Goal: Information Seeking & Learning: Learn about a topic

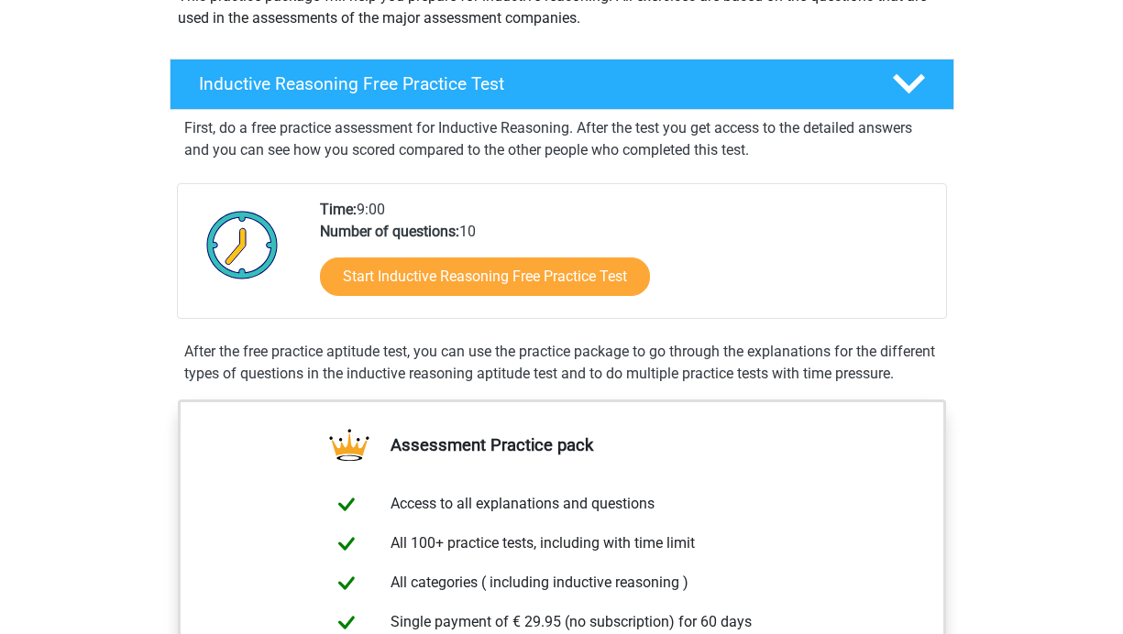
scroll to position [245, 0]
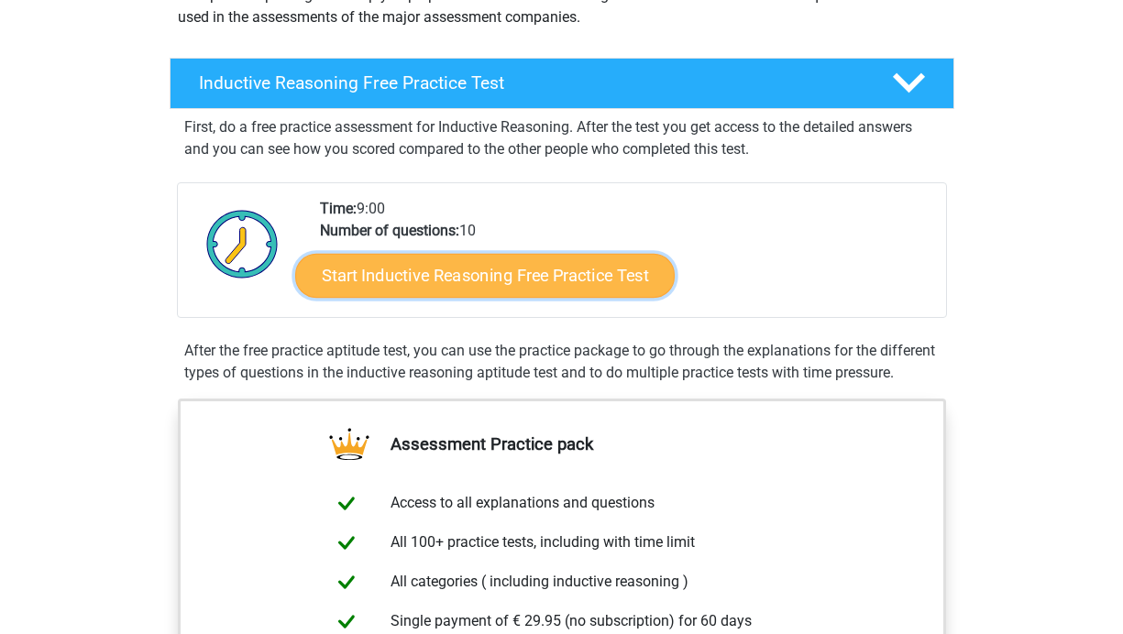
click at [413, 270] on link "Start Inductive Reasoning Free Practice Test" at bounding box center [484, 275] width 379 height 44
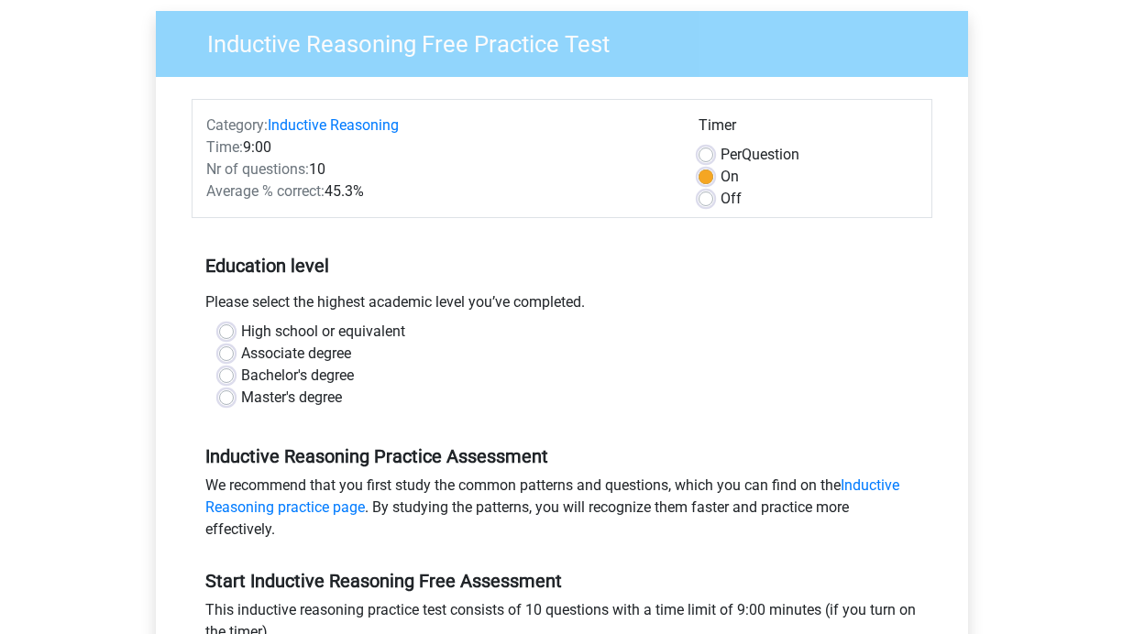
scroll to position [142, 0]
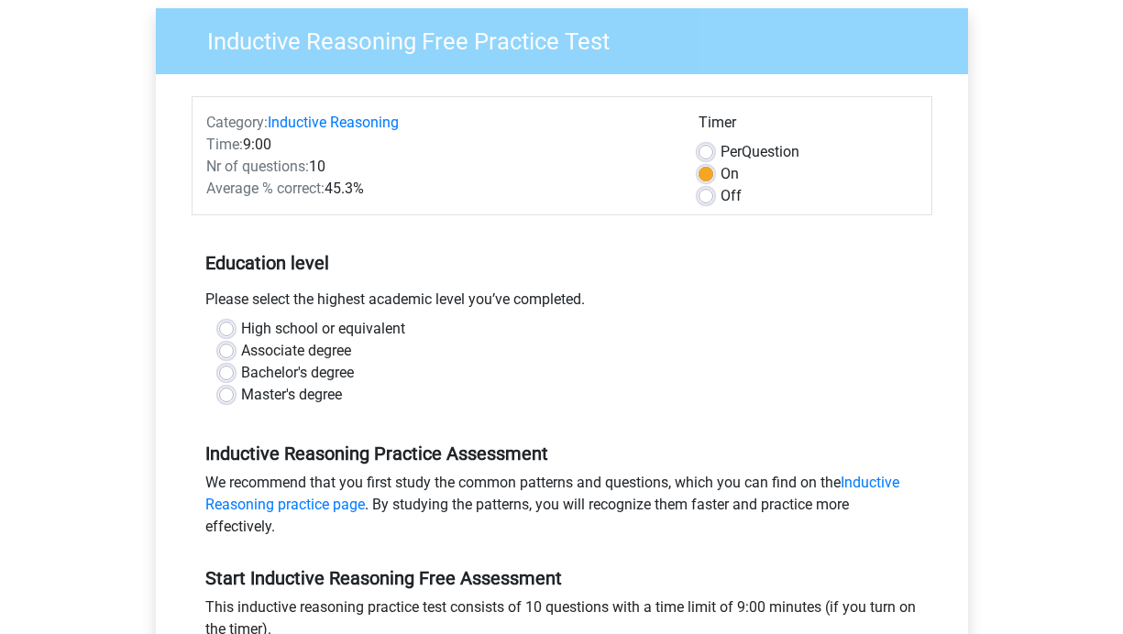
click at [241, 392] on label "Master's degree" at bounding box center [291, 395] width 101 height 22
click at [225, 392] on input "Master's degree" at bounding box center [226, 393] width 15 height 18
radio input "true"
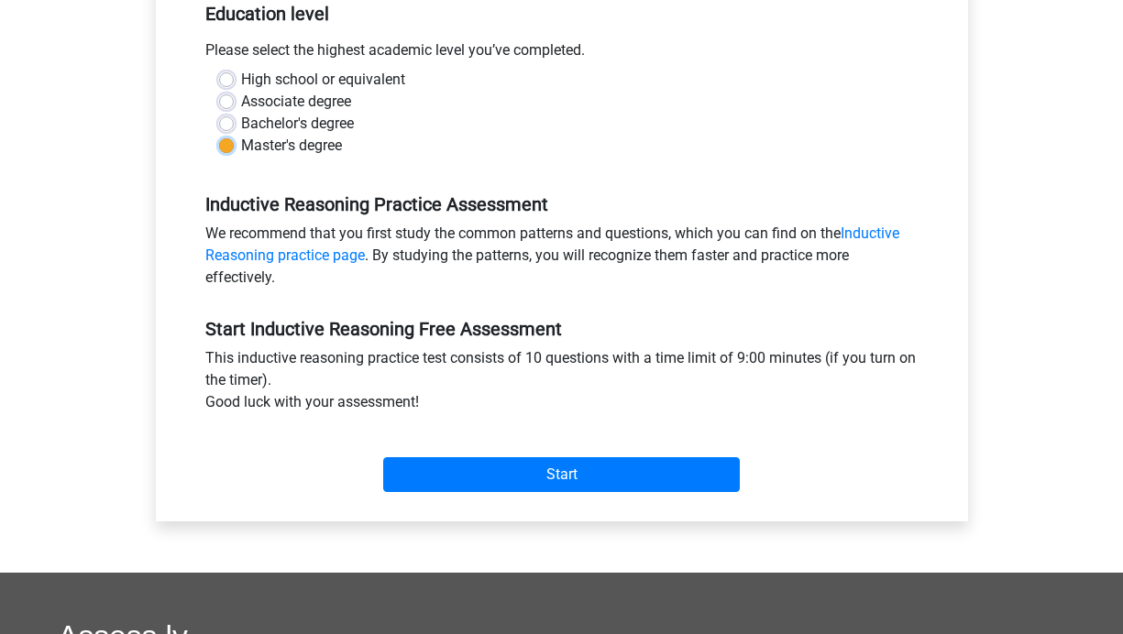
scroll to position [405, 0]
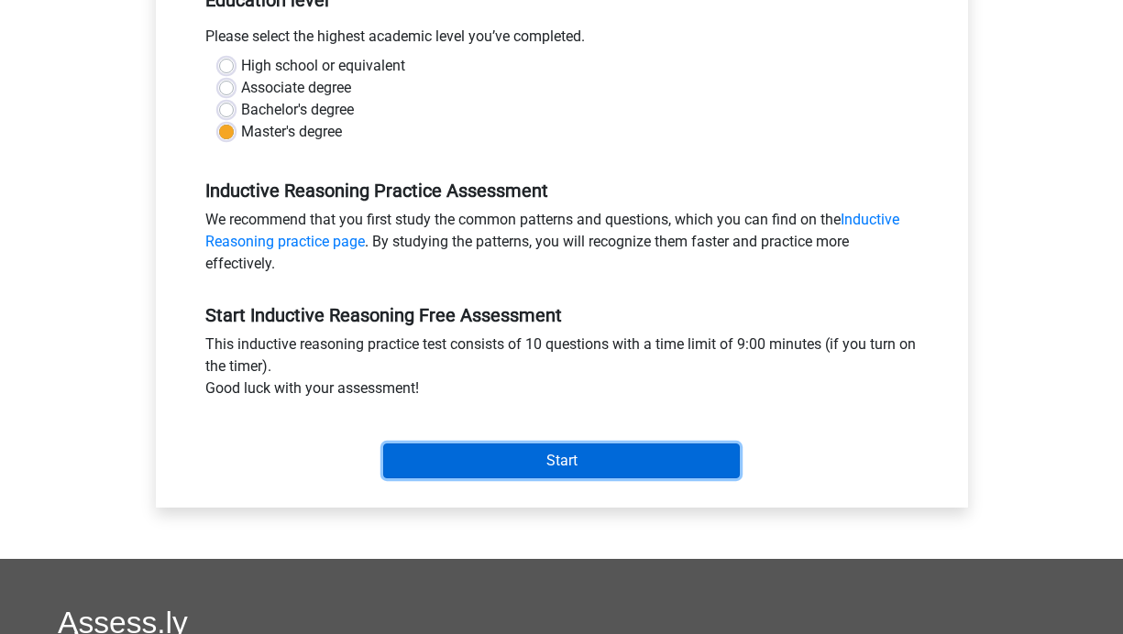
click at [573, 466] on input "Start" at bounding box center [561, 461] width 356 height 35
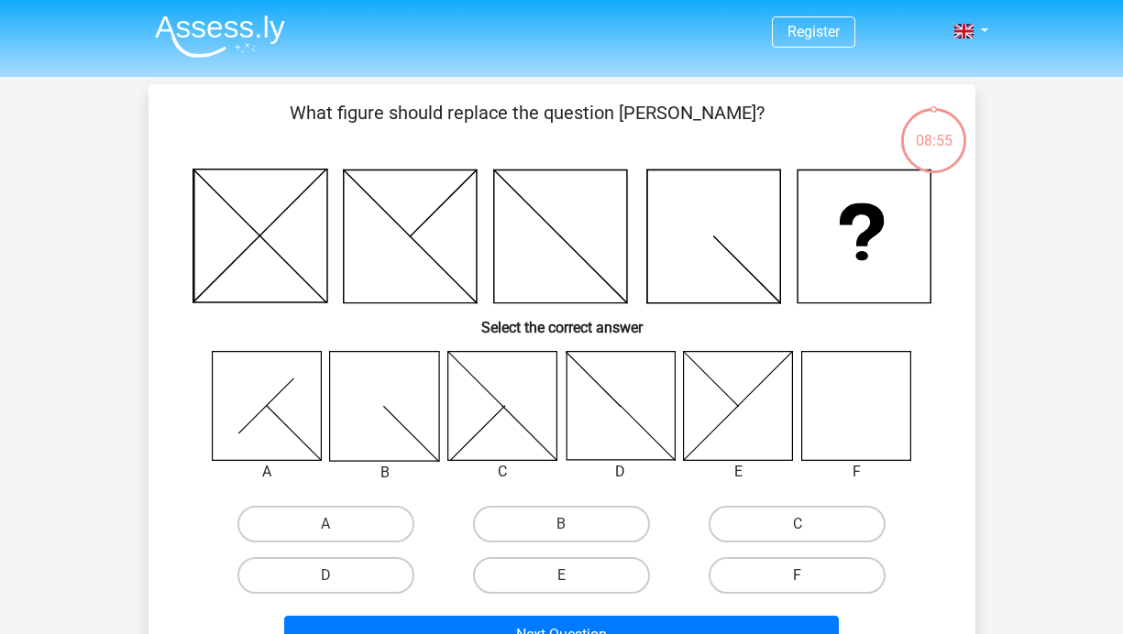
click at [816, 583] on label "F" at bounding box center [796, 575] width 177 height 37
click at [809, 583] on input "F" at bounding box center [803, 581] width 12 height 12
radio input "true"
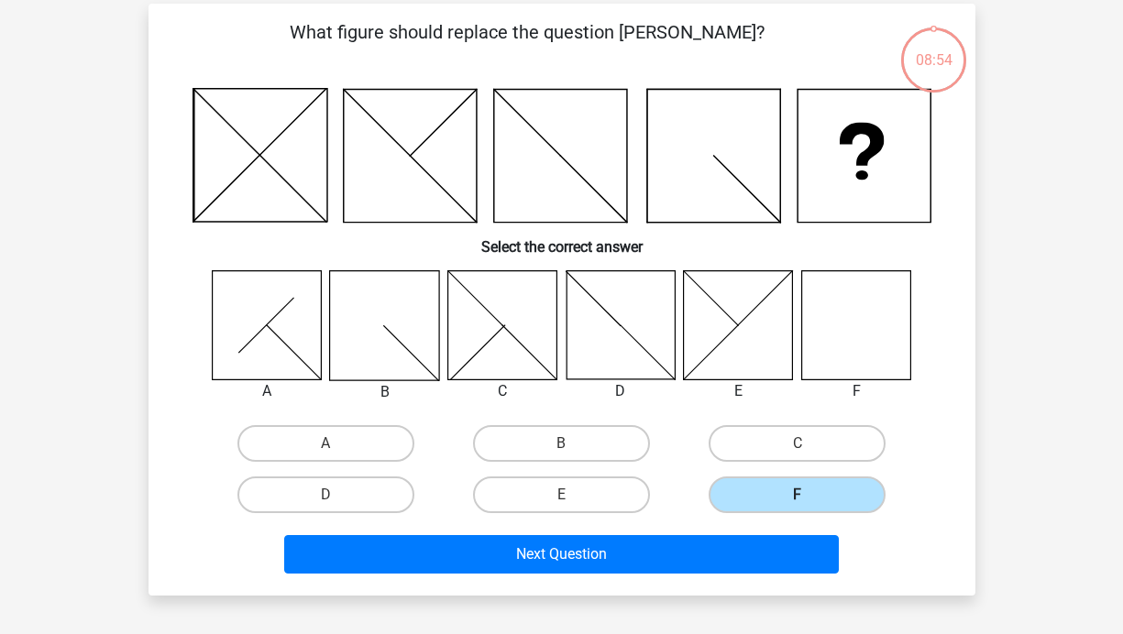
scroll to position [84, 0]
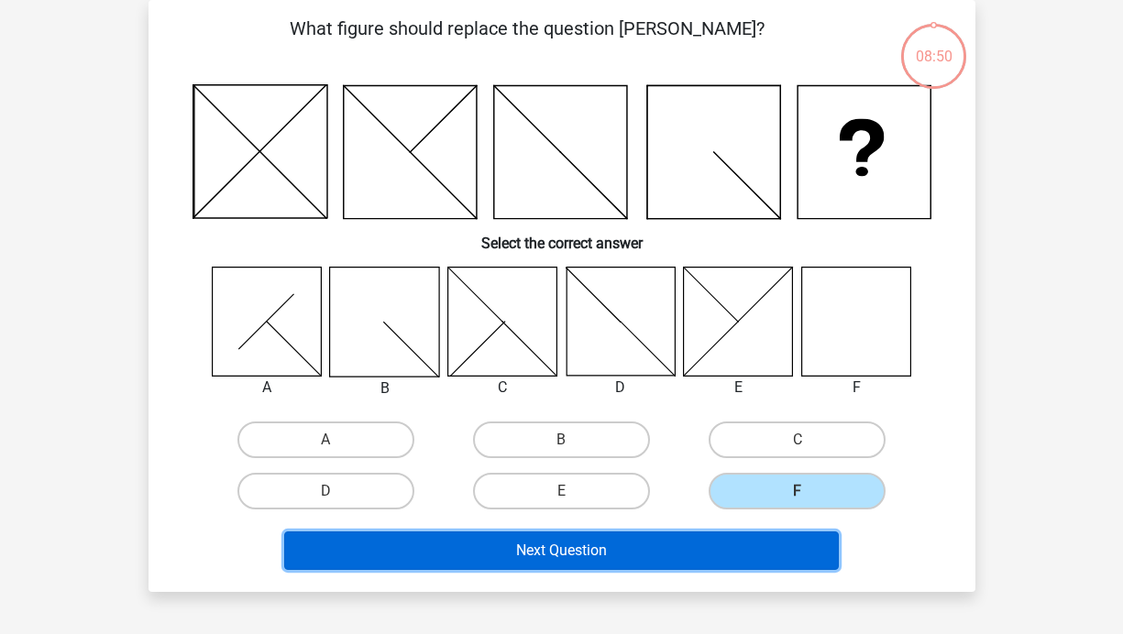
click at [767, 550] on button "Next Question" at bounding box center [561, 550] width 554 height 38
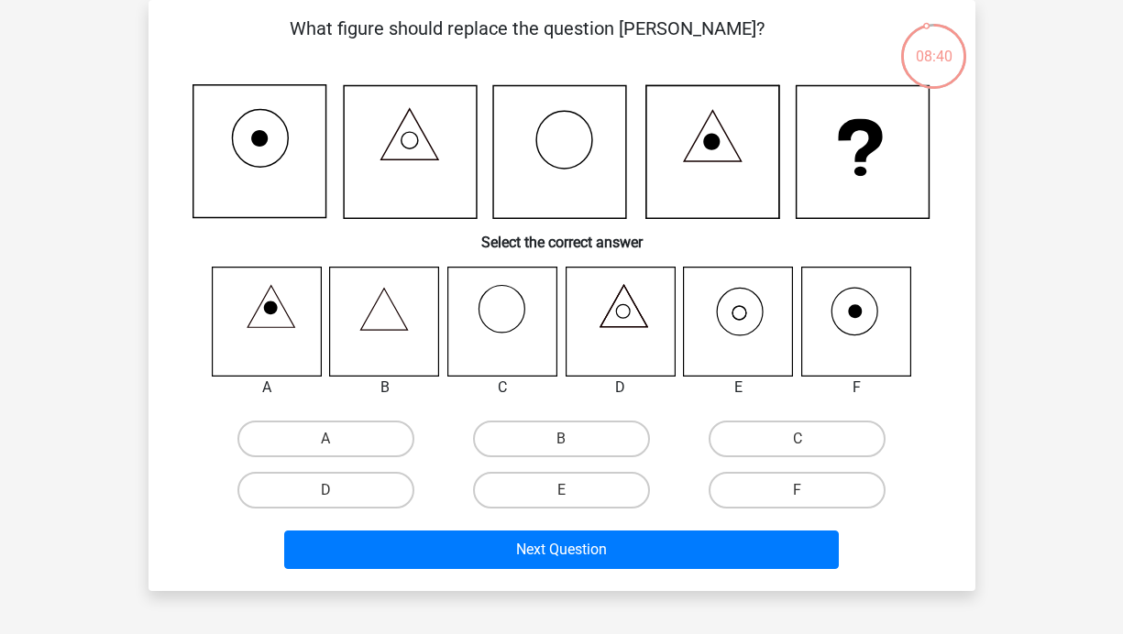
click at [742, 312] on icon at bounding box center [738, 321] width 109 height 109
click at [598, 478] on label "E" at bounding box center [561, 490] width 177 height 37
click at [573, 490] on input "E" at bounding box center [567, 496] width 12 height 12
radio input "true"
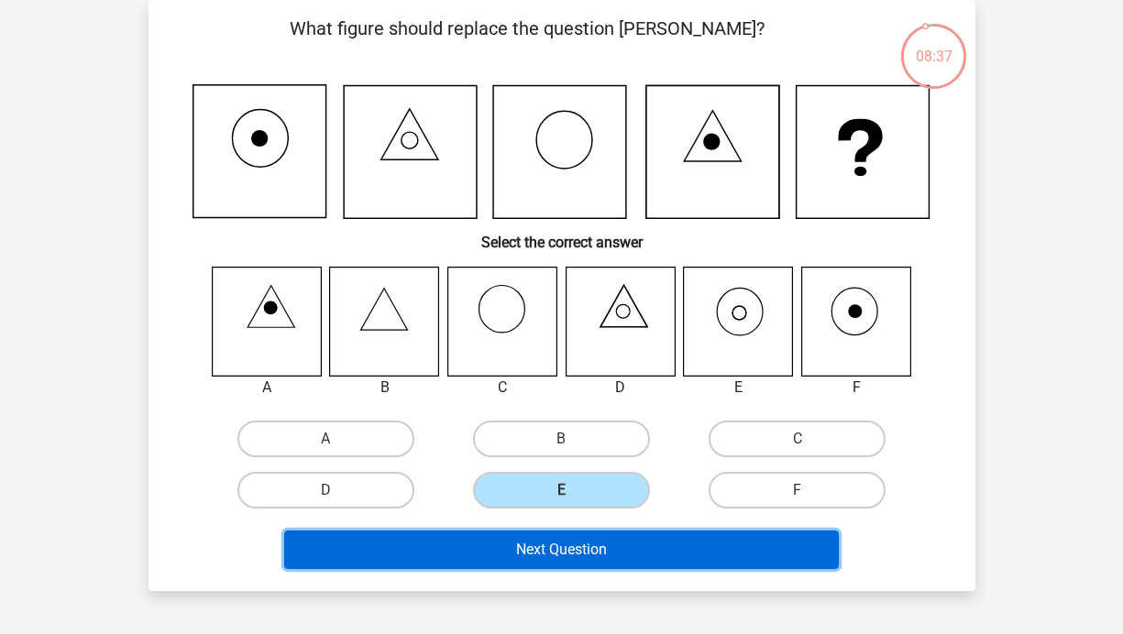
click at [649, 545] on button "Next Question" at bounding box center [561, 550] width 554 height 38
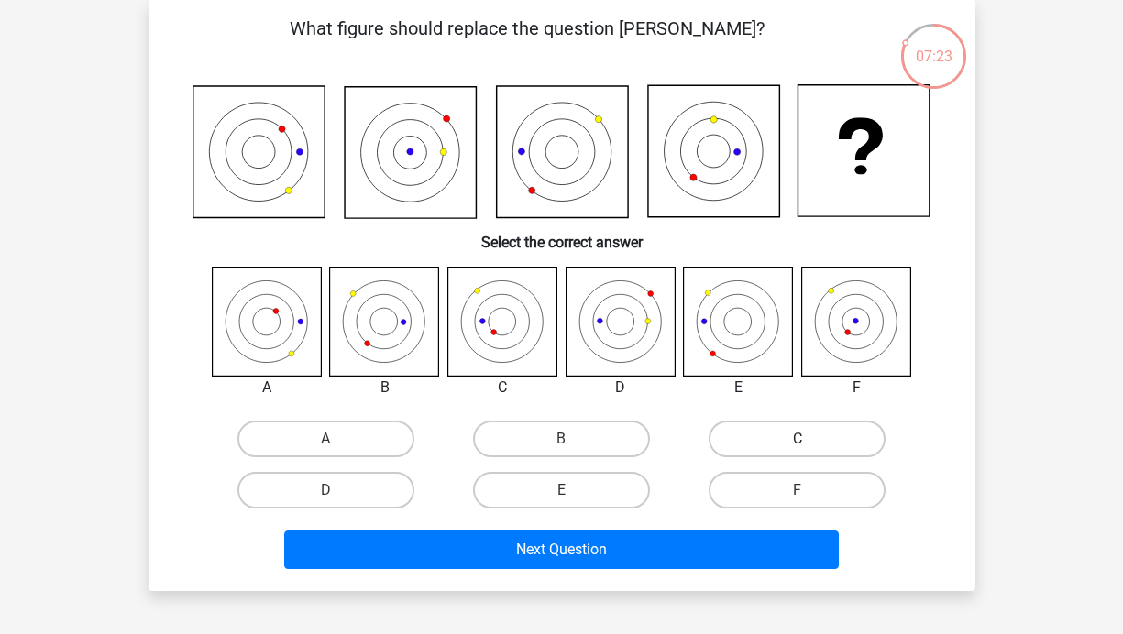
click at [860, 433] on label "C" at bounding box center [796, 439] width 177 height 37
click at [809, 439] on input "C" at bounding box center [803, 445] width 12 height 12
radio input "true"
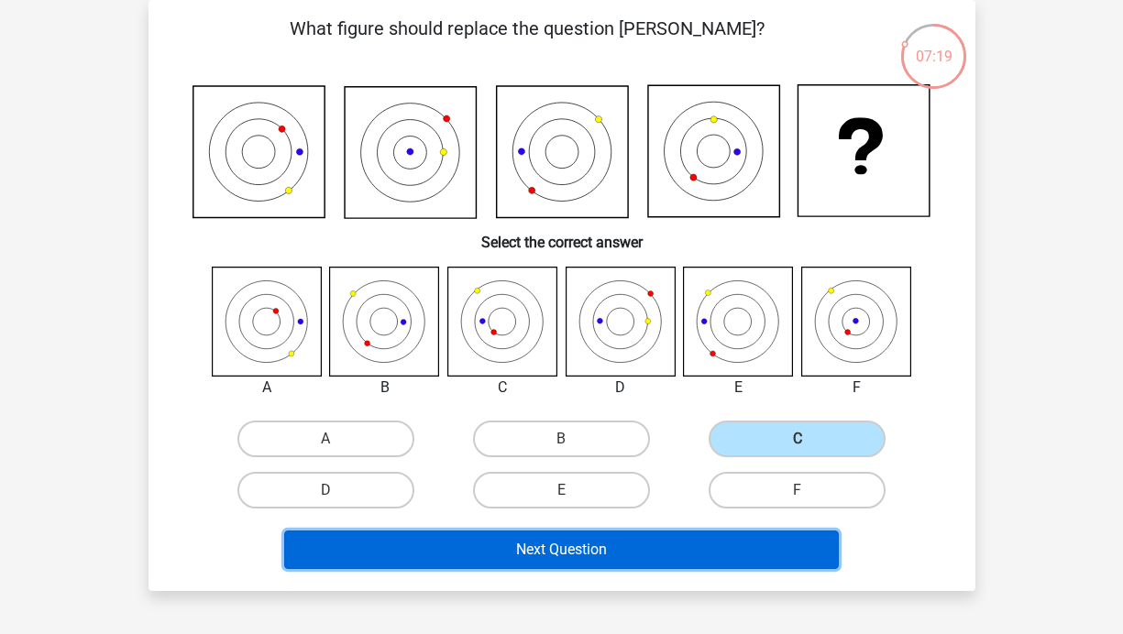
click at [638, 557] on button "Next Question" at bounding box center [561, 550] width 554 height 38
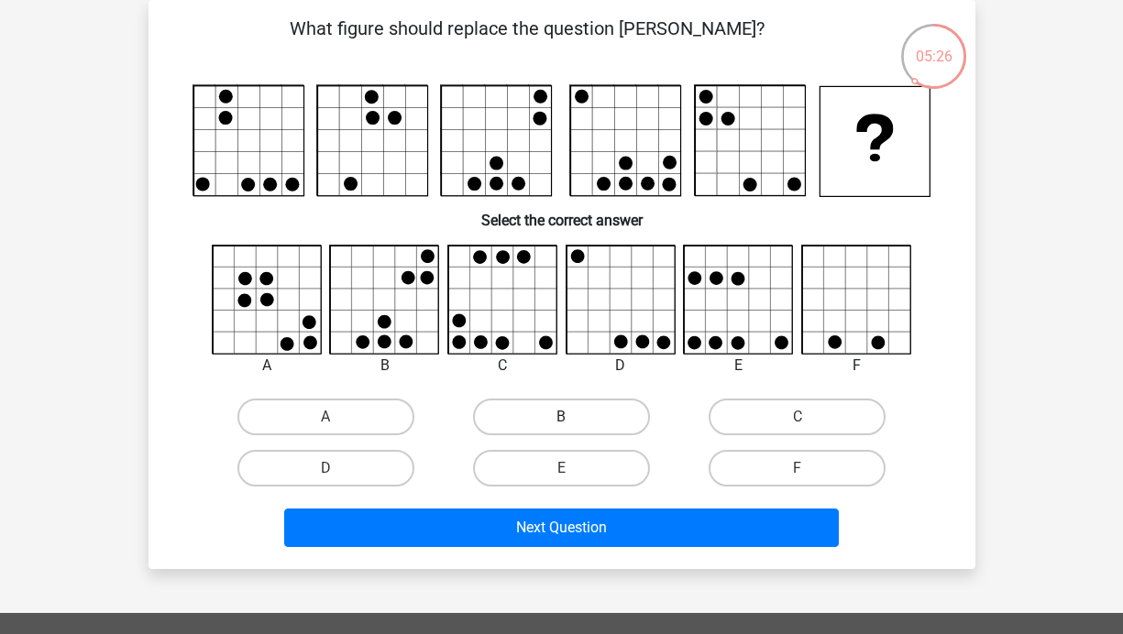
click at [559, 418] on label "B" at bounding box center [561, 417] width 177 height 37
click at [561, 418] on input "B" at bounding box center [567, 423] width 12 height 12
radio input "true"
click at [348, 456] on label "D" at bounding box center [325, 468] width 177 height 37
click at [337, 468] on input "D" at bounding box center [331, 474] width 12 height 12
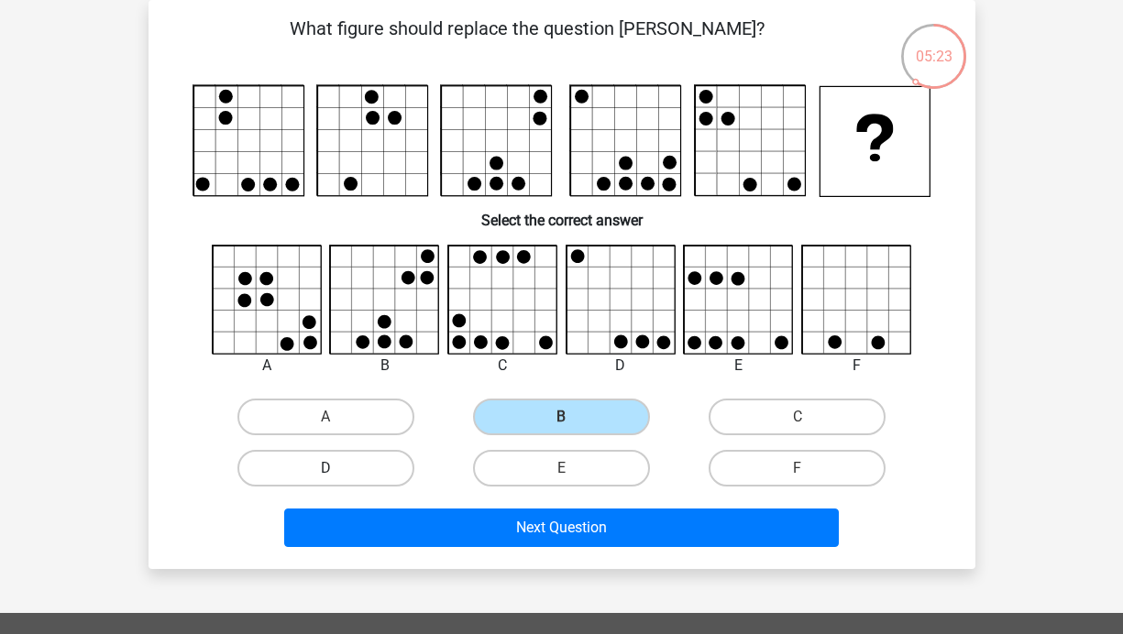
radio input "true"
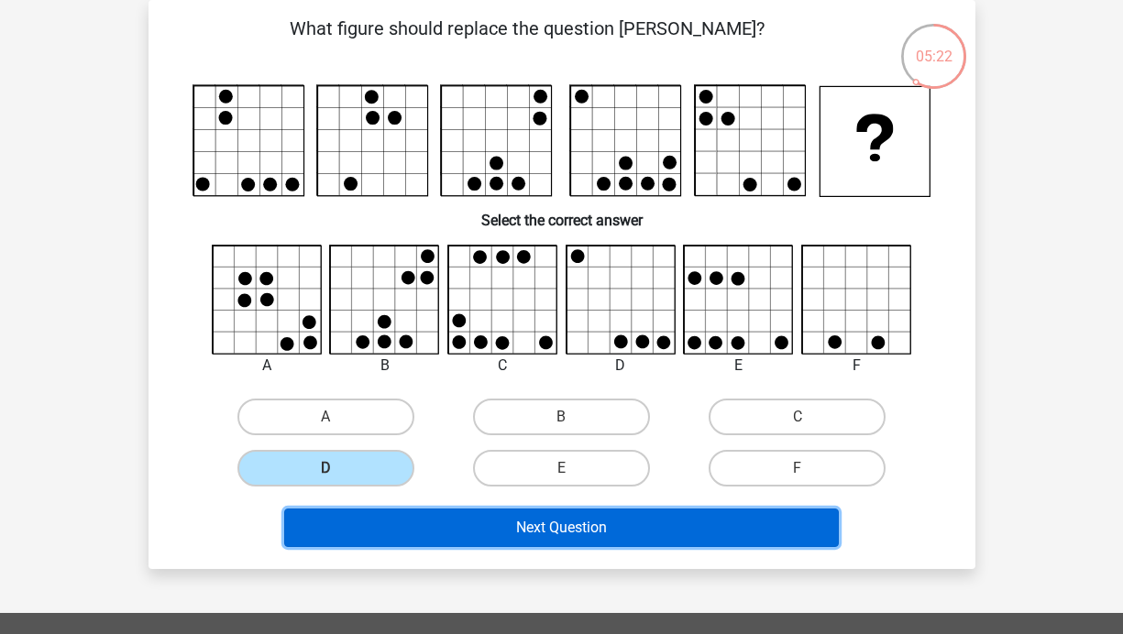
click at [542, 535] on button "Next Question" at bounding box center [561, 528] width 554 height 38
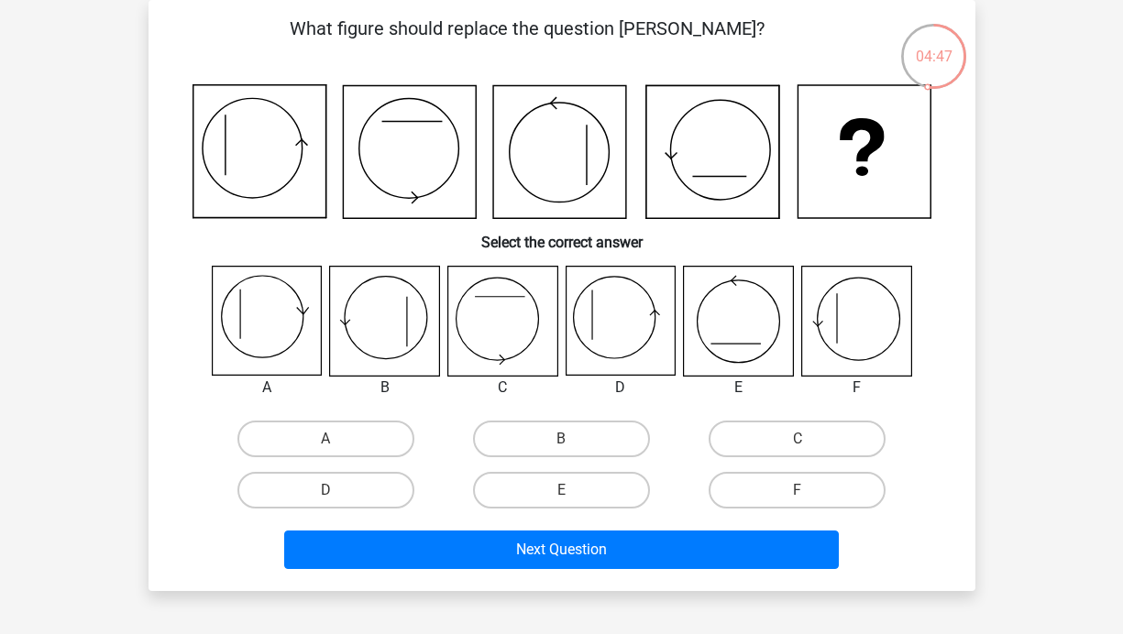
click at [279, 468] on div "D" at bounding box center [326, 490] width 236 height 51
click at [297, 480] on label "D" at bounding box center [325, 490] width 177 height 37
click at [325, 490] on input "D" at bounding box center [331, 496] width 12 height 12
radio input "true"
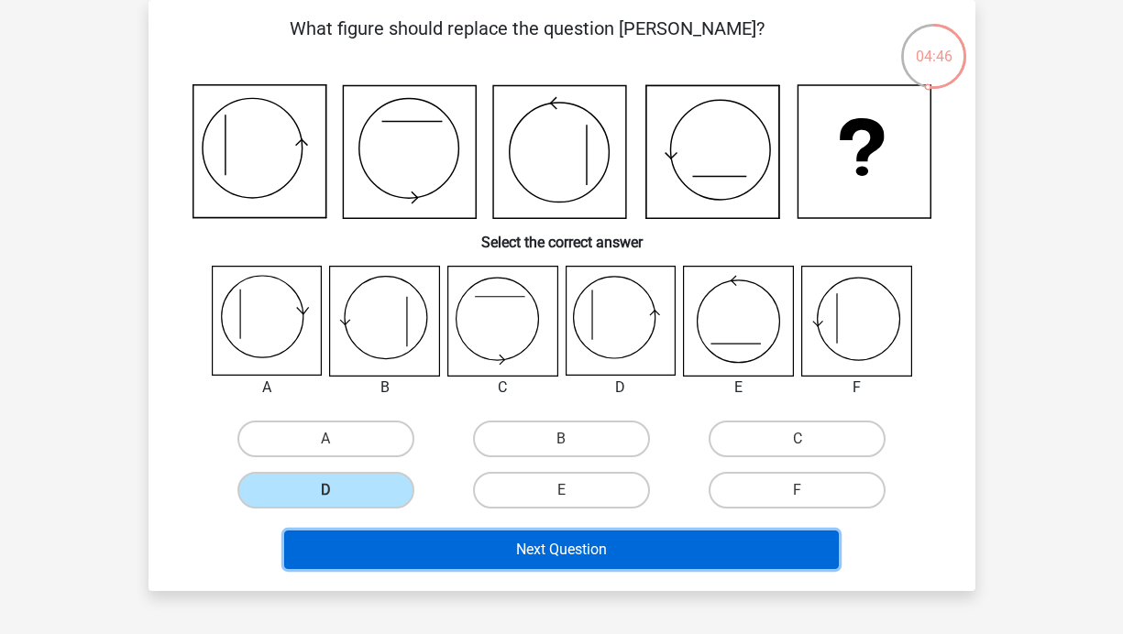
click at [541, 558] on button "Next Question" at bounding box center [561, 550] width 554 height 38
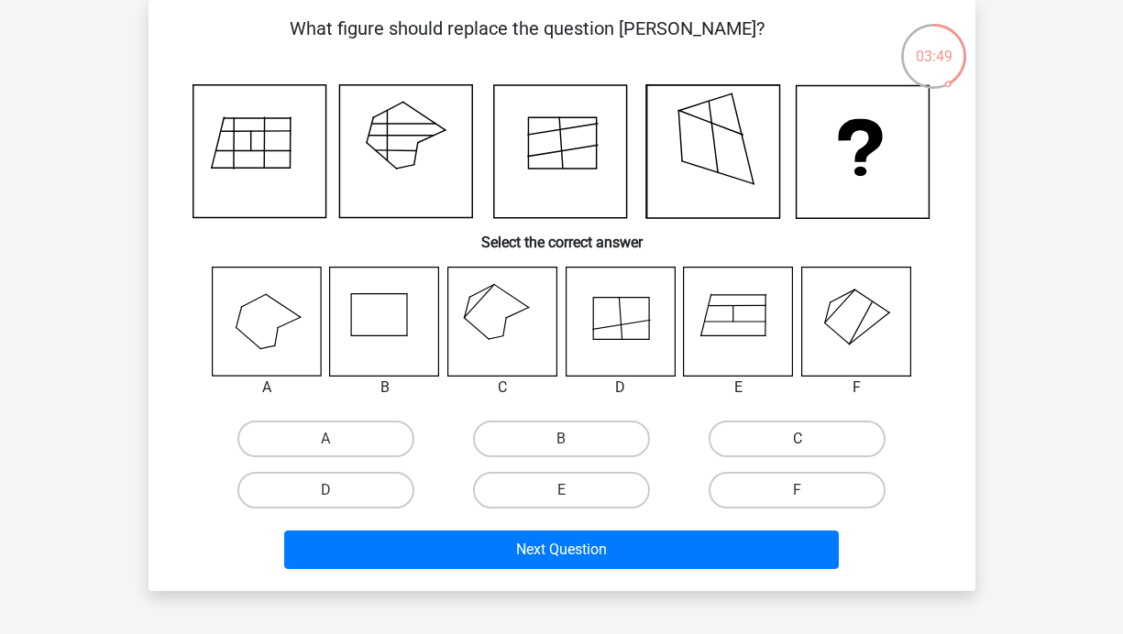
click at [788, 452] on label "C" at bounding box center [796, 439] width 177 height 37
click at [797, 451] on input "C" at bounding box center [803, 445] width 12 height 12
radio input "true"
click at [576, 430] on label "B" at bounding box center [561, 439] width 177 height 37
click at [573, 439] on input "B" at bounding box center [567, 445] width 12 height 12
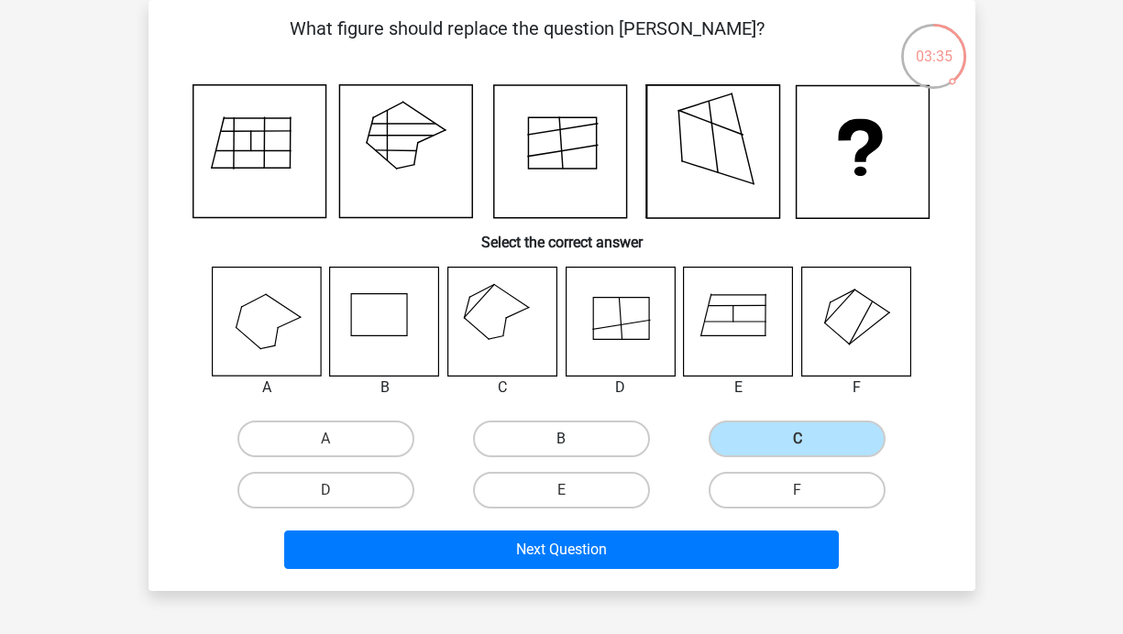
radio input "true"
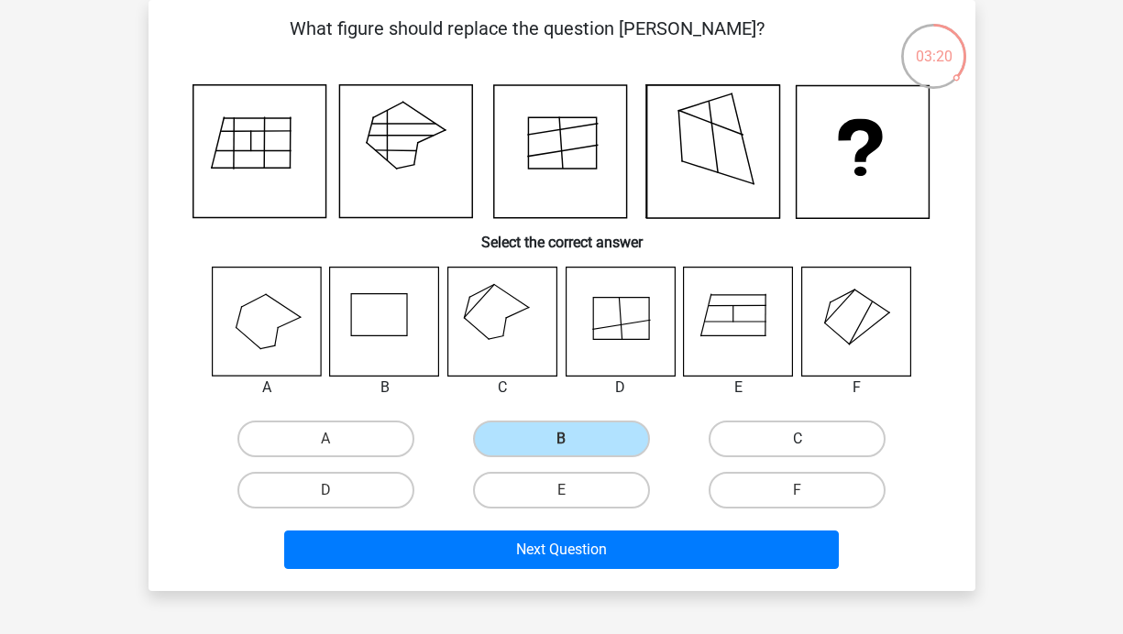
click at [779, 438] on label "C" at bounding box center [796, 439] width 177 height 37
click at [797, 439] on input "C" at bounding box center [803, 445] width 12 height 12
radio input "true"
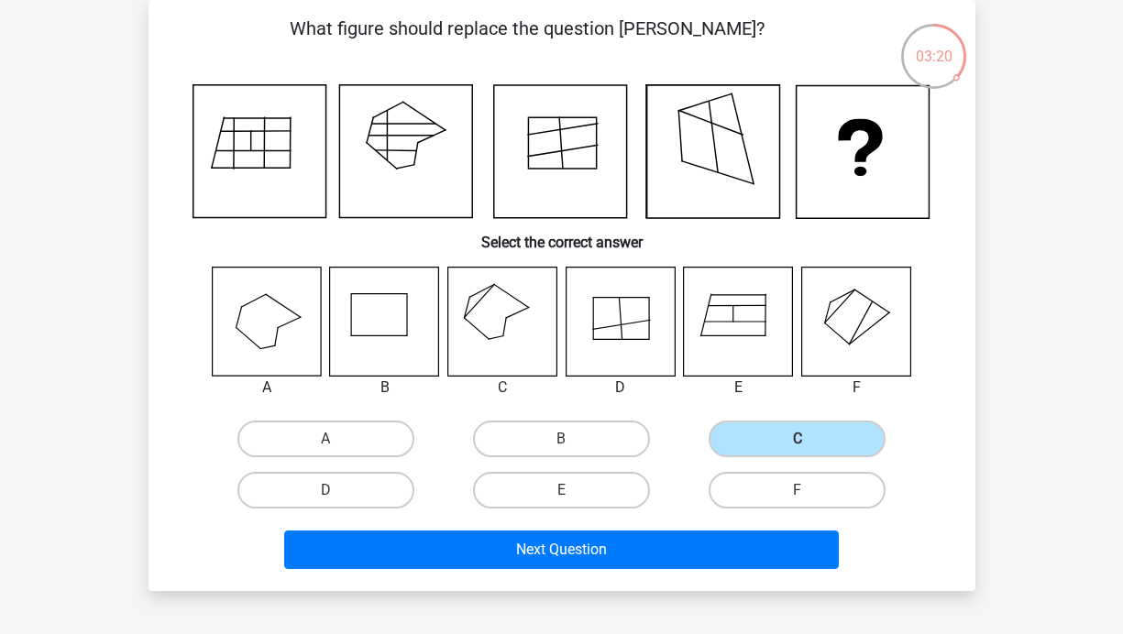
click at [721, 577] on div "What figure should replace the question mark? Select the correct answer A" at bounding box center [561, 295] width 827 height 591
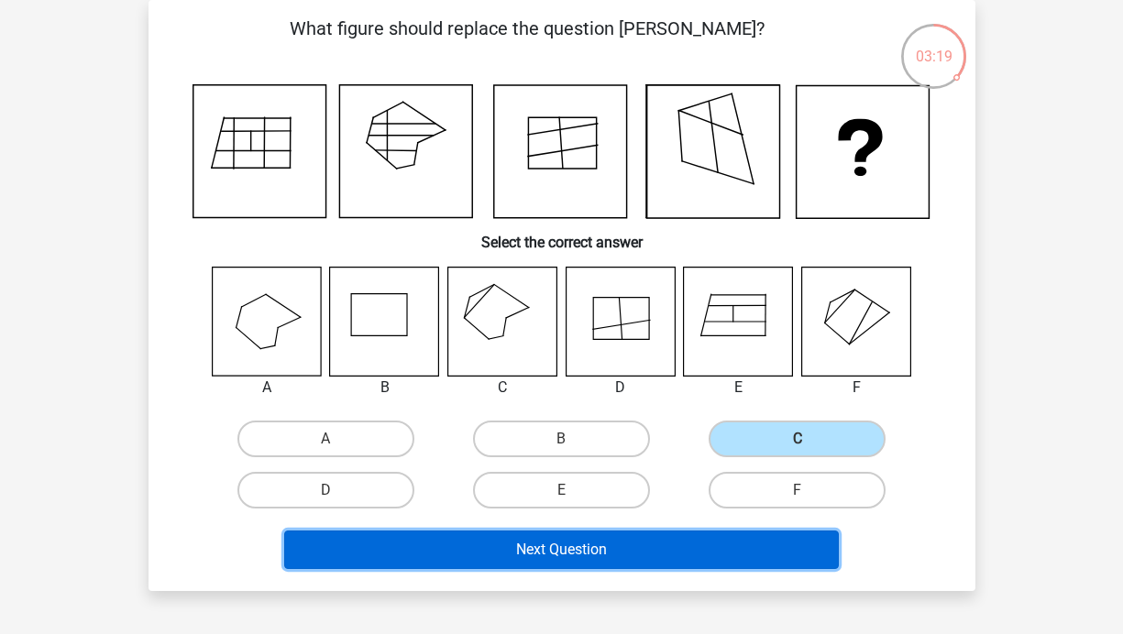
click at [716, 562] on button "Next Question" at bounding box center [561, 550] width 554 height 38
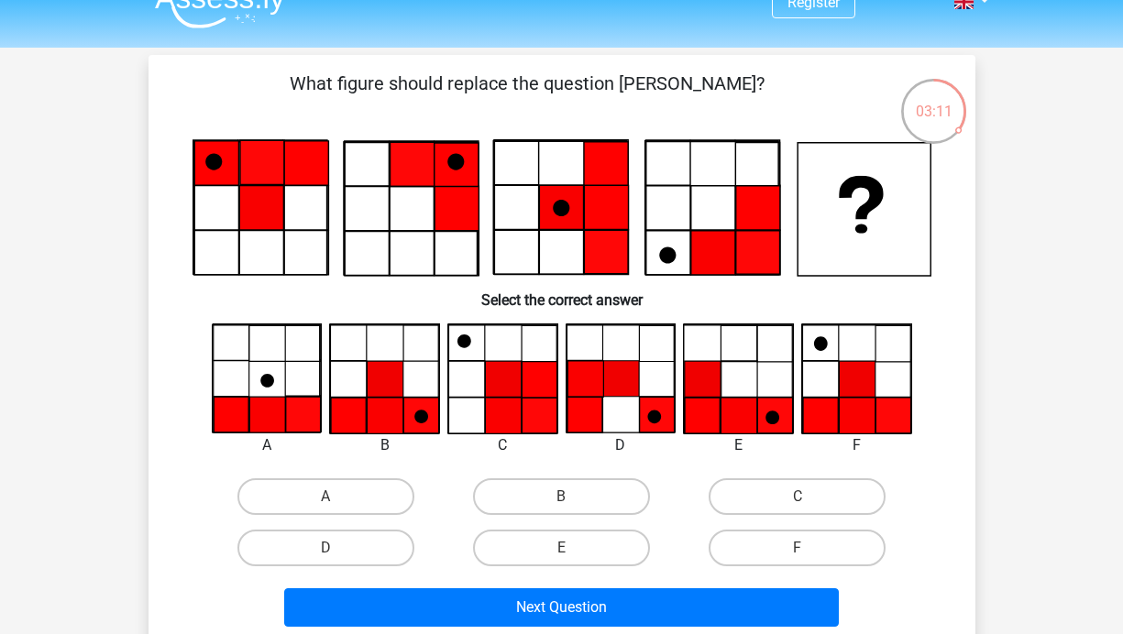
scroll to position [35, 0]
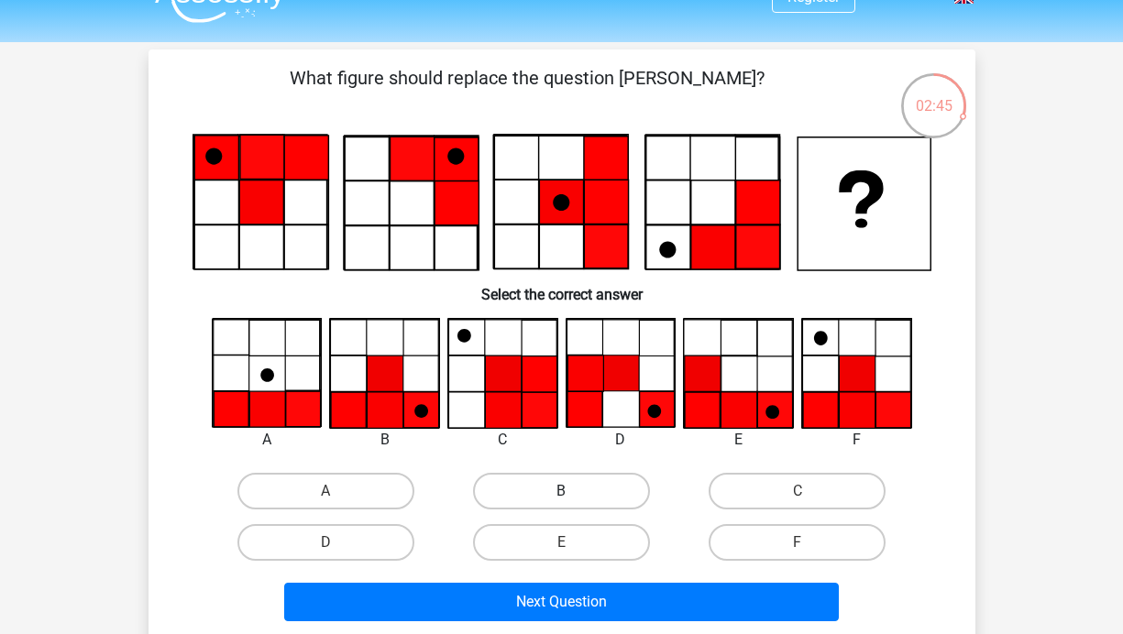
click at [618, 499] on label "B" at bounding box center [561, 491] width 177 height 37
click at [573, 499] on input "B" at bounding box center [567, 497] width 12 height 12
radio input "true"
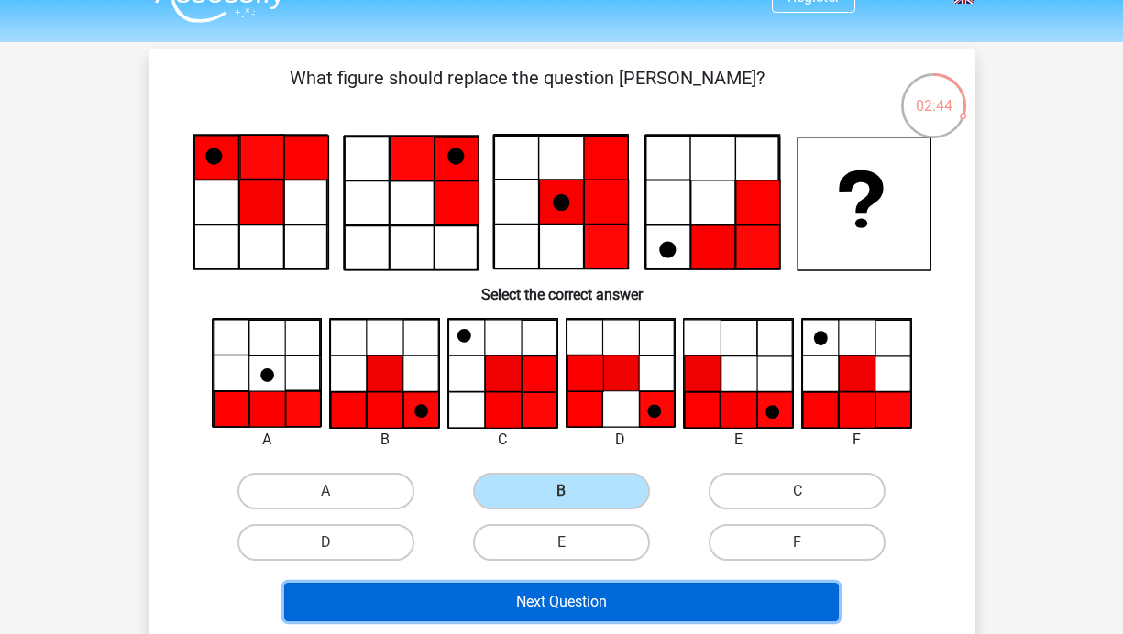
click at [648, 603] on button "Next Question" at bounding box center [561, 602] width 554 height 38
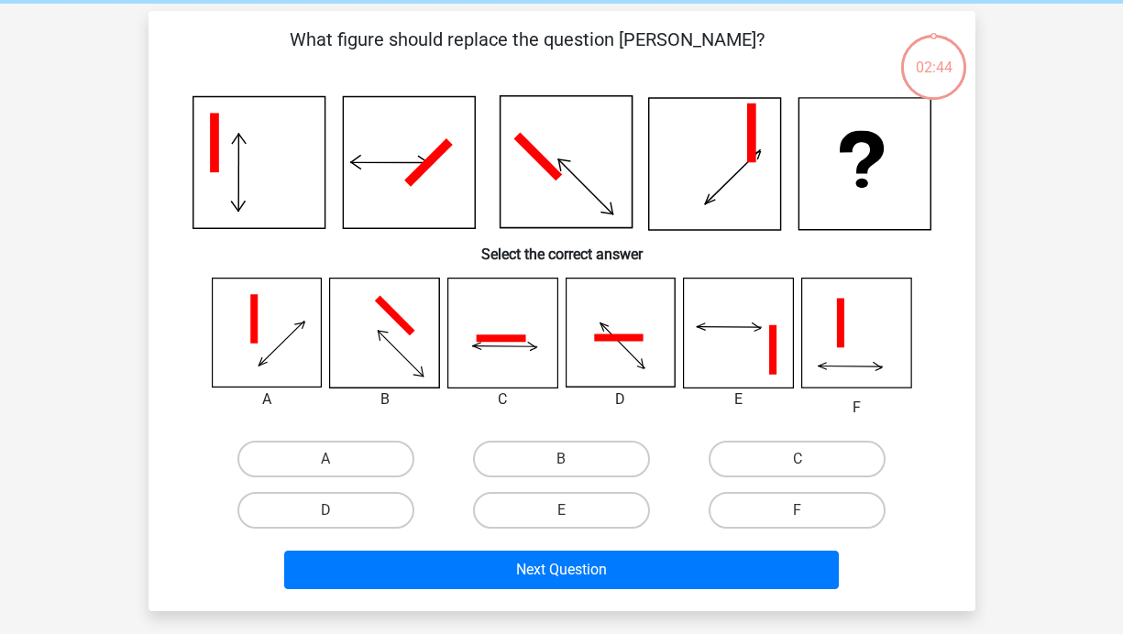
scroll to position [84, 0]
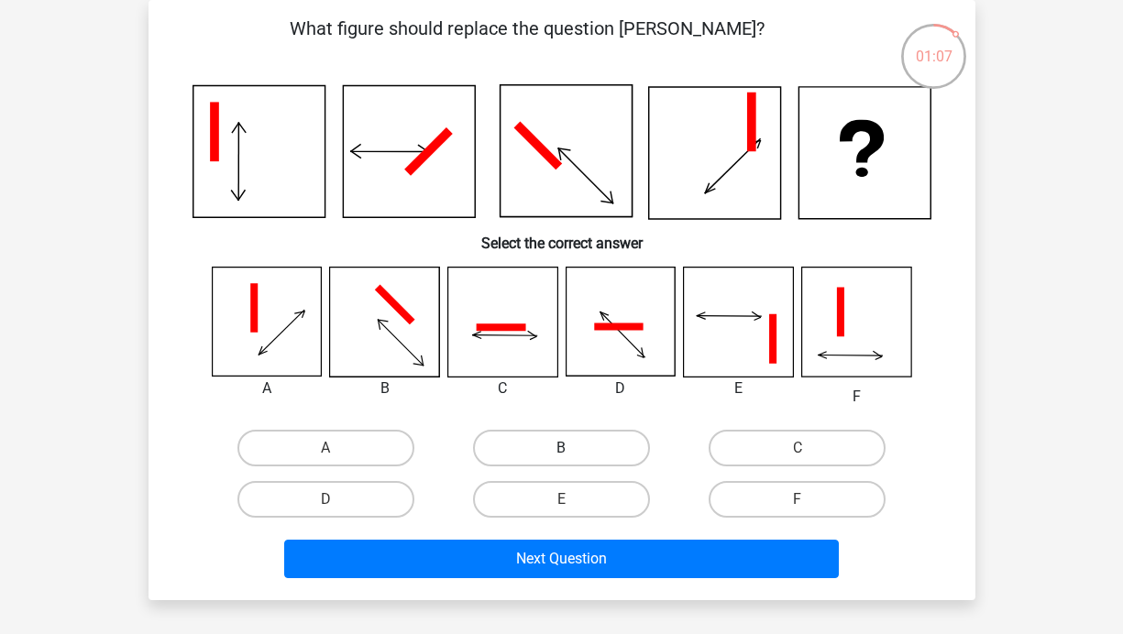
click at [610, 438] on label "B" at bounding box center [561, 448] width 177 height 37
click at [573, 448] on input "B" at bounding box center [567, 454] width 12 height 12
radio input "true"
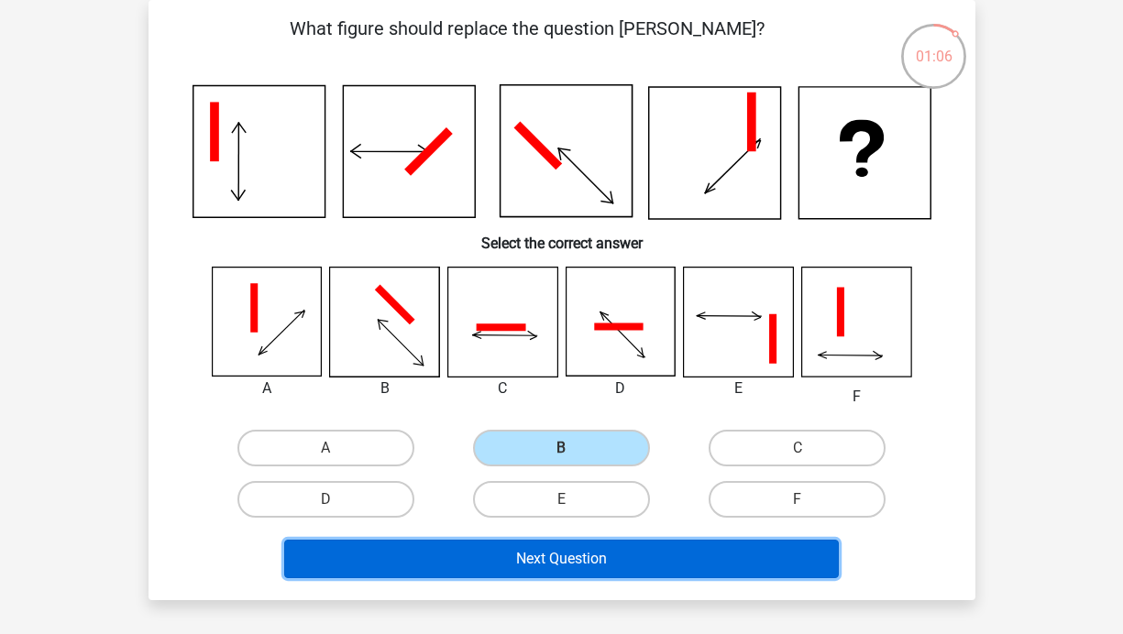
click at [652, 563] on button "Next Question" at bounding box center [561, 559] width 554 height 38
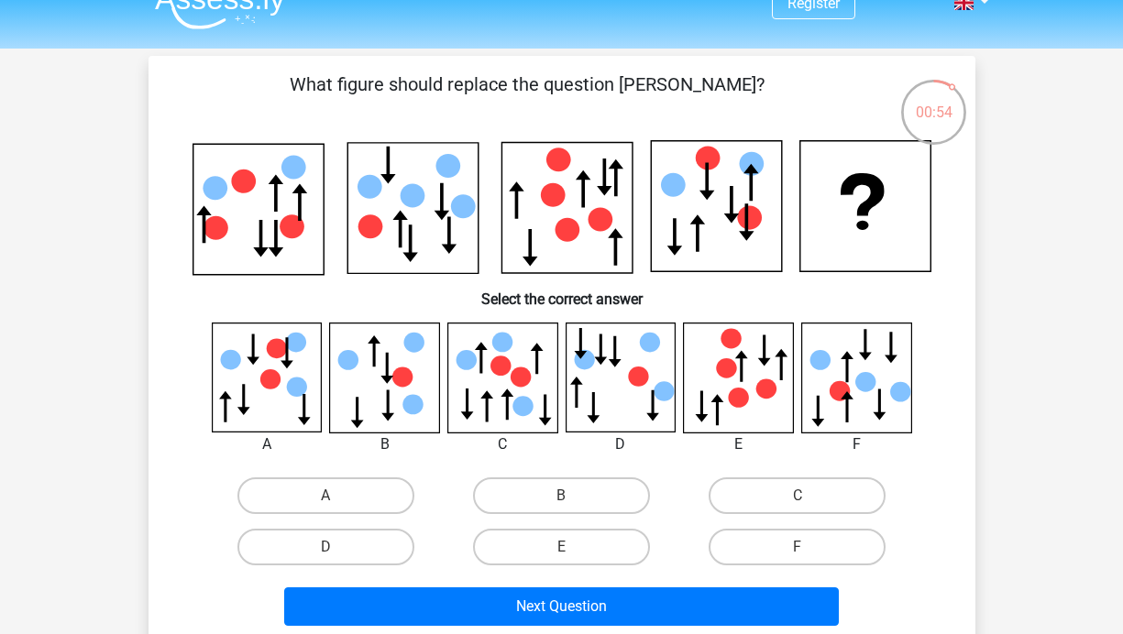
scroll to position [29, 0]
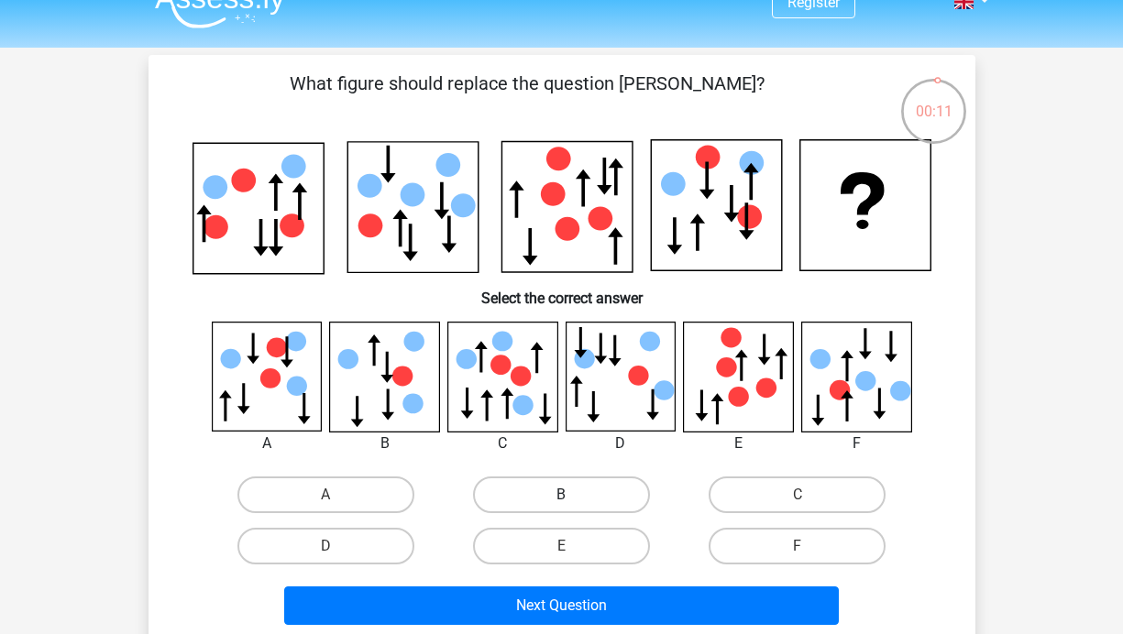
click at [582, 491] on label "B" at bounding box center [561, 495] width 177 height 37
click at [573, 495] on input "B" at bounding box center [567, 501] width 12 height 12
radio input "true"
click at [795, 489] on label "C" at bounding box center [796, 495] width 177 height 37
click at [797, 495] on input "C" at bounding box center [803, 501] width 12 height 12
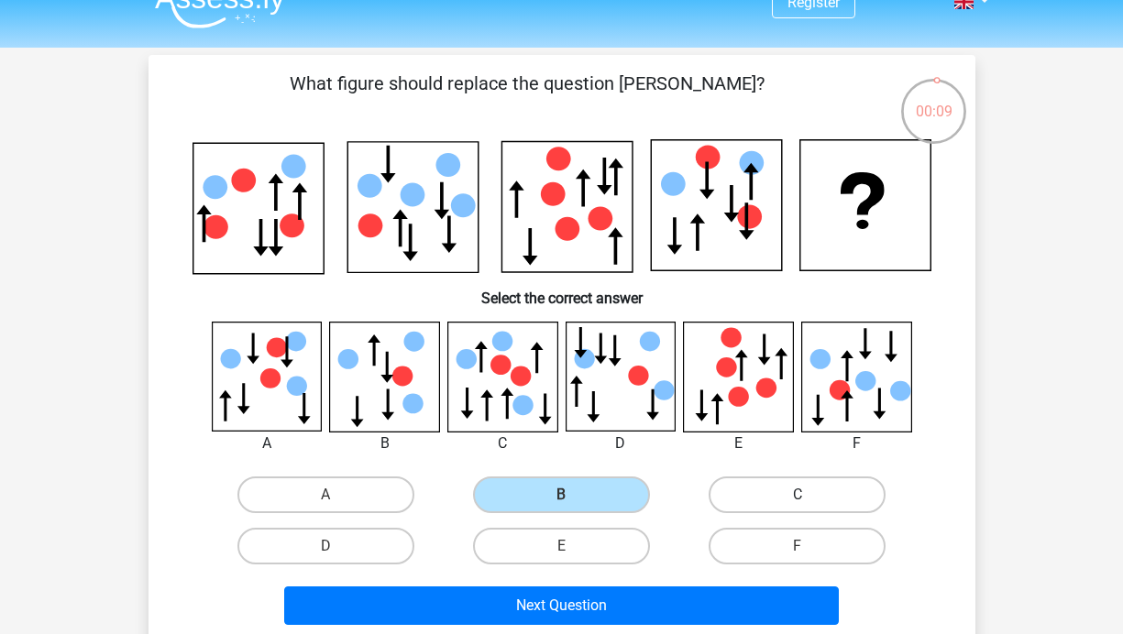
radio input "true"
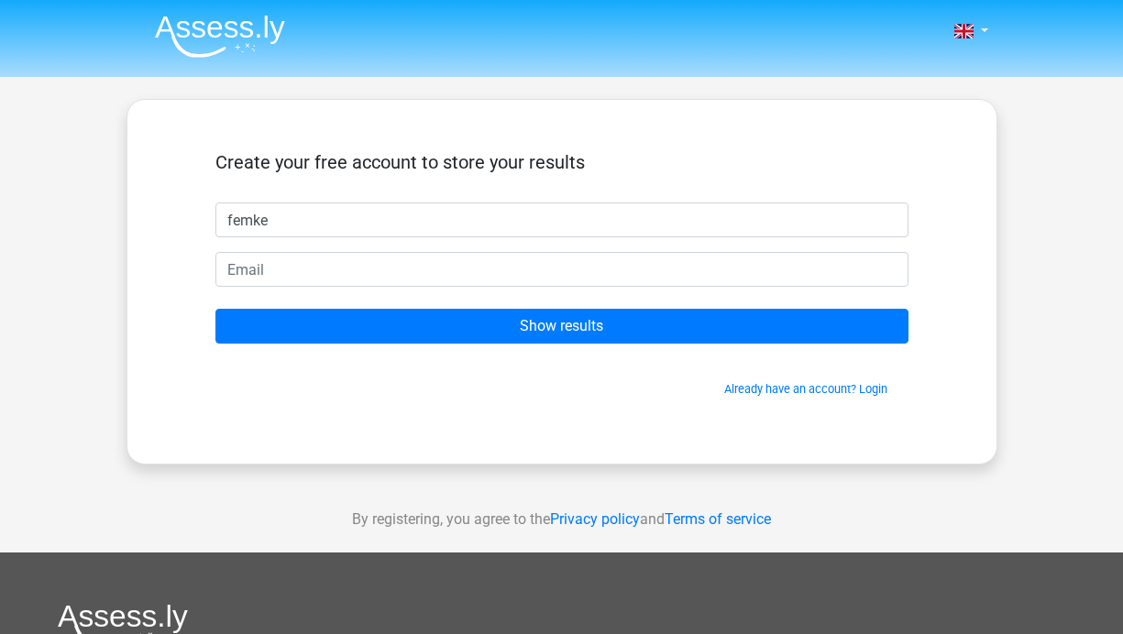
type input "femke"
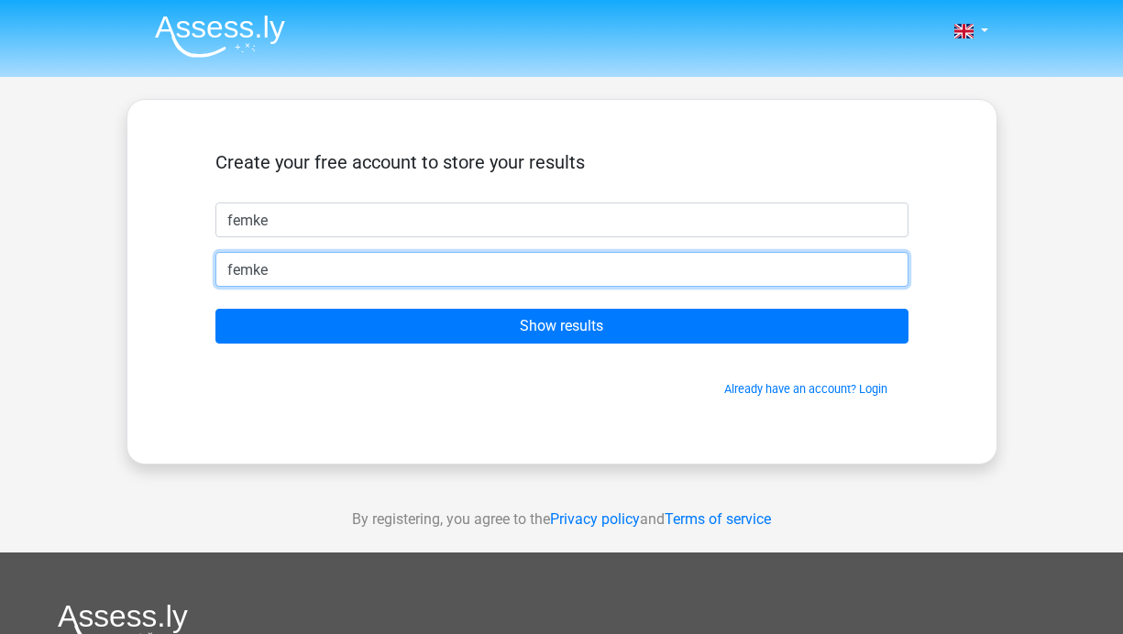
click at [380, 271] on input "femke" at bounding box center [561, 269] width 693 height 35
type input "[EMAIL_ADDRESS][DOMAIN_NAME]"
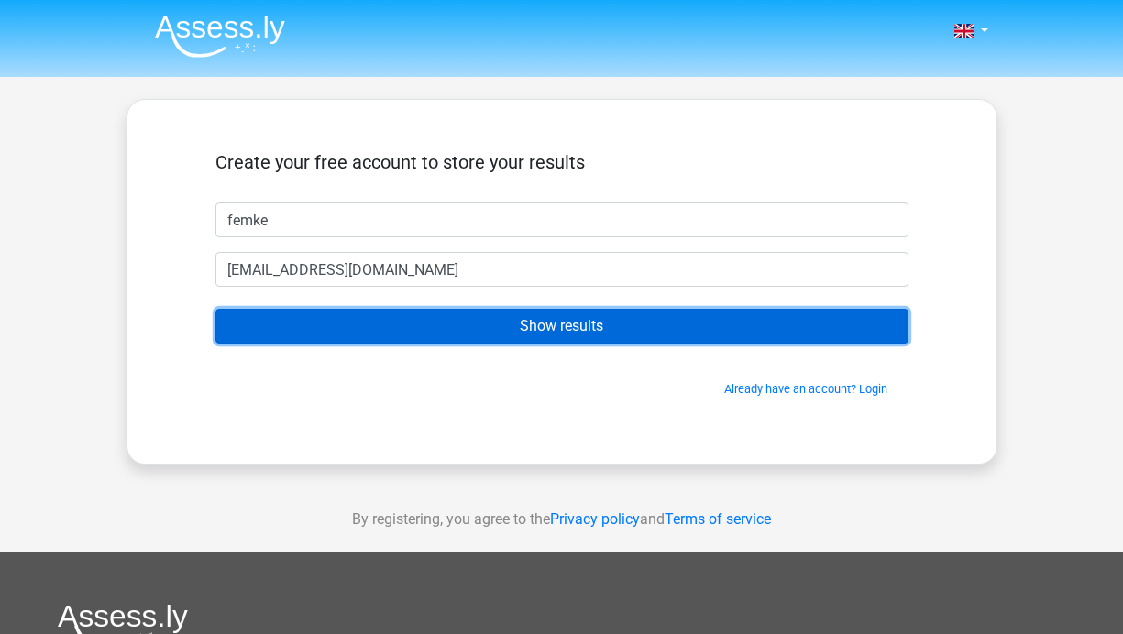
click at [405, 335] on input "Show results" at bounding box center [561, 326] width 693 height 35
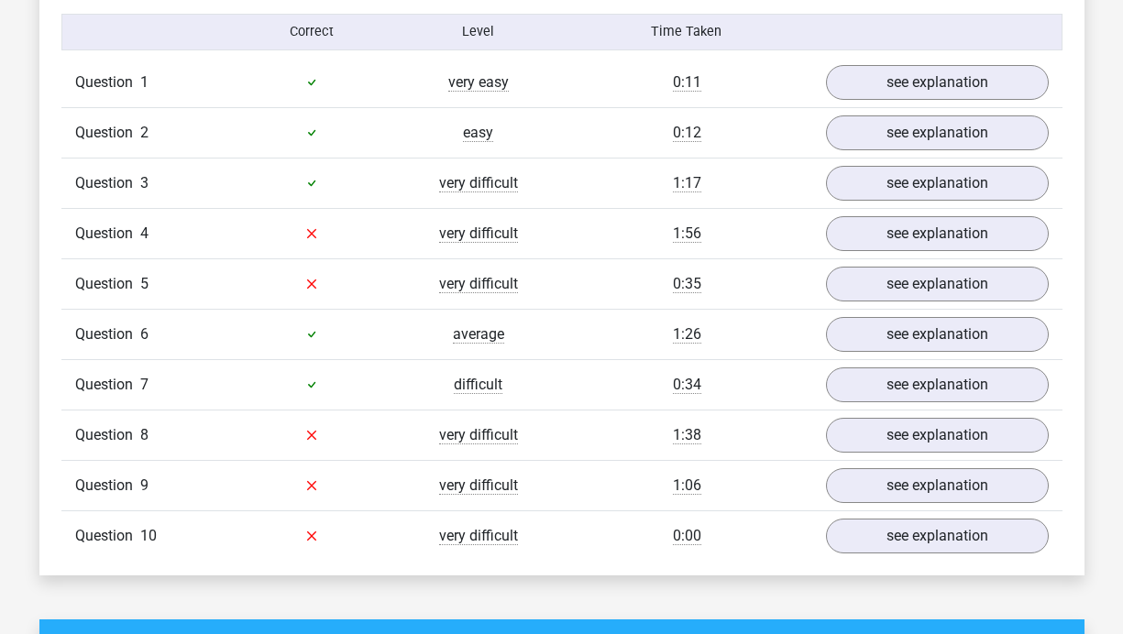
scroll to position [1479, 0]
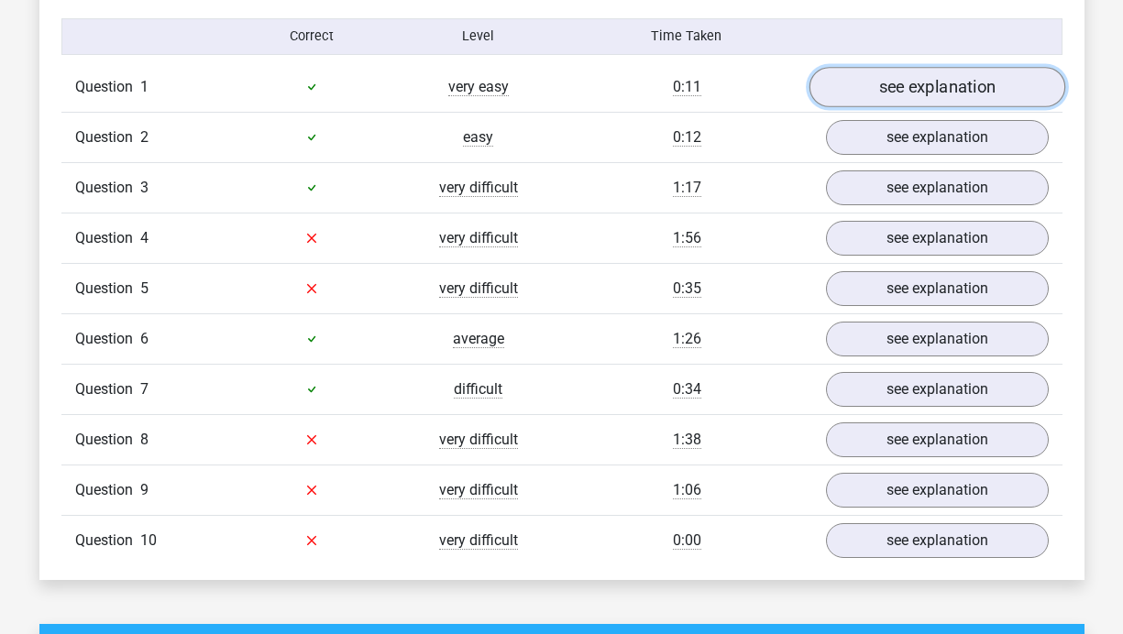
click at [931, 95] on link "see explanation" at bounding box center [936, 87] width 256 height 40
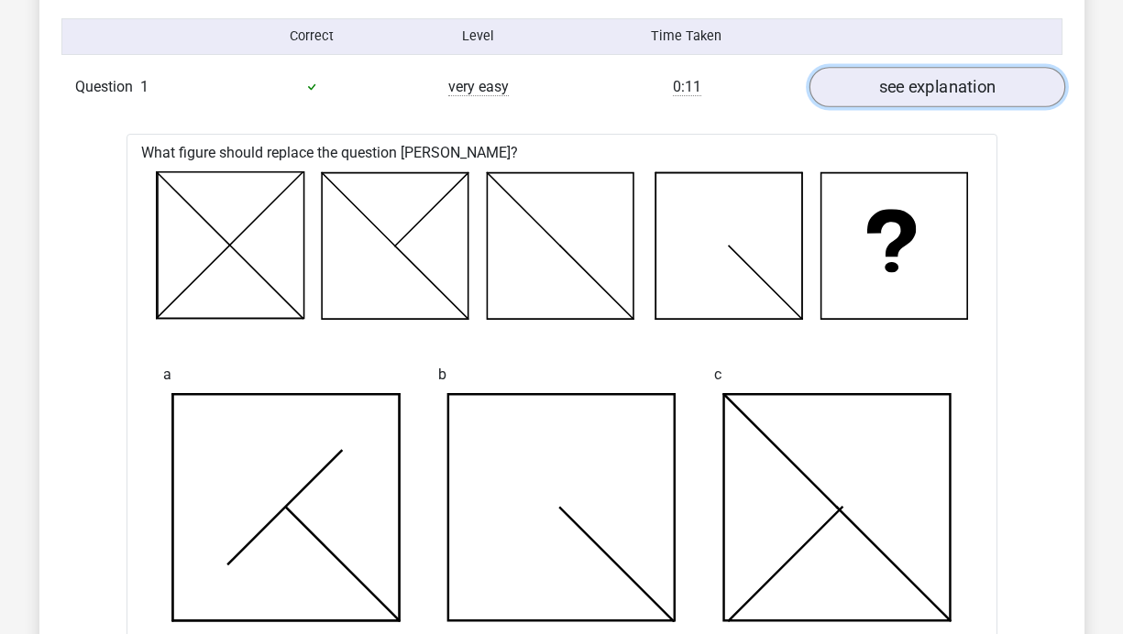
click at [929, 86] on link "see explanation" at bounding box center [936, 87] width 256 height 40
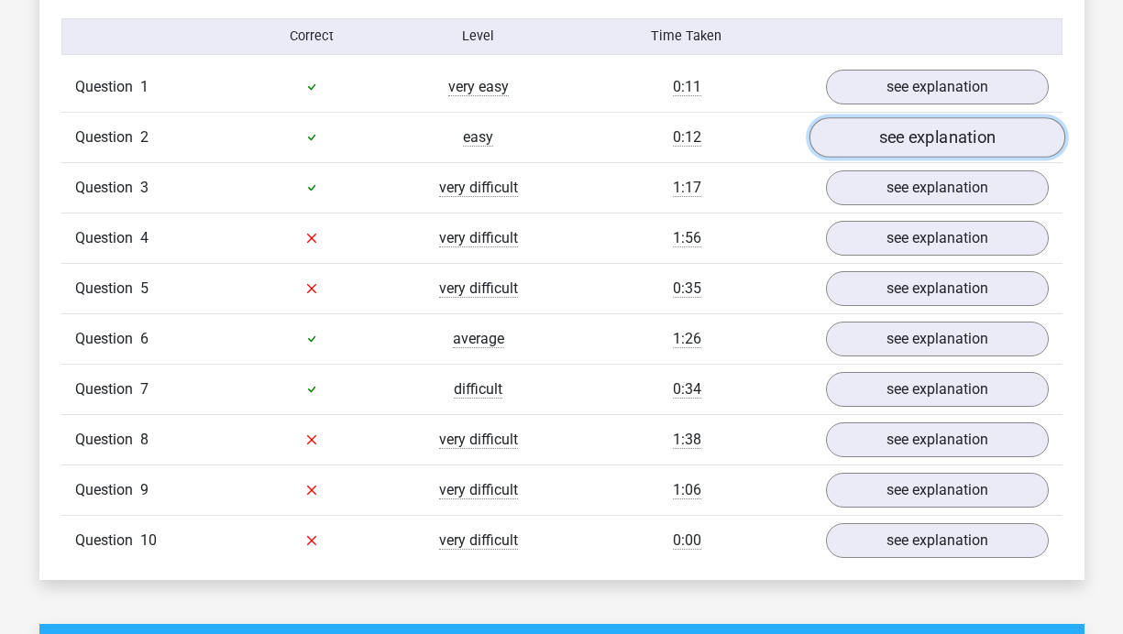
click at [936, 135] on link "see explanation" at bounding box center [936, 137] width 256 height 40
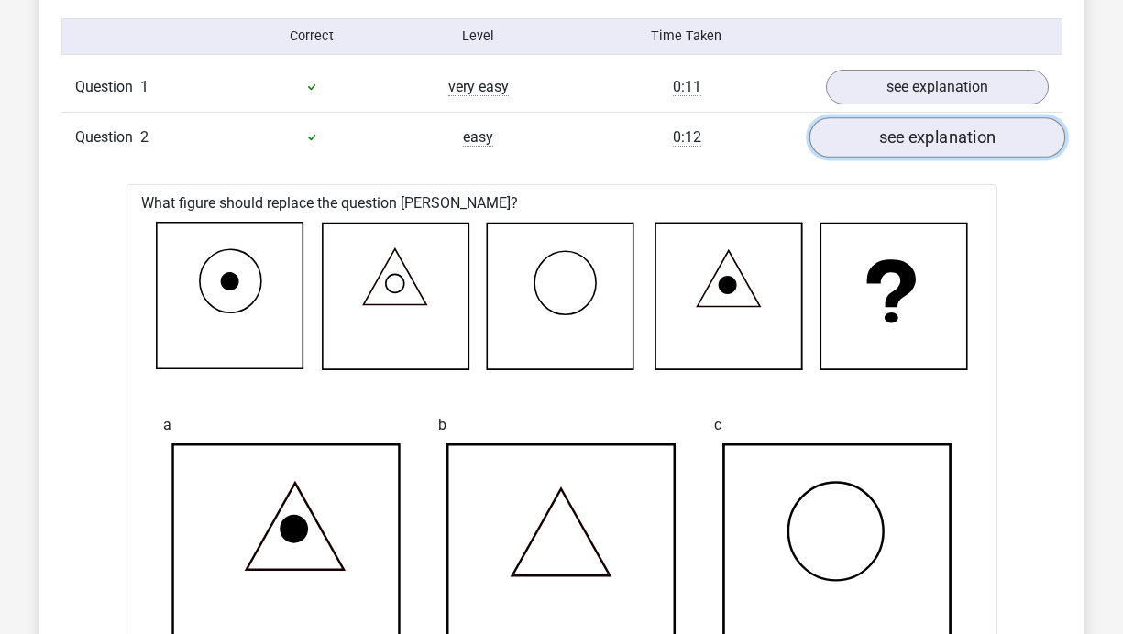
click at [936, 135] on link "see explanation" at bounding box center [936, 137] width 256 height 40
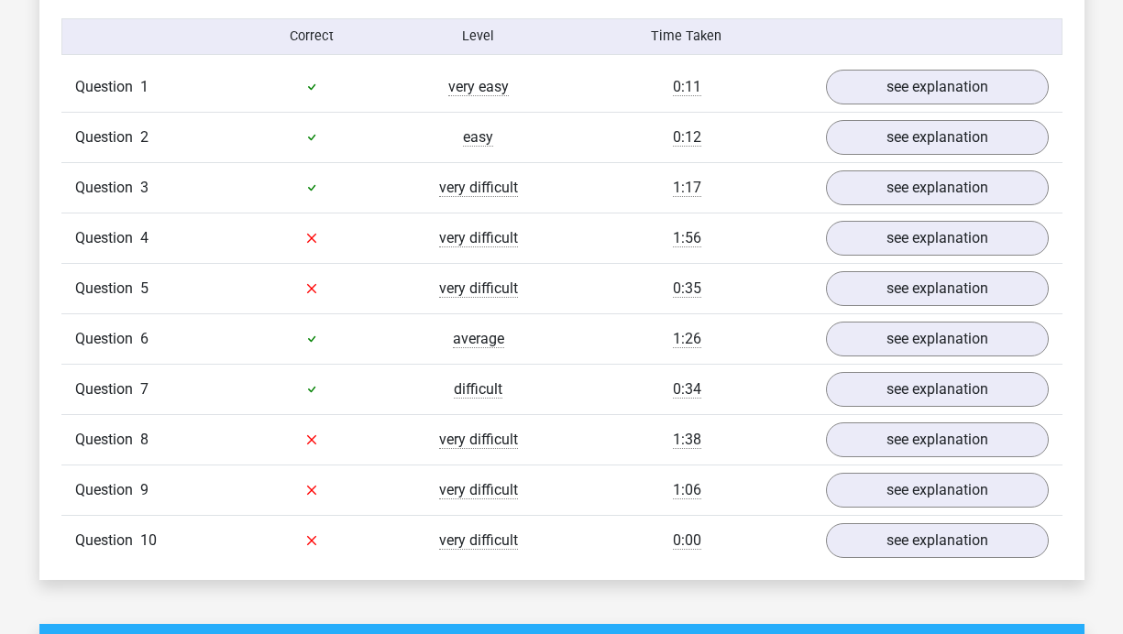
click at [947, 168] on div "Question 3 very difficult 1:17 see explanation" at bounding box center [561, 187] width 1001 height 50
click at [948, 178] on link "see explanation" at bounding box center [936, 188] width 256 height 40
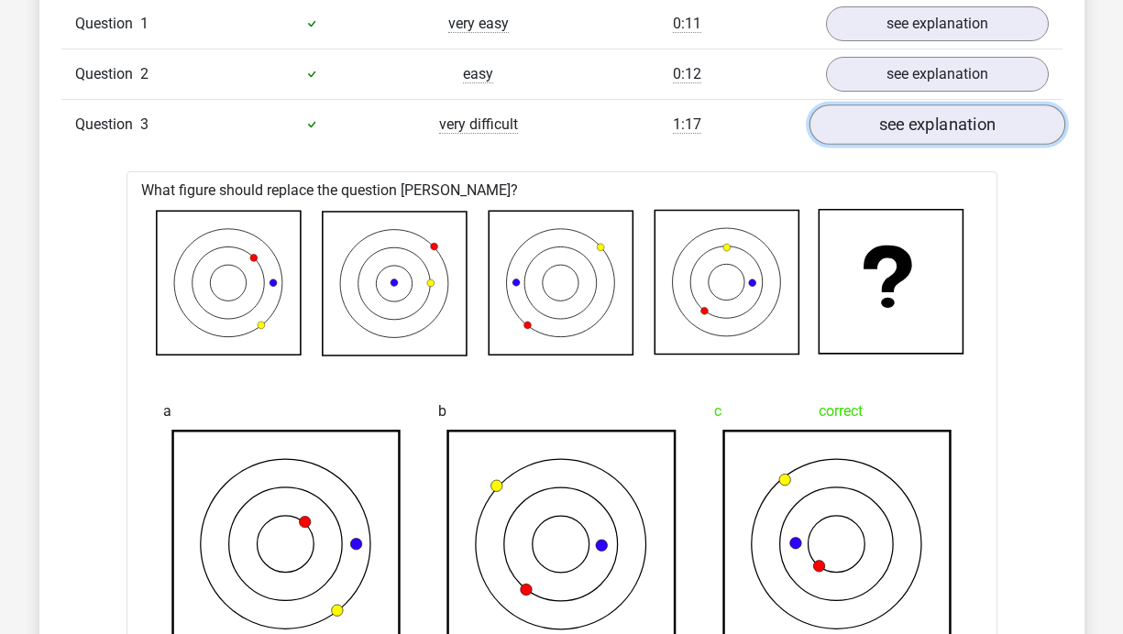
scroll to position [1543, 0]
click at [956, 120] on link "see explanation" at bounding box center [936, 124] width 256 height 40
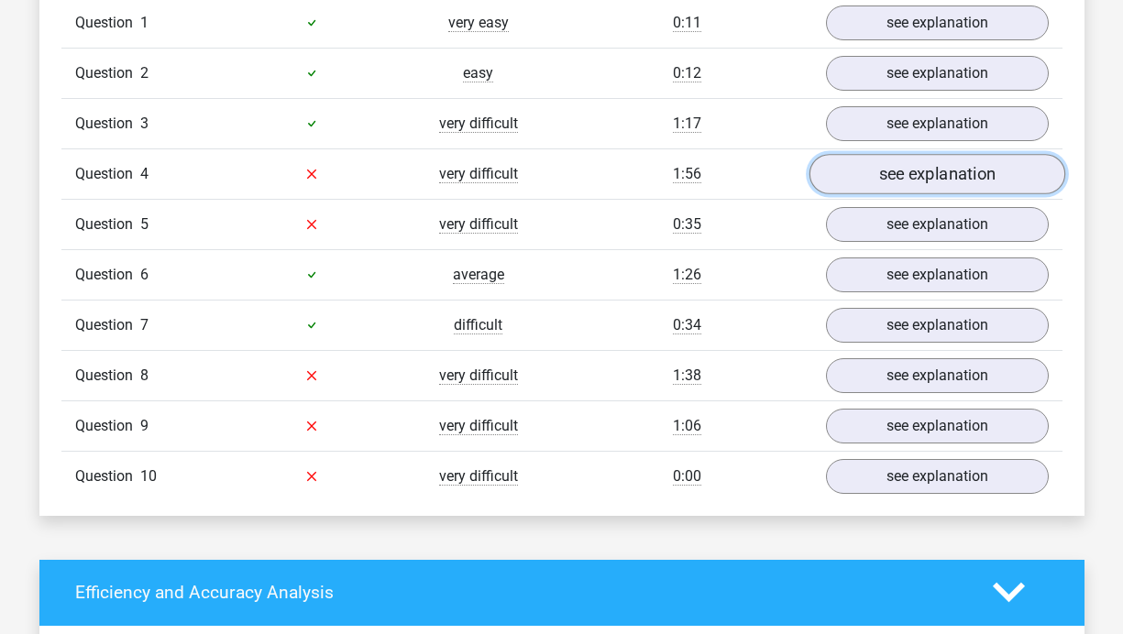
click at [957, 161] on link "see explanation" at bounding box center [936, 174] width 256 height 40
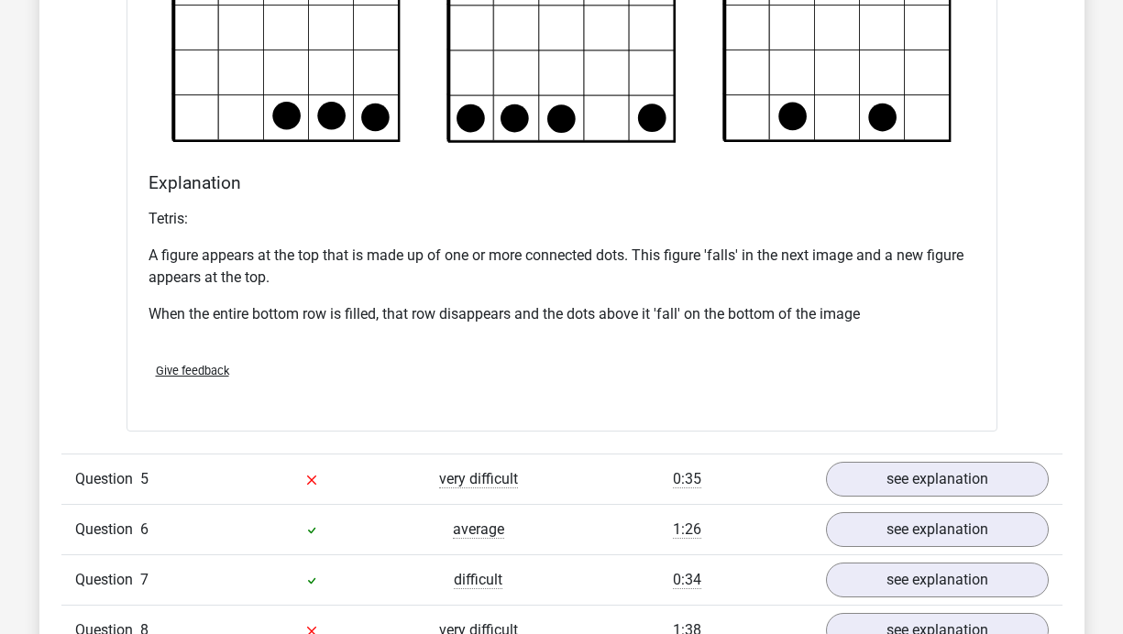
scroll to position [2526, 0]
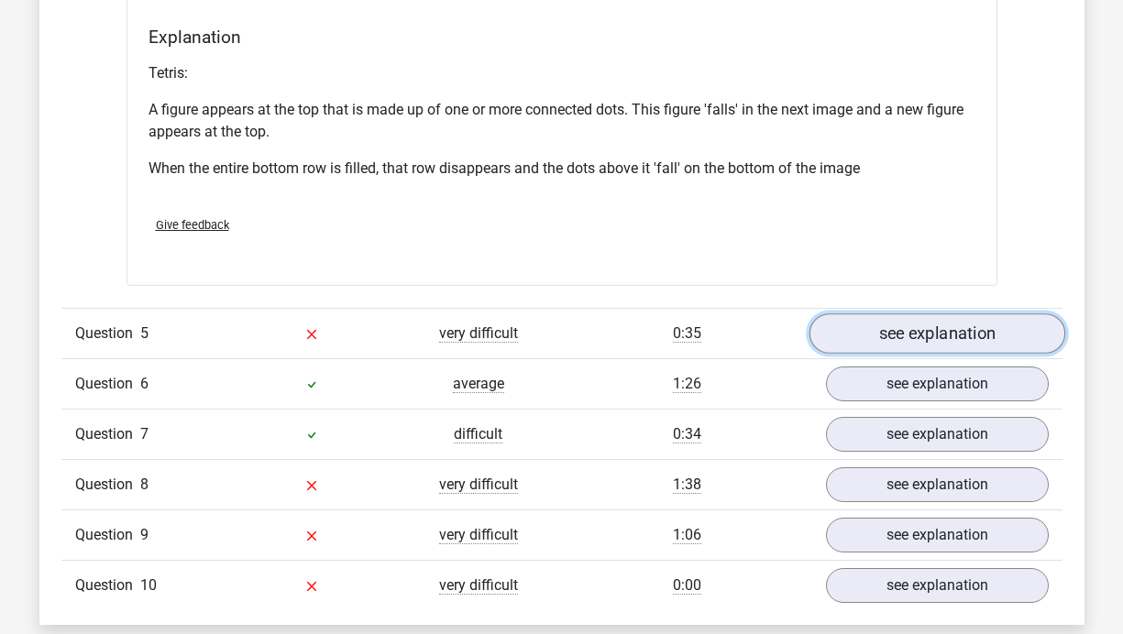
click at [989, 333] on link "see explanation" at bounding box center [936, 333] width 256 height 40
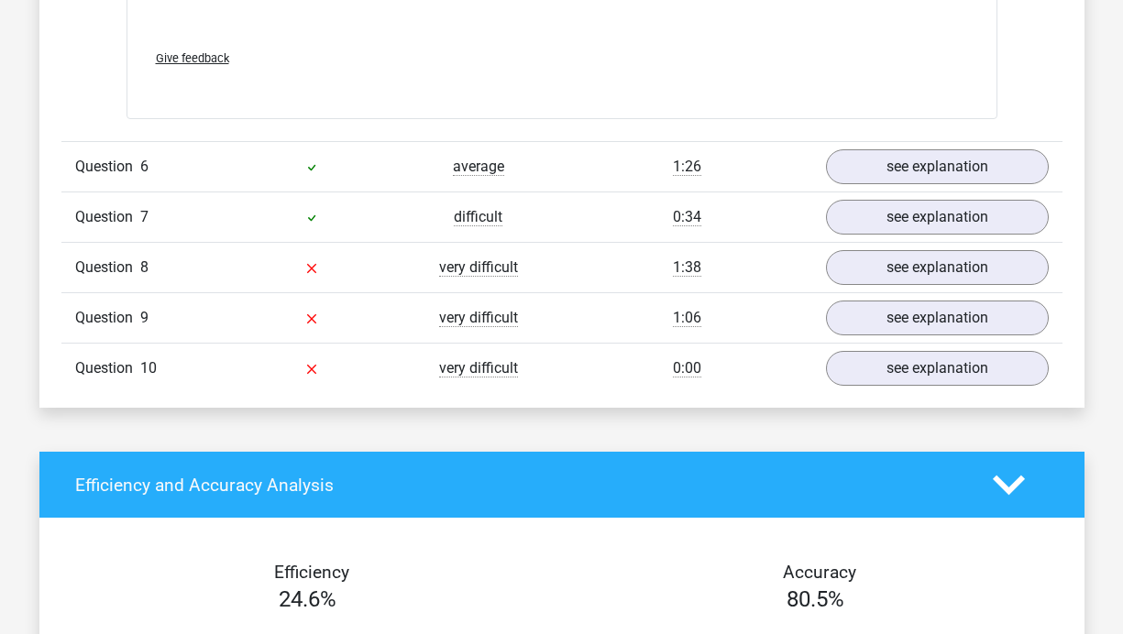
scroll to position [4274, 0]
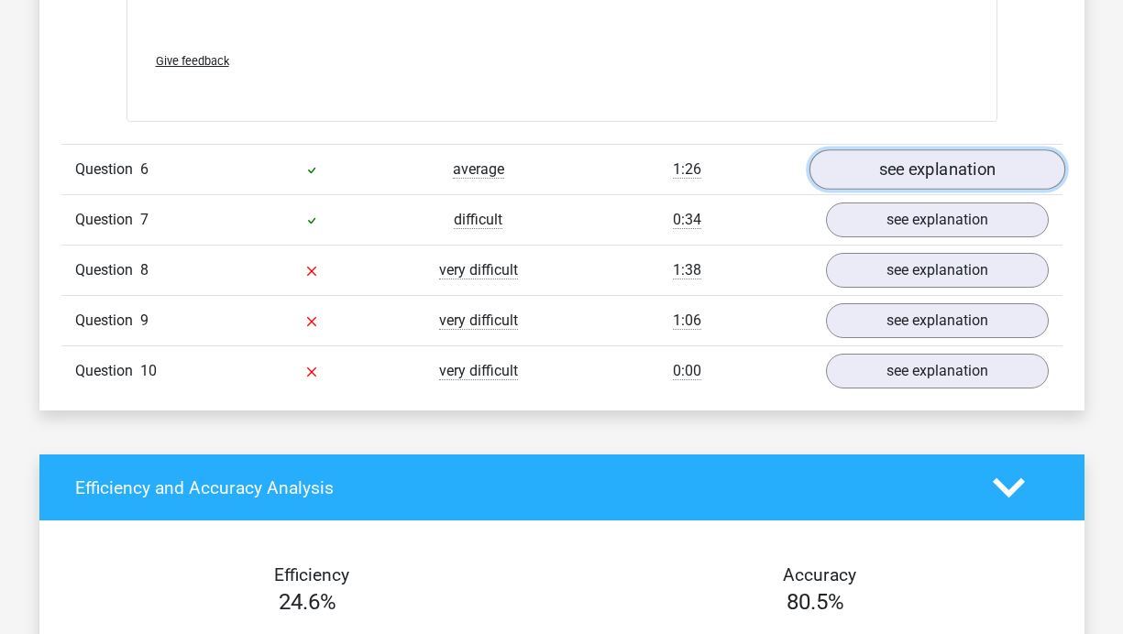
click at [905, 175] on link "see explanation" at bounding box center [936, 169] width 256 height 40
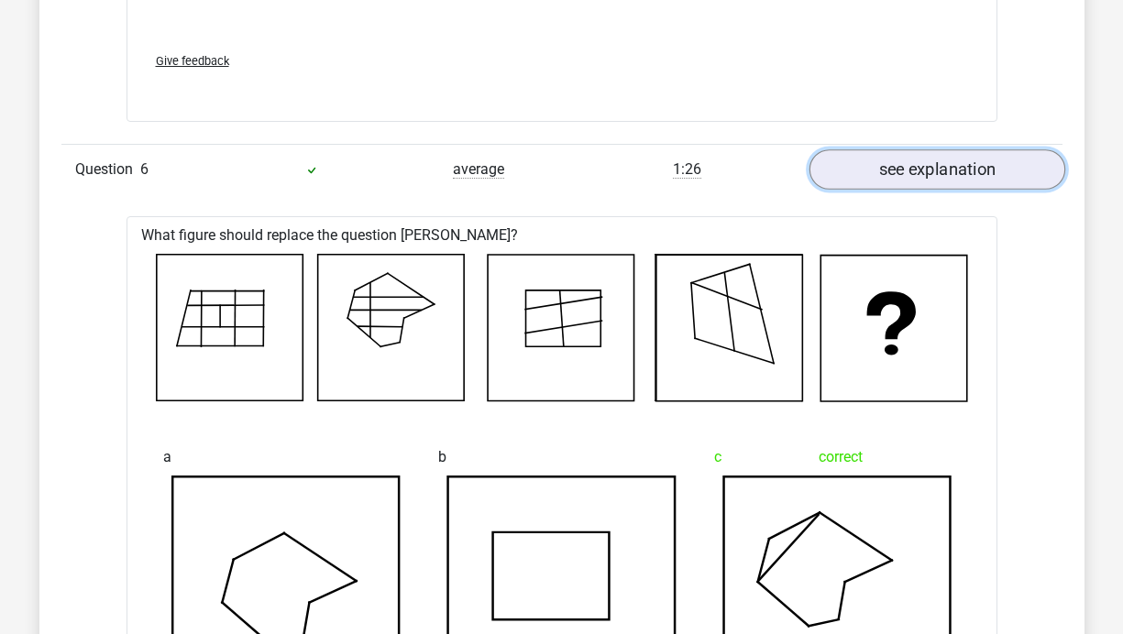
click at [905, 175] on link "see explanation" at bounding box center [936, 169] width 256 height 40
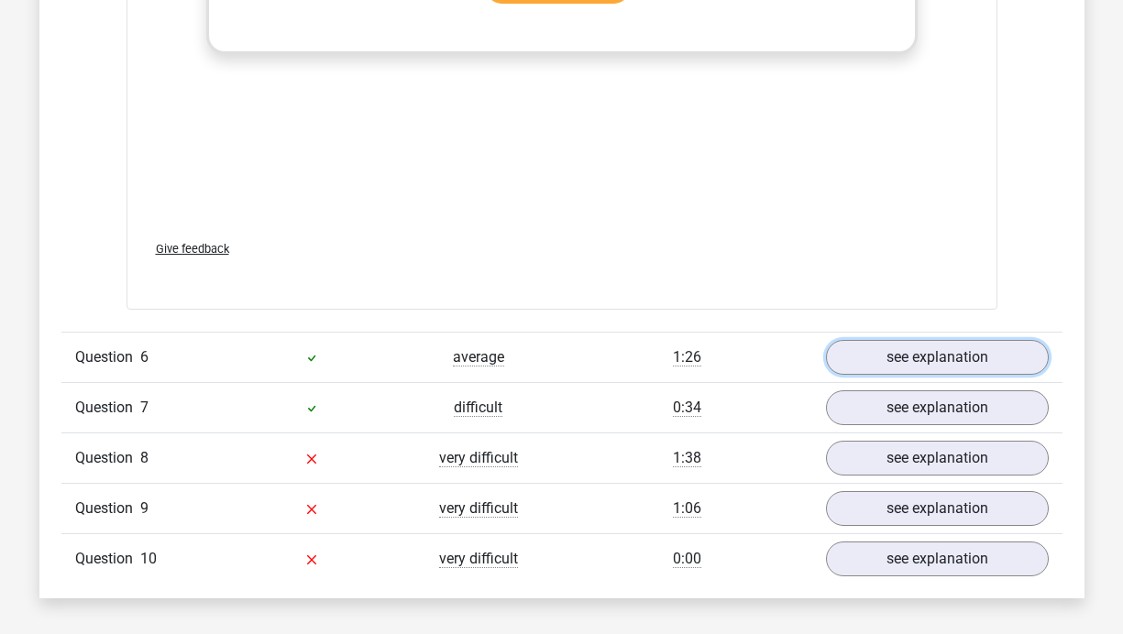
scroll to position [4244, 0]
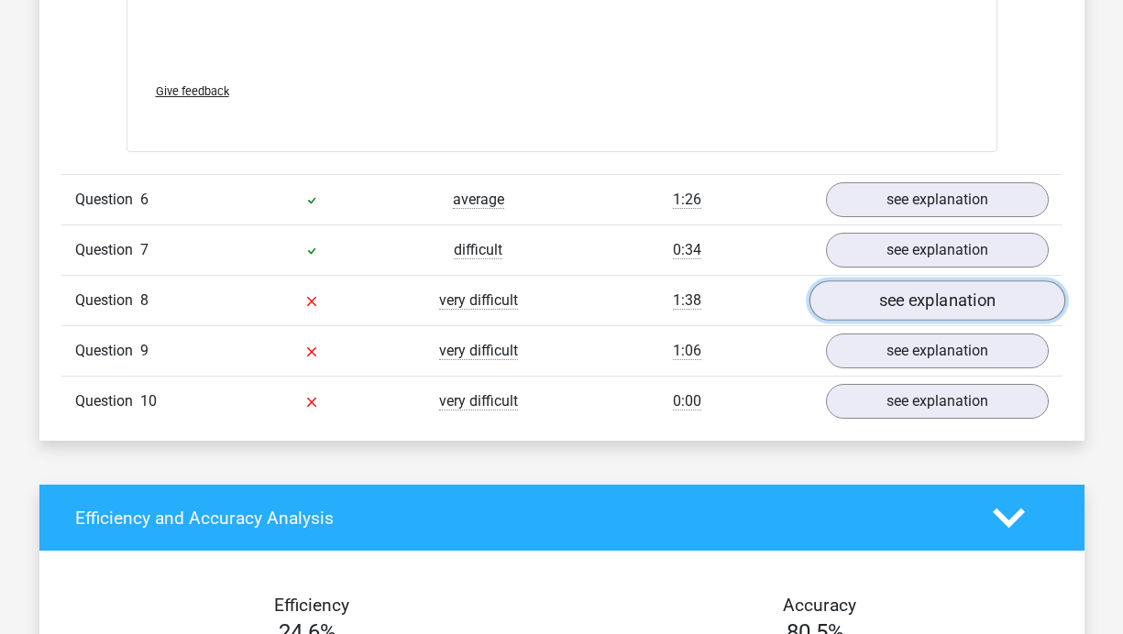
click at [975, 299] on link "see explanation" at bounding box center [936, 300] width 256 height 40
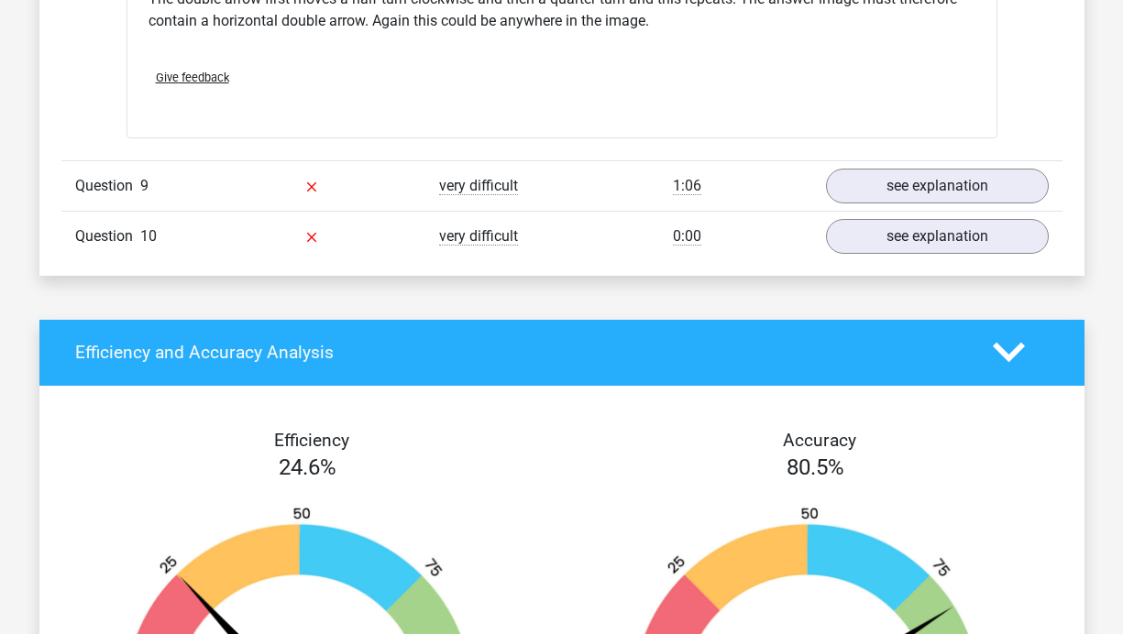
scroll to position [5574, 0]
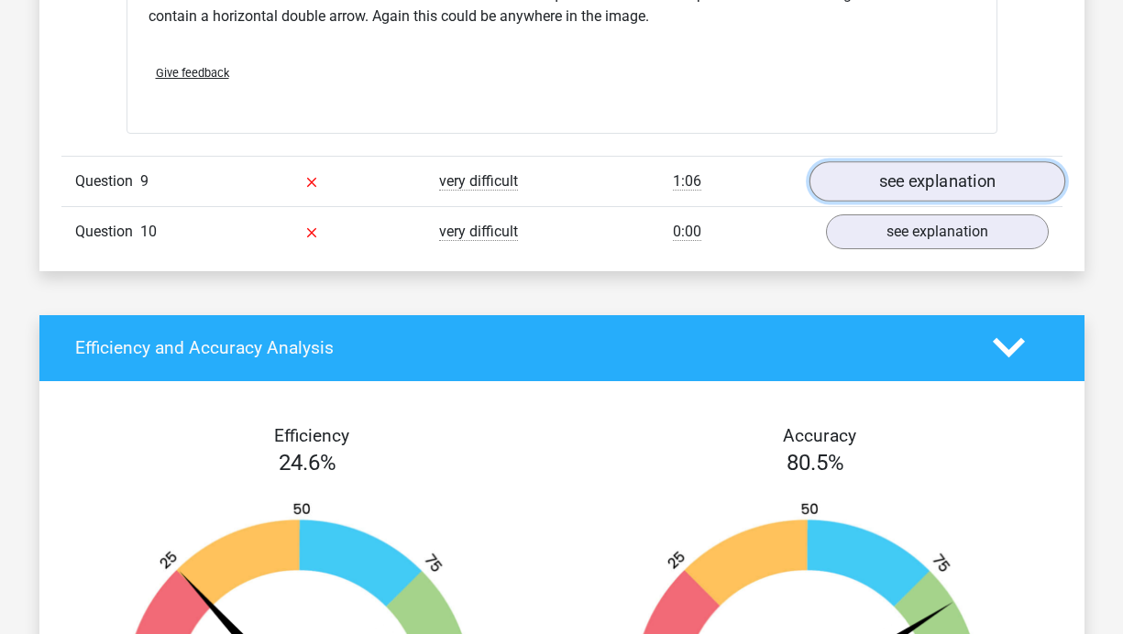
click at [965, 180] on link "see explanation" at bounding box center [936, 181] width 256 height 40
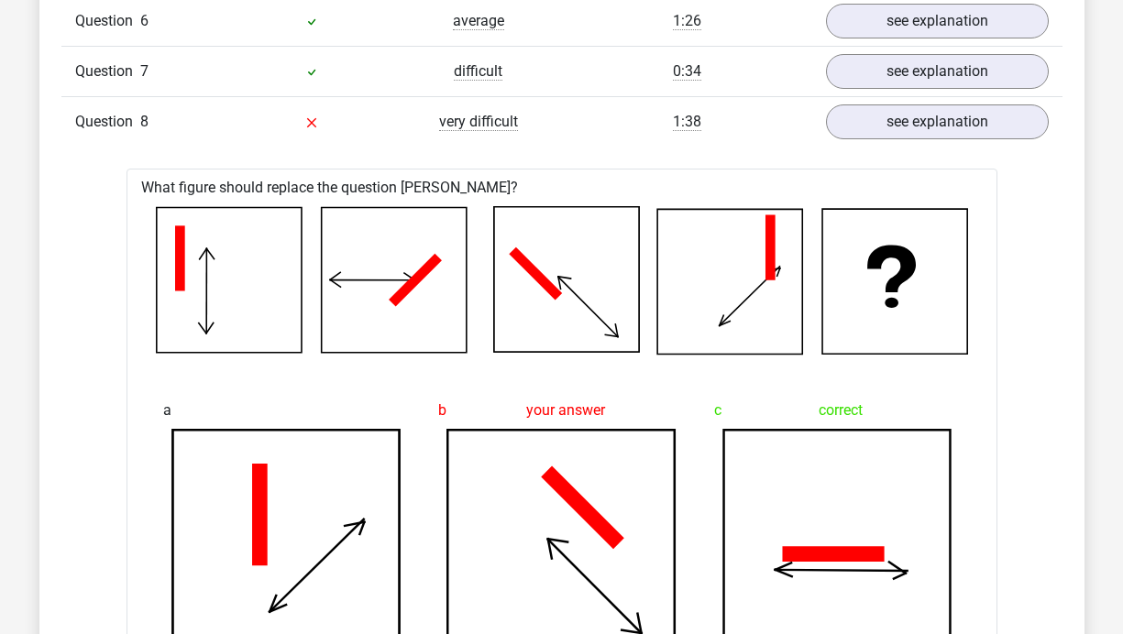
scroll to position [4393, 0]
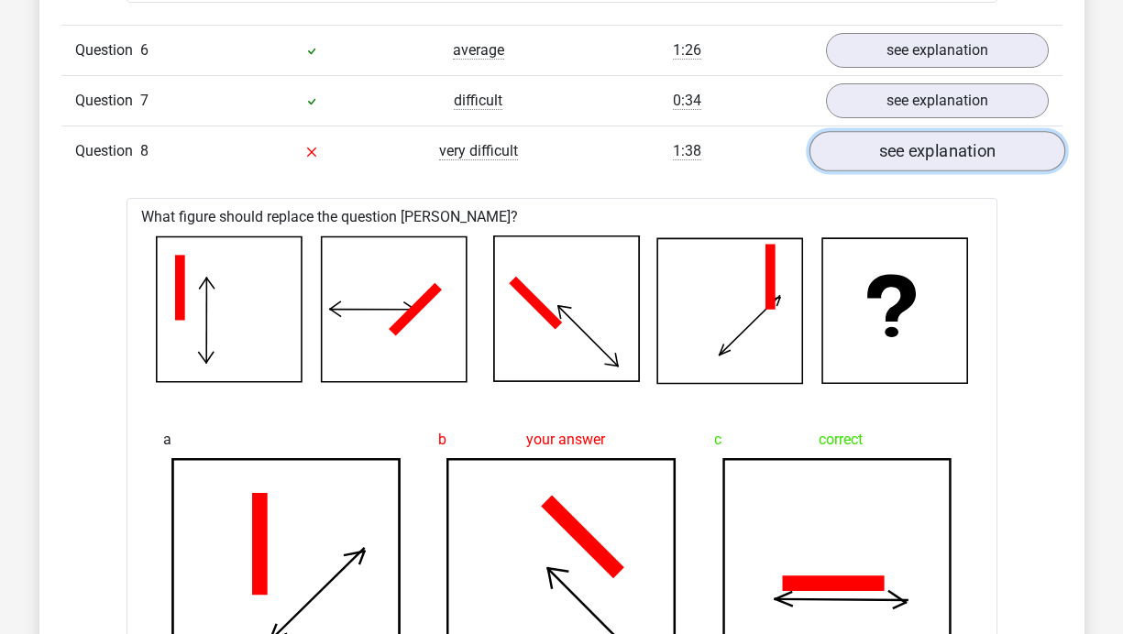
click at [973, 150] on link "see explanation" at bounding box center [936, 151] width 256 height 40
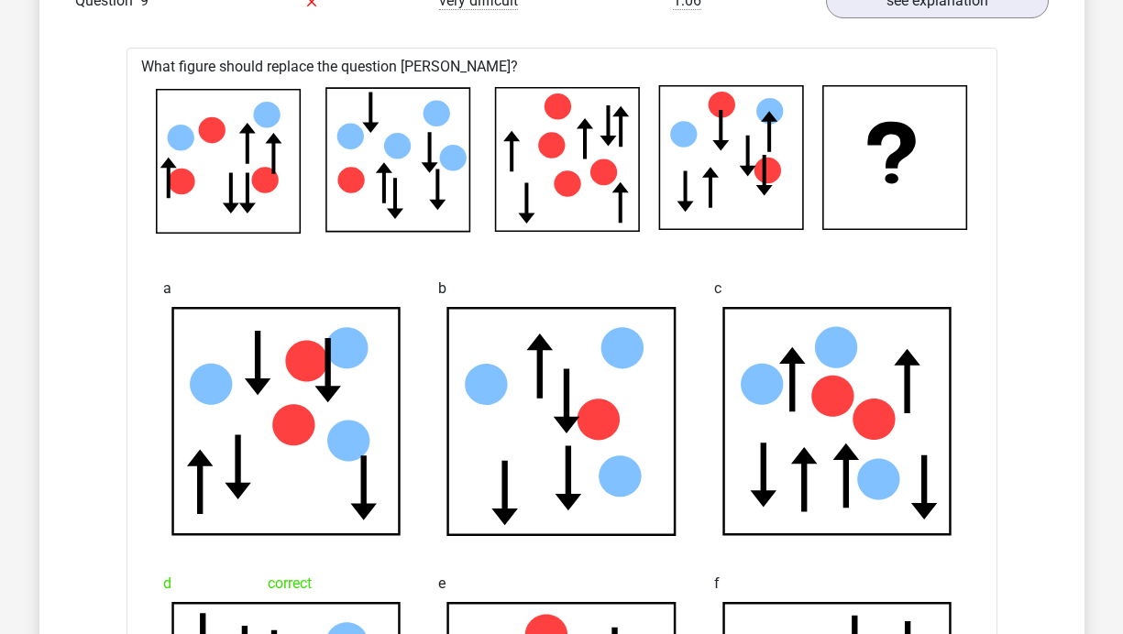
scroll to position [4434, 0]
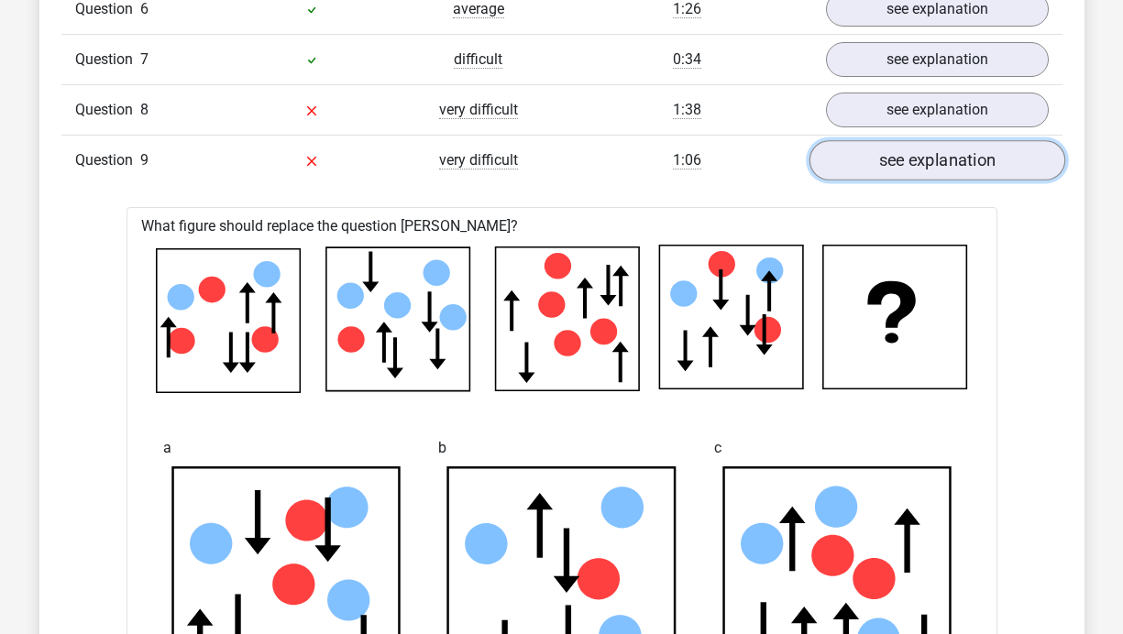
click at [975, 164] on link "see explanation" at bounding box center [936, 160] width 256 height 40
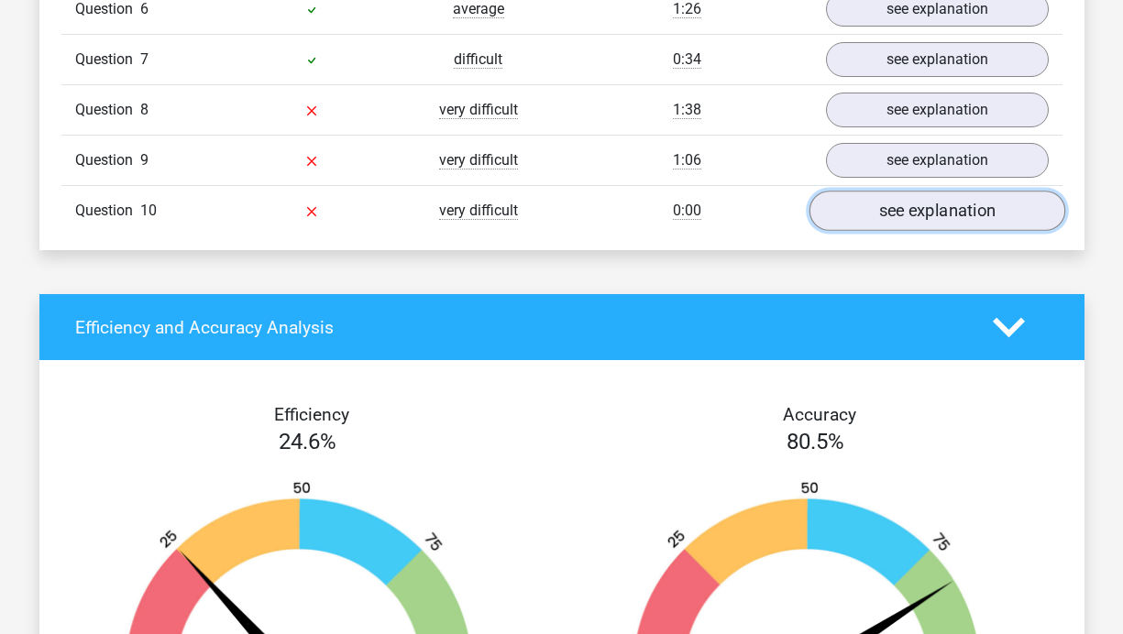
click at [948, 214] on link "see explanation" at bounding box center [936, 211] width 256 height 40
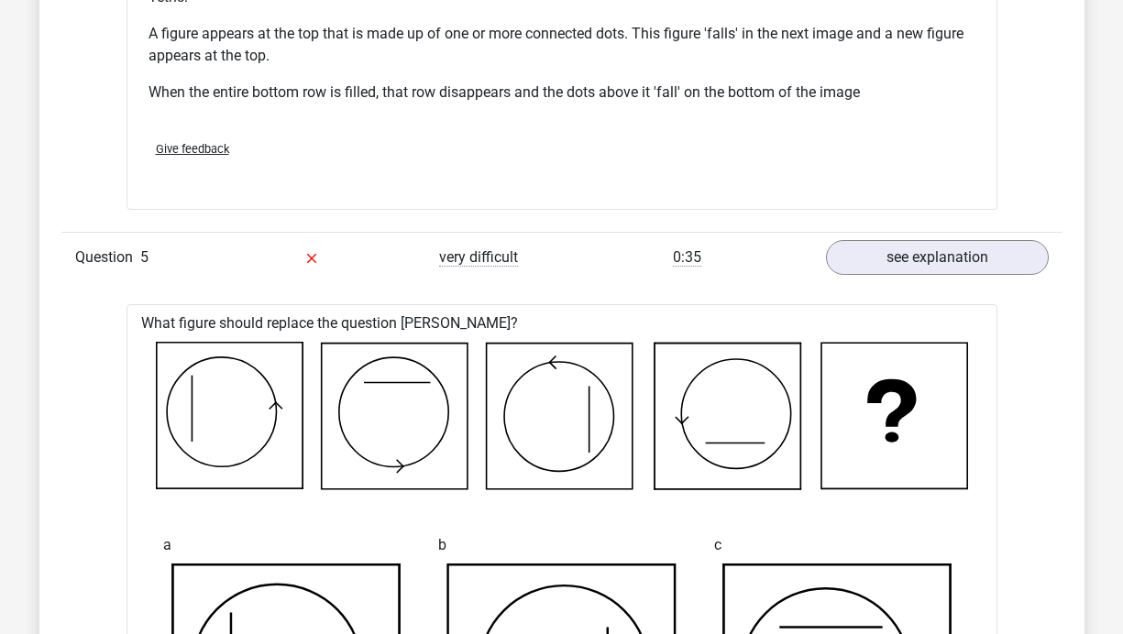
scroll to position [2587, 0]
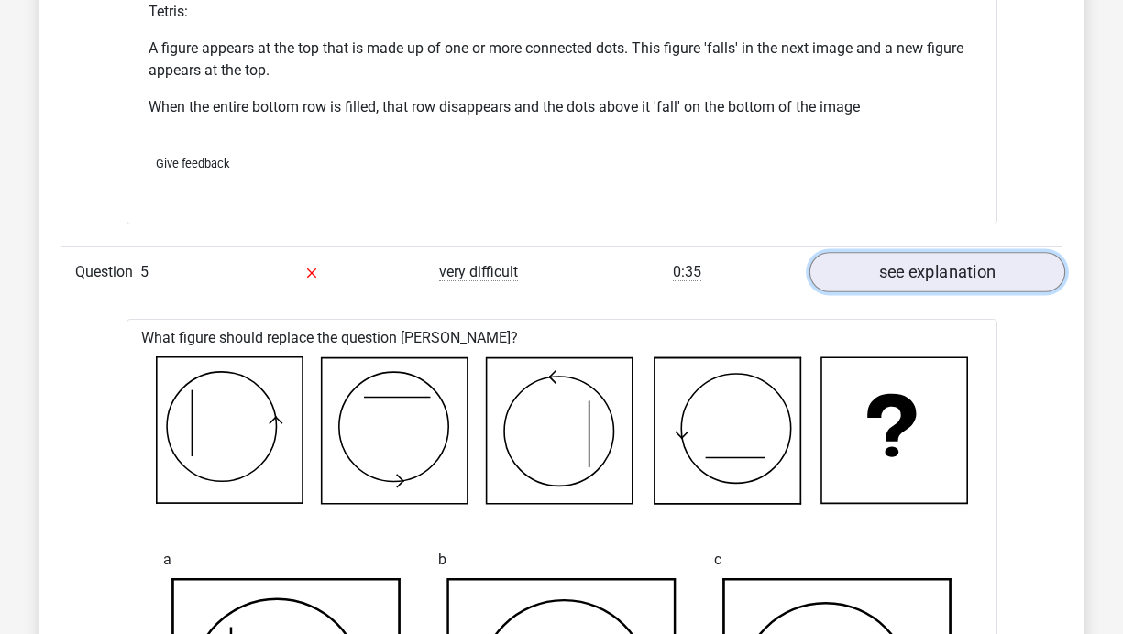
click at [974, 278] on link "see explanation" at bounding box center [936, 272] width 256 height 40
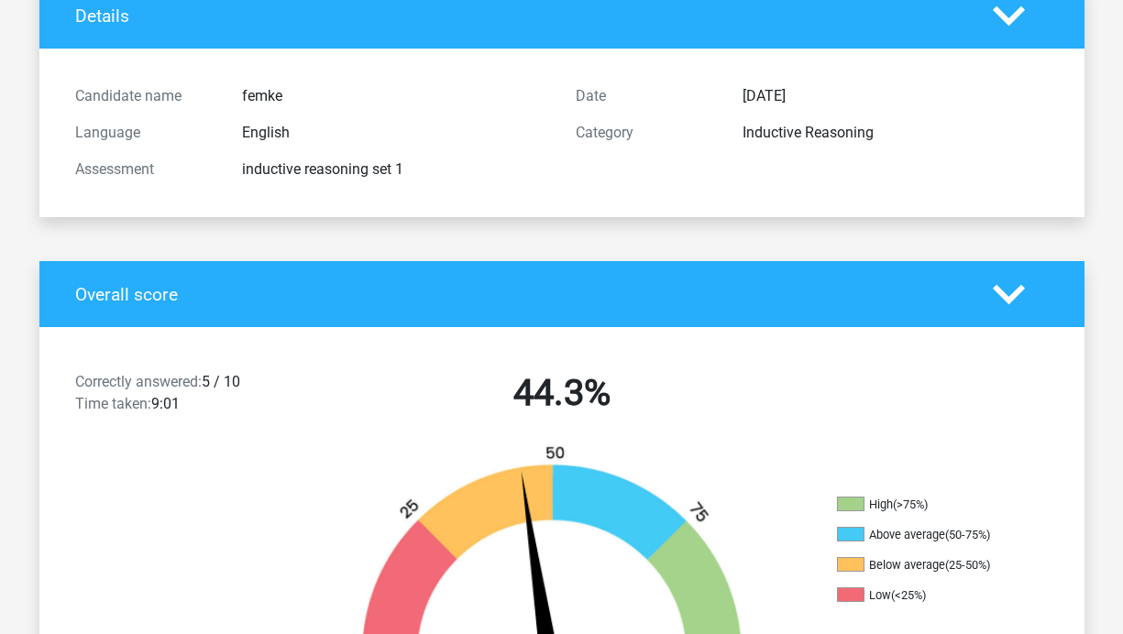
scroll to position [0, 0]
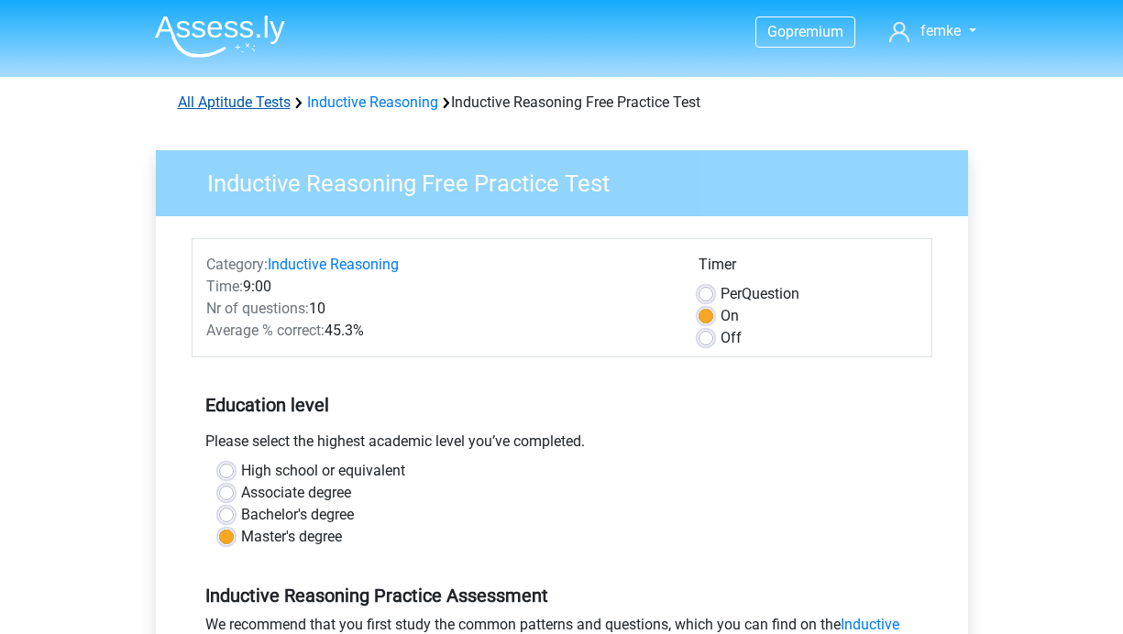
click at [253, 103] on link "All Aptitude Tests" at bounding box center [234, 101] width 113 height 17
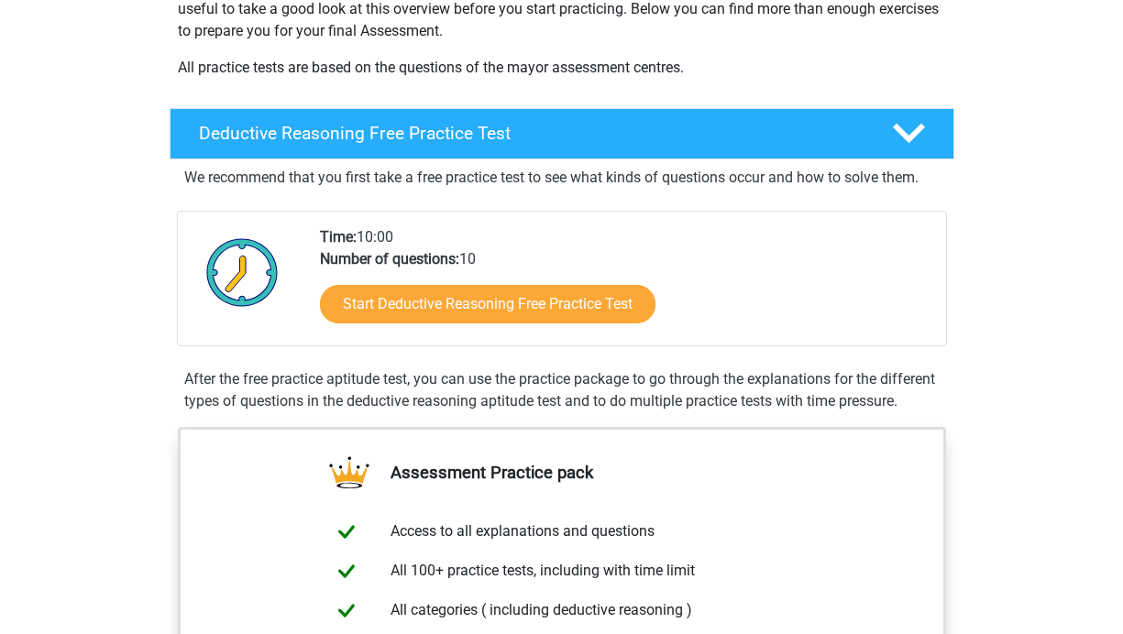
scroll to position [333, 0]
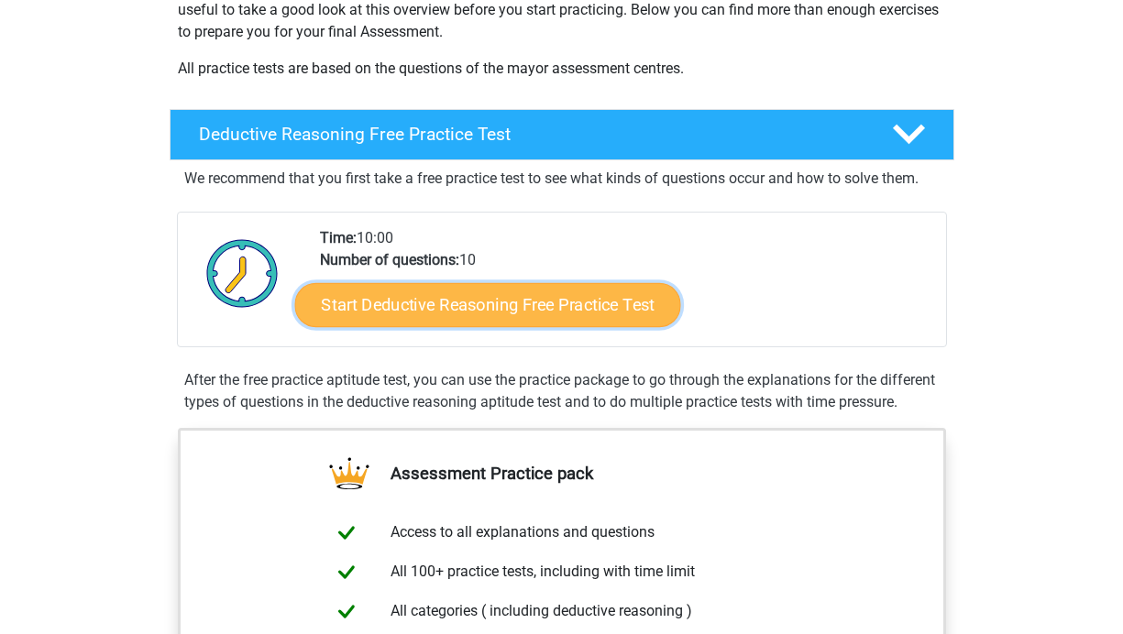
click at [567, 312] on link "Start Deductive Reasoning Free Practice Test" at bounding box center [487, 304] width 386 height 44
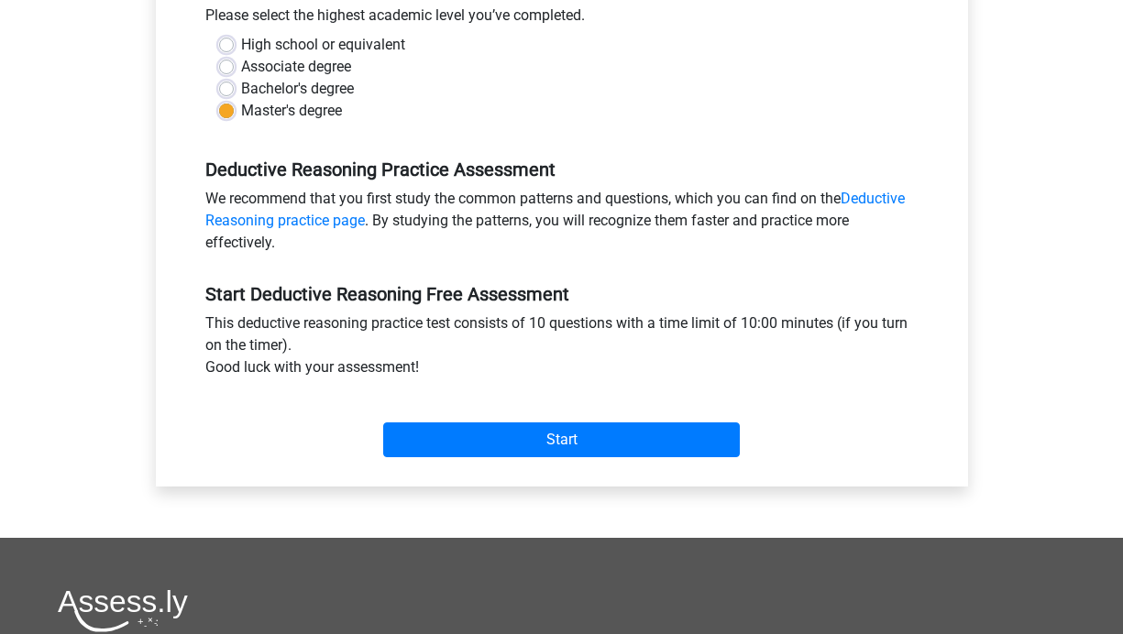
scroll to position [428, 0]
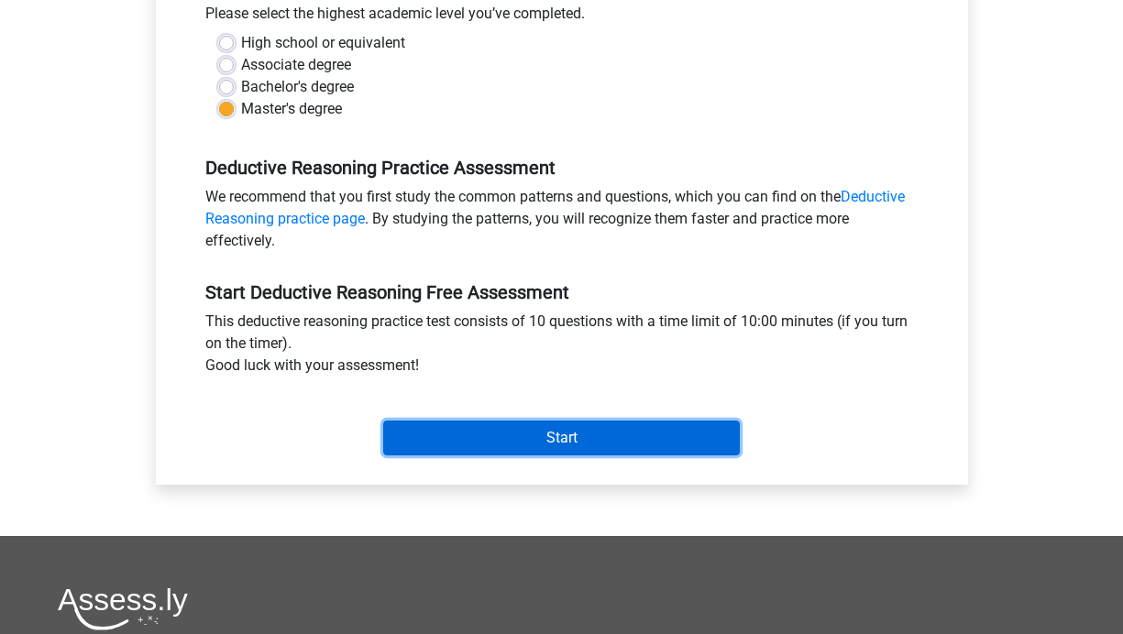
click at [605, 443] on input "Start" at bounding box center [561, 438] width 356 height 35
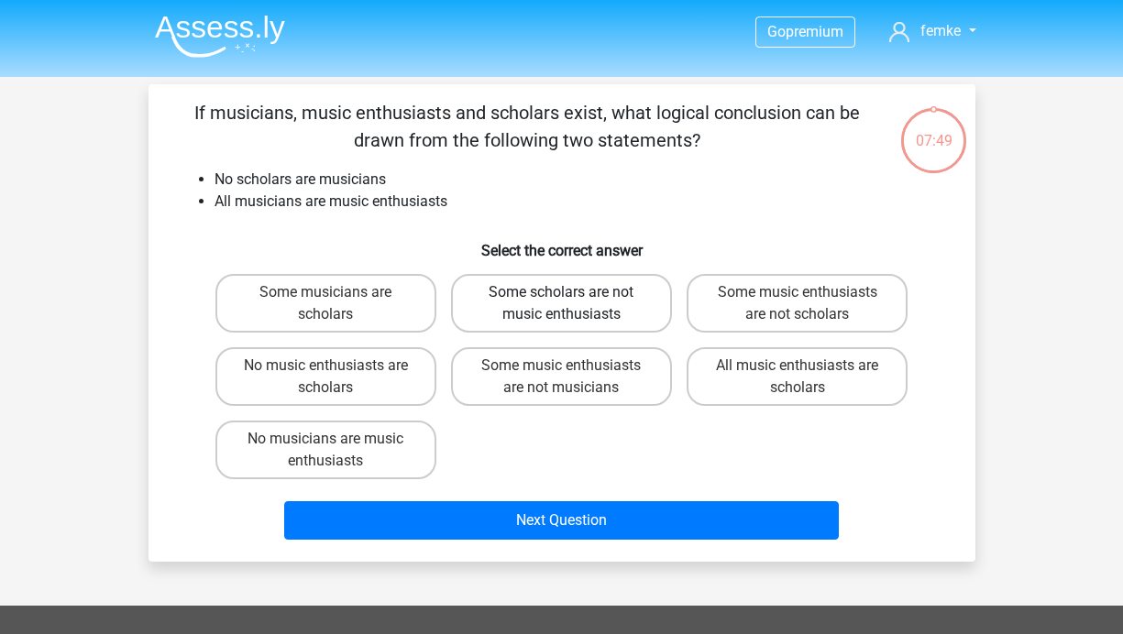
click at [633, 318] on label "Some scholars are not music enthusiasts" at bounding box center [561, 303] width 221 height 59
click at [573, 304] on input "Some scholars are not music enthusiasts" at bounding box center [567, 298] width 12 height 12
radio input "true"
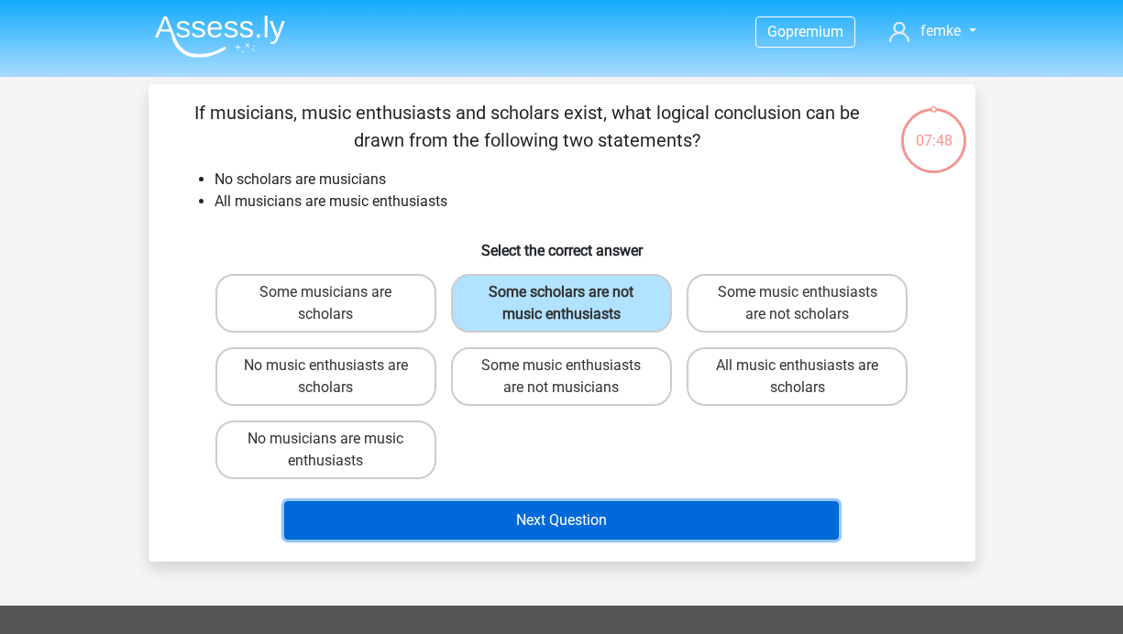
click at [632, 518] on button "Next Question" at bounding box center [561, 520] width 554 height 38
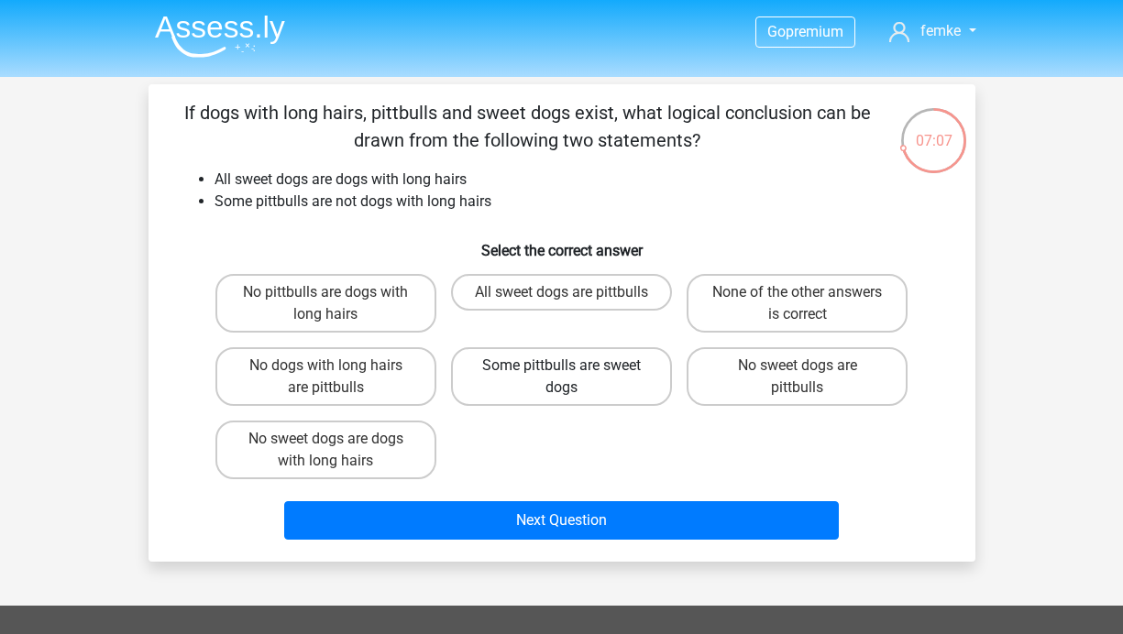
click at [593, 385] on label "Some pittbulls are sweet dogs" at bounding box center [561, 376] width 221 height 59
click at [573, 378] on input "Some pittbulls are sweet dogs" at bounding box center [567, 372] width 12 height 12
radio input "true"
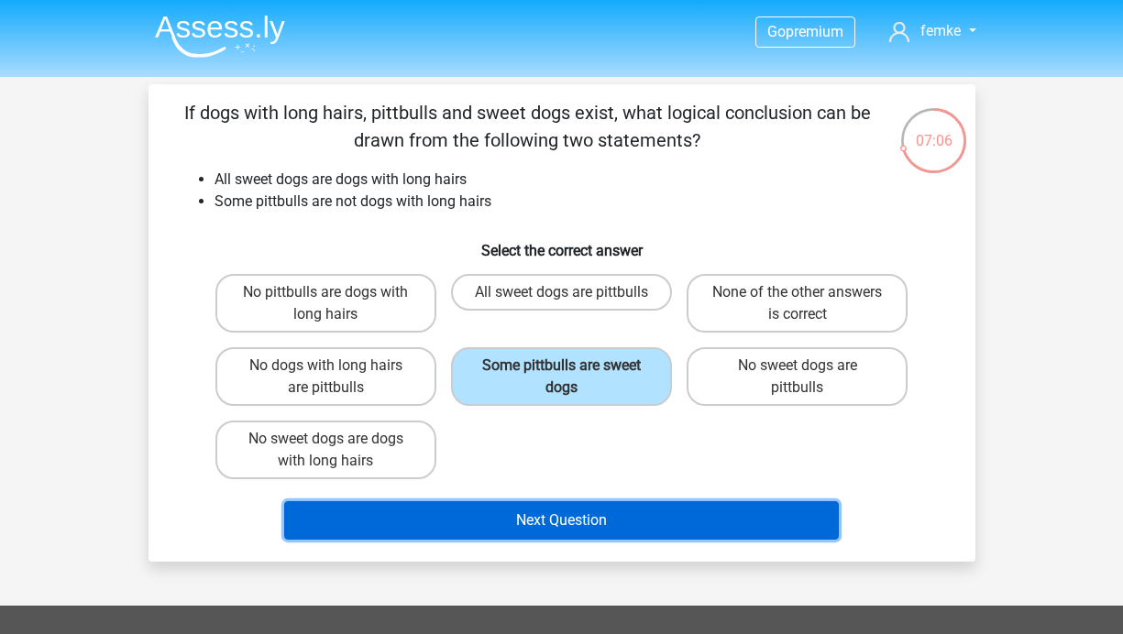
click at [602, 528] on button "Next Question" at bounding box center [561, 520] width 554 height 38
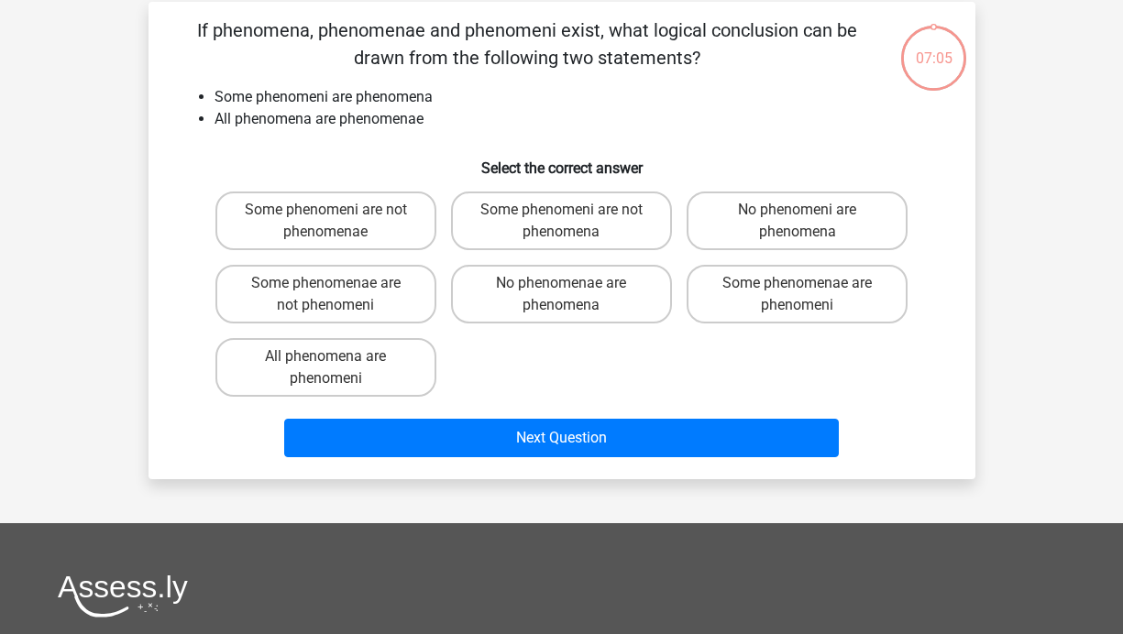
scroll to position [84, 0]
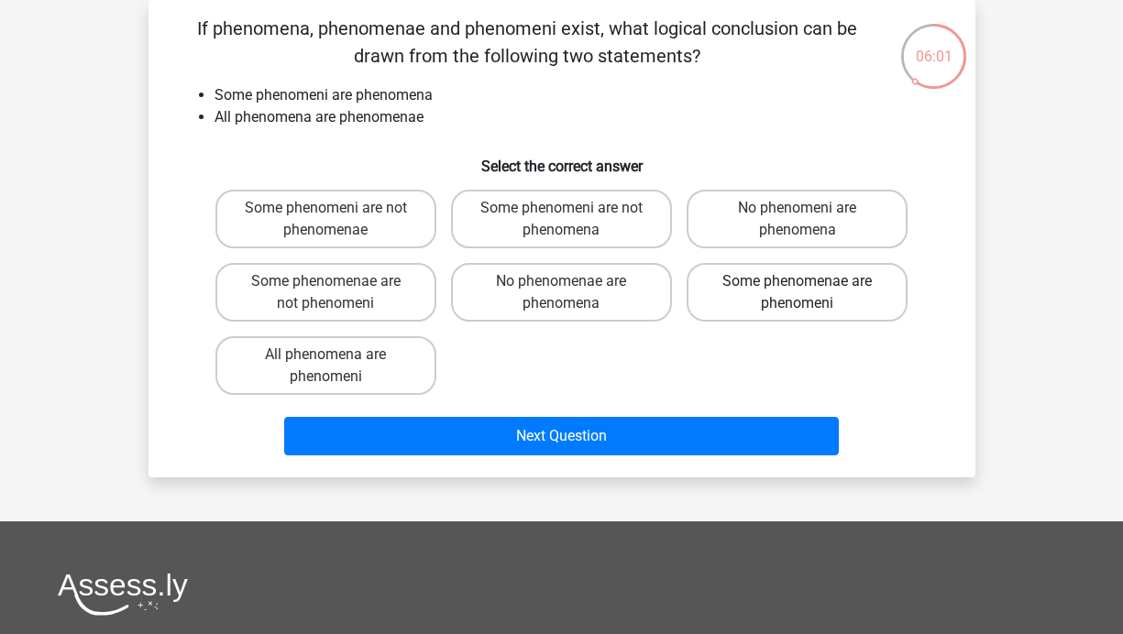
click at [843, 314] on label "Some phenomenae are phenomeni" at bounding box center [796, 292] width 221 height 59
click at [809, 293] on input "Some phenomenae are phenomeni" at bounding box center [803, 287] width 12 height 12
radio input "true"
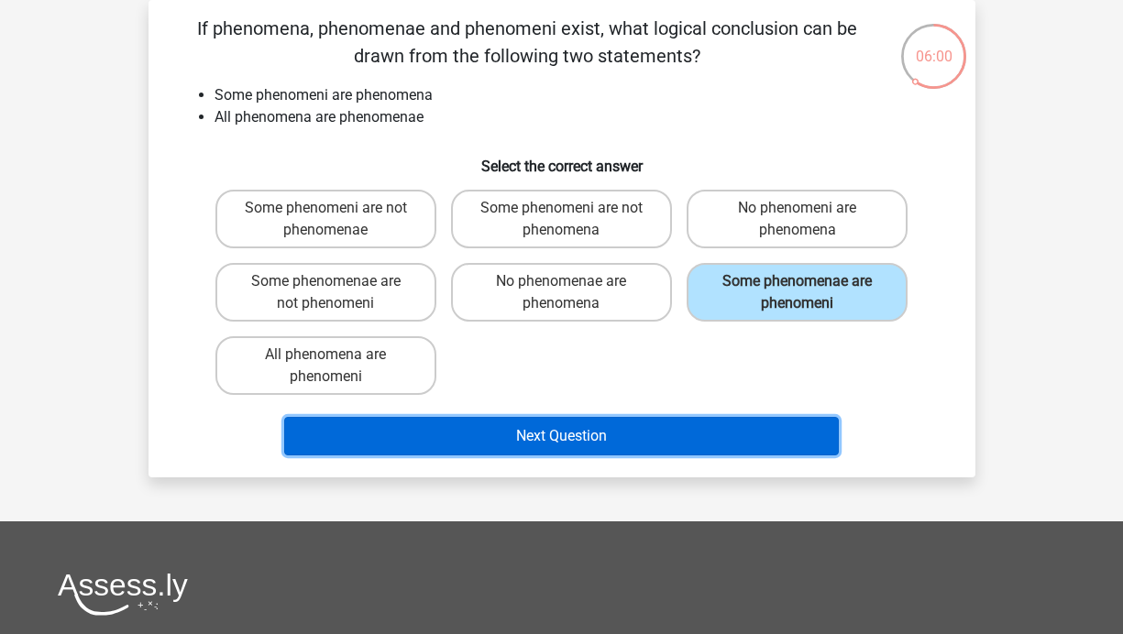
click at [725, 440] on button "Next Question" at bounding box center [561, 436] width 554 height 38
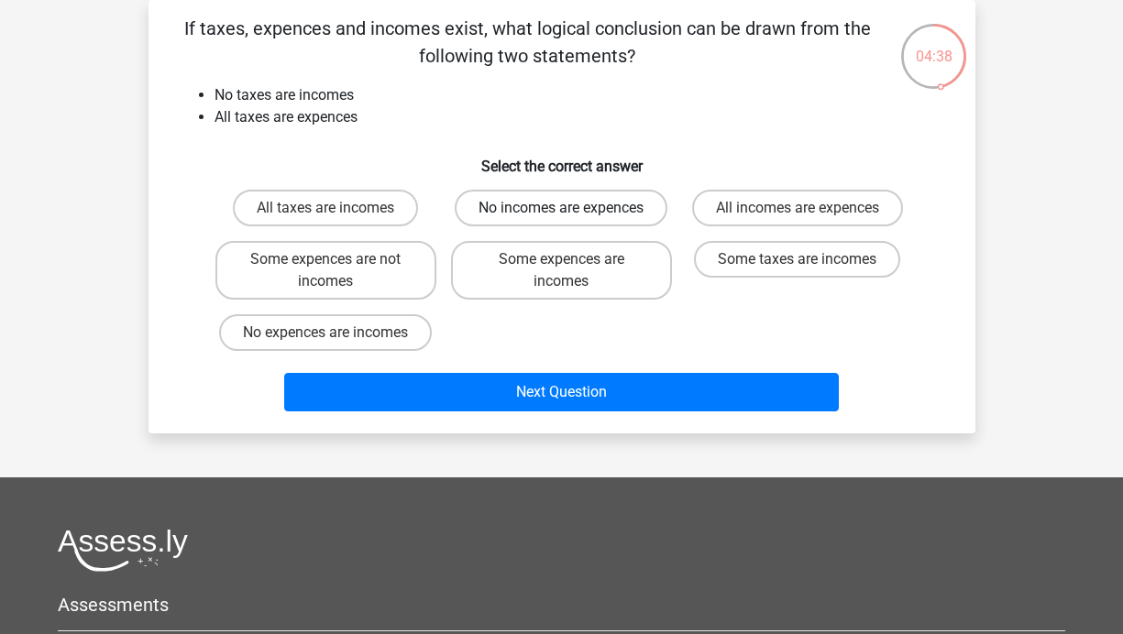
click at [625, 202] on label "No incomes are expences" at bounding box center [561, 208] width 213 height 37
click at [573, 208] on input "No incomes are expences" at bounding box center [567, 214] width 12 height 12
radio input "true"
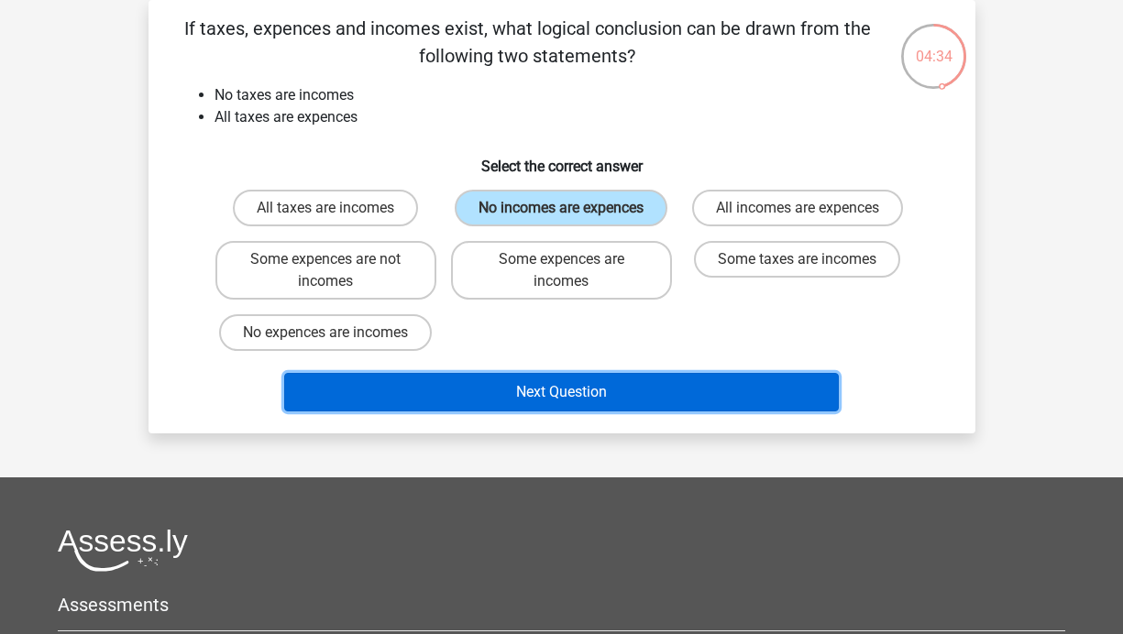
click at [577, 394] on button "Next Question" at bounding box center [561, 392] width 554 height 38
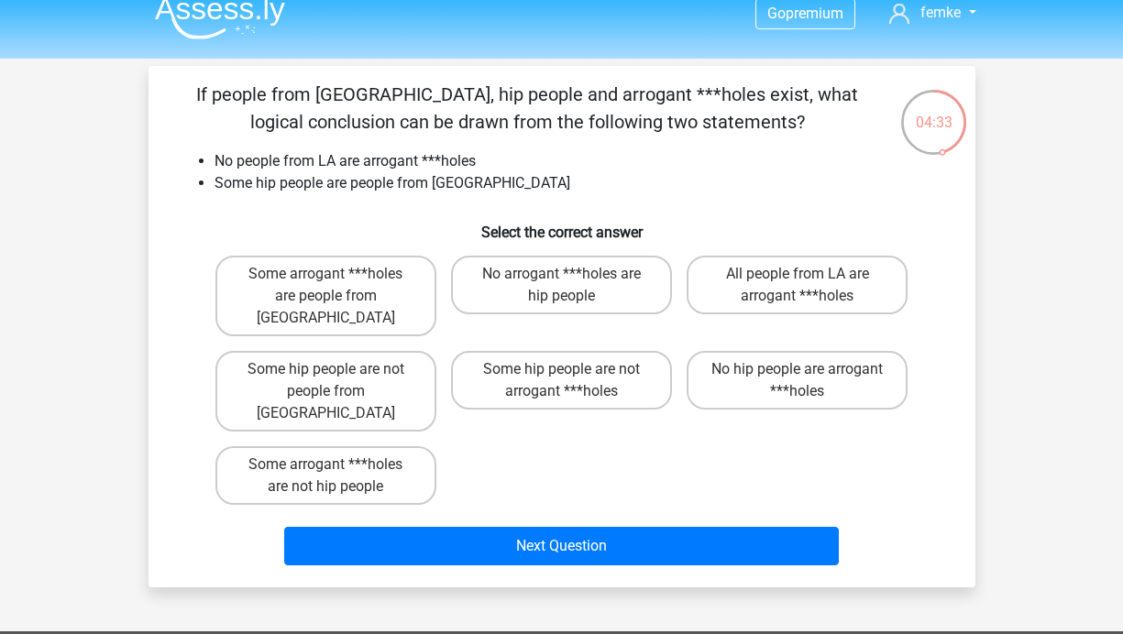
scroll to position [16, 0]
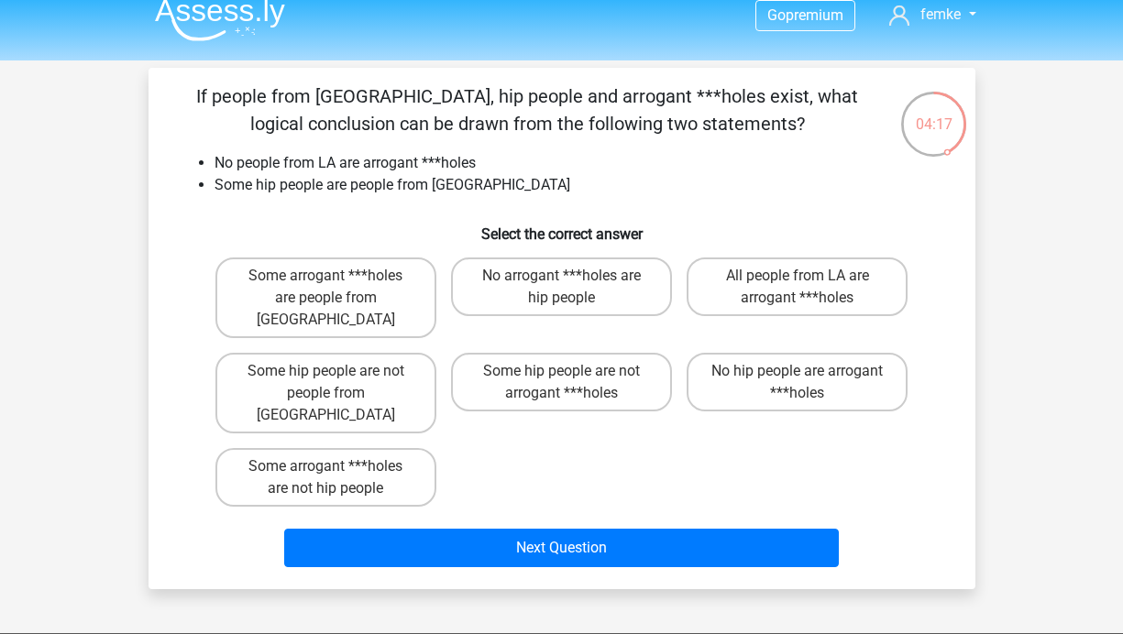
click at [566, 371] on input "Some hip people are not arrogant ***holes" at bounding box center [567, 377] width 12 height 12
radio input "true"
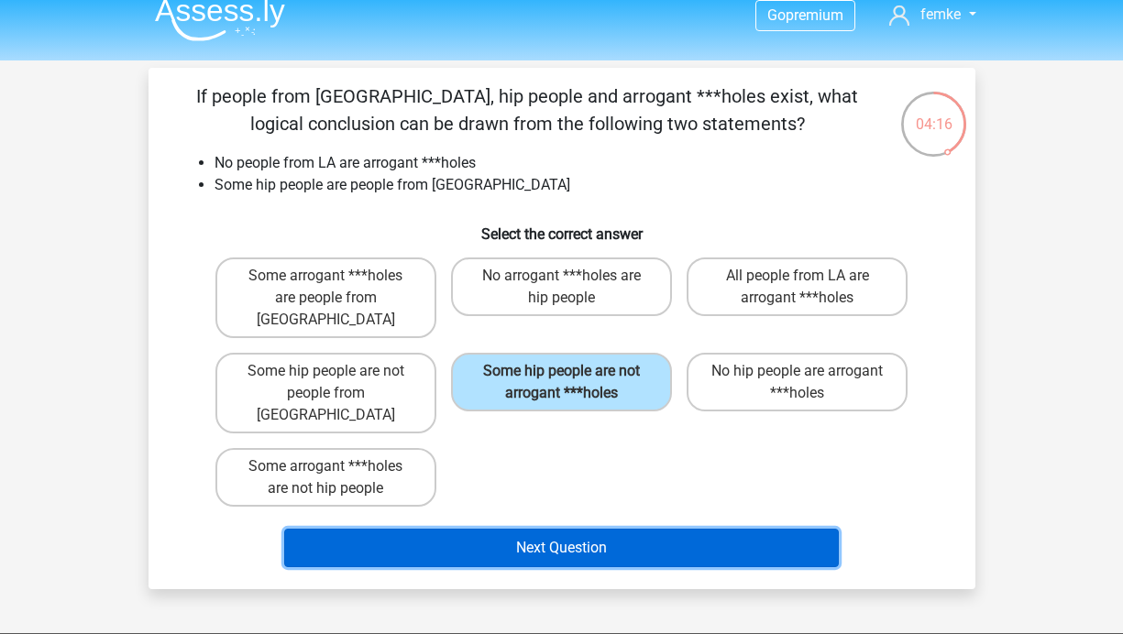
click at [597, 529] on button "Next Question" at bounding box center [561, 548] width 554 height 38
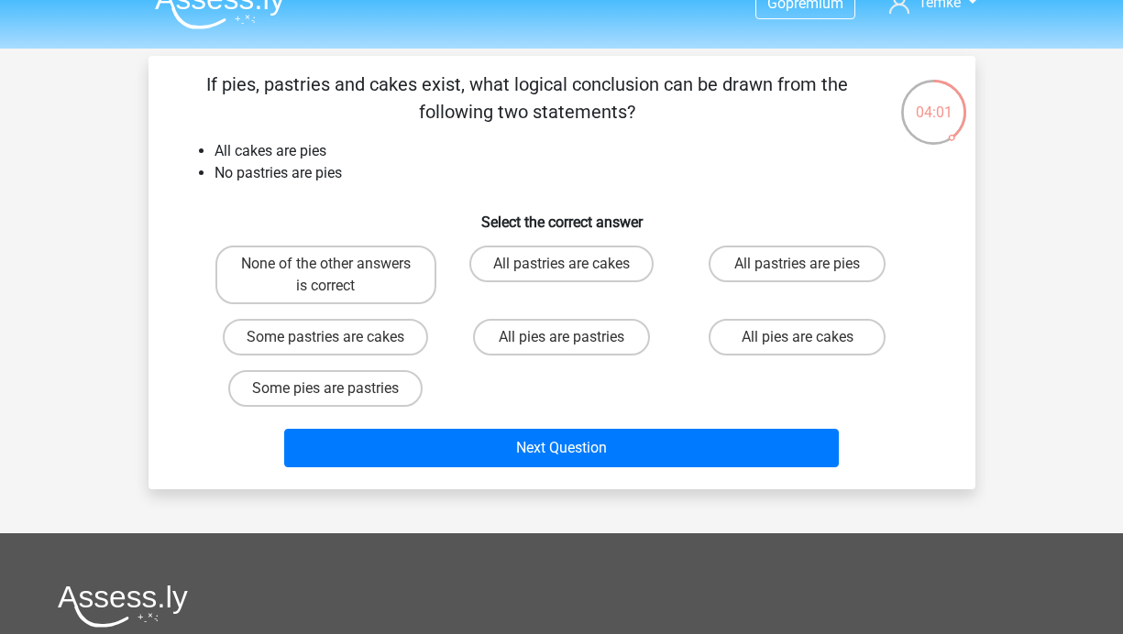
scroll to position [0, 0]
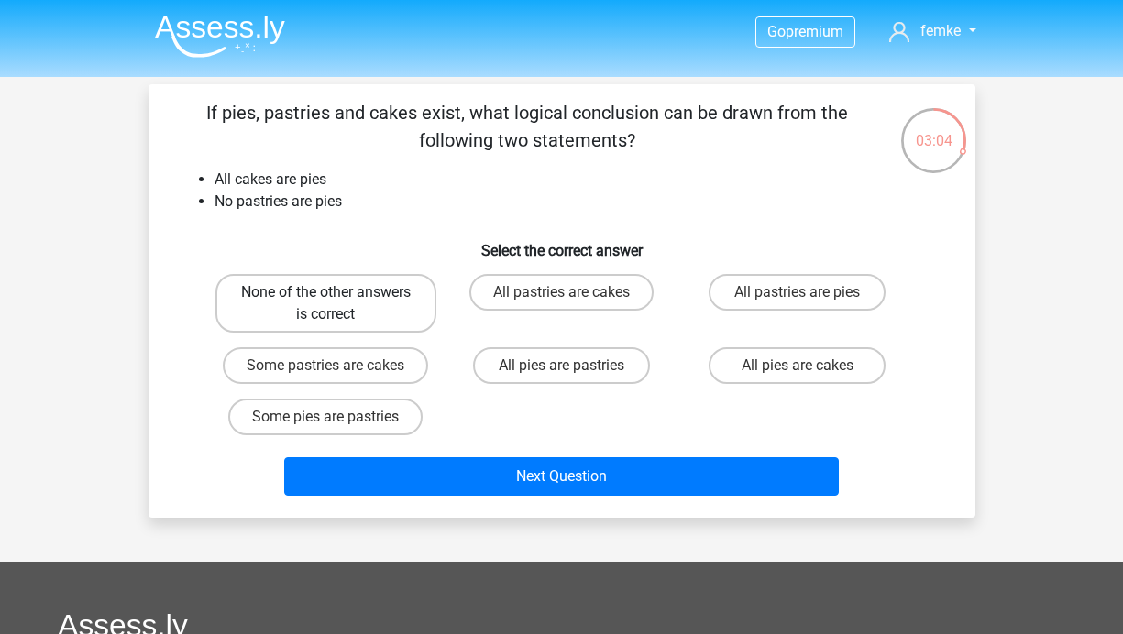
click at [393, 292] on label "None of the other answers is correct" at bounding box center [325, 303] width 221 height 59
click at [337, 292] on input "None of the other answers is correct" at bounding box center [331, 298] width 12 height 12
radio input "true"
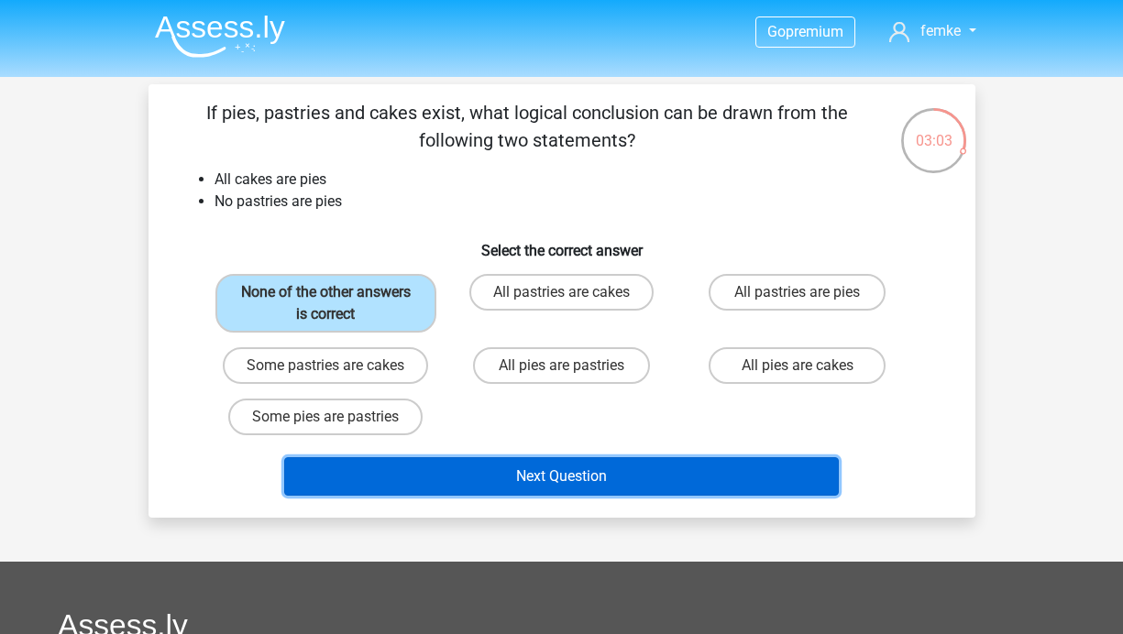
click at [574, 488] on button "Next Question" at bounding box center [561, 476] width 554 height 38
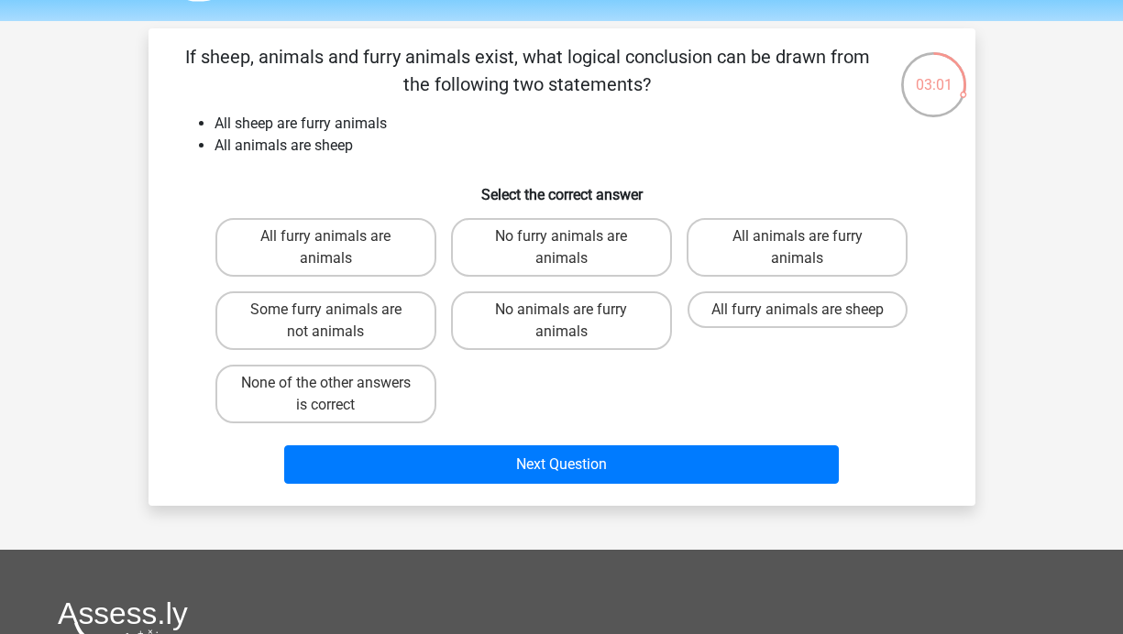
scroll to position [52, 0]
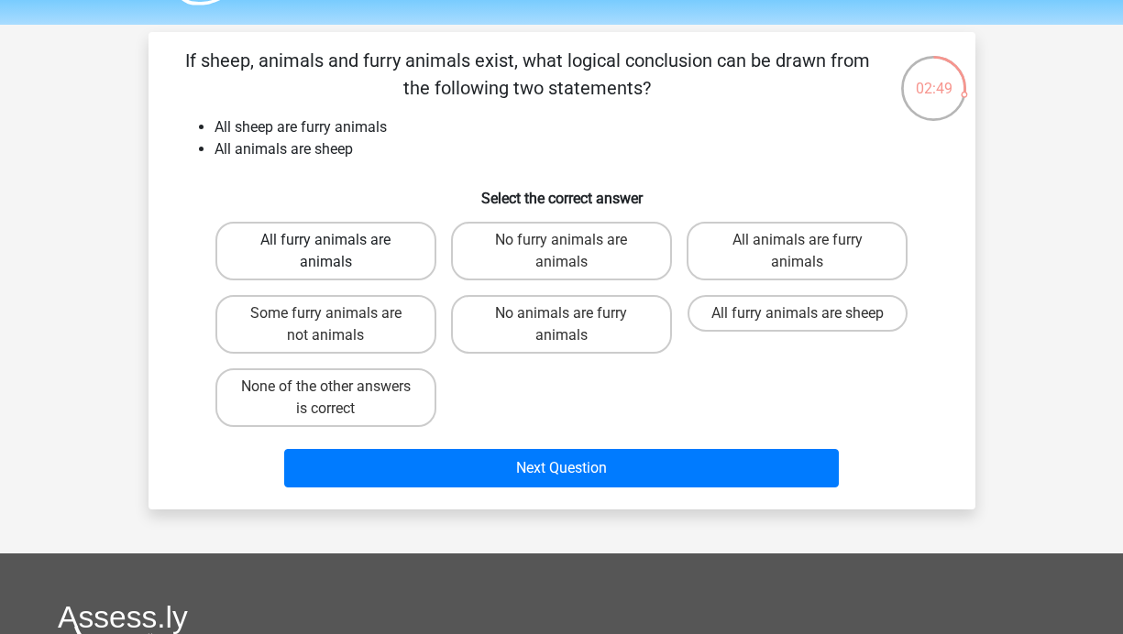
click at [379, 250] on label "All furry animals are animals" at bounding box center [325, 251] width 221 height 59
click at [337, 250] on input "All furry animals are animals" at bounding box center [331, 246] width 12 height 12
radio input "true"
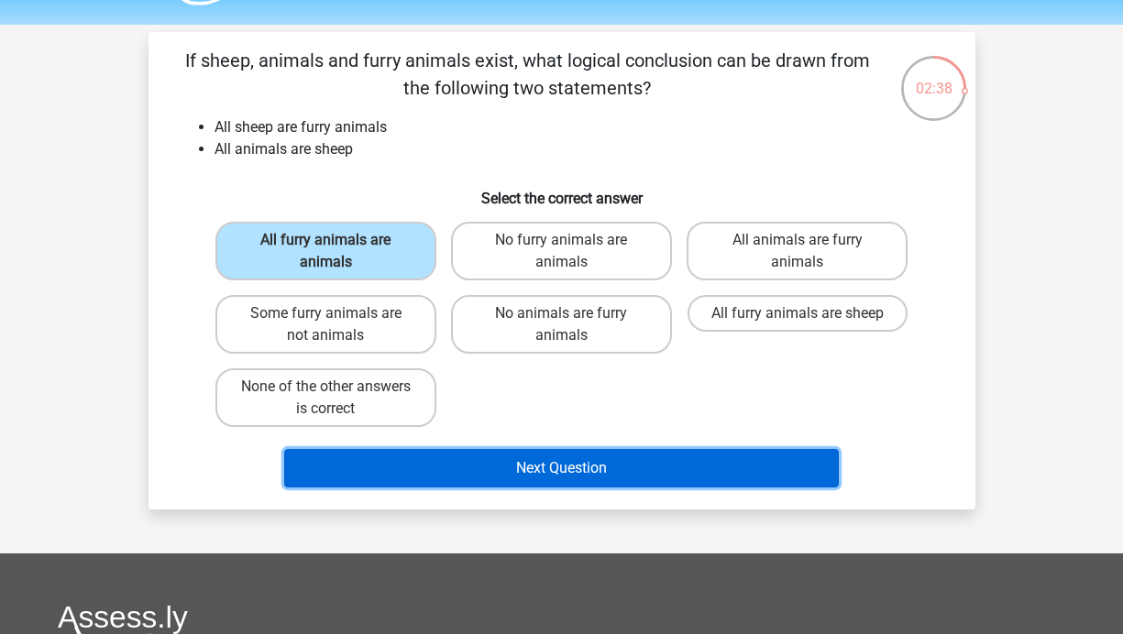
click at [531, 454] on button "Next Question" at bounding box center [561, 468] width 554 height 38
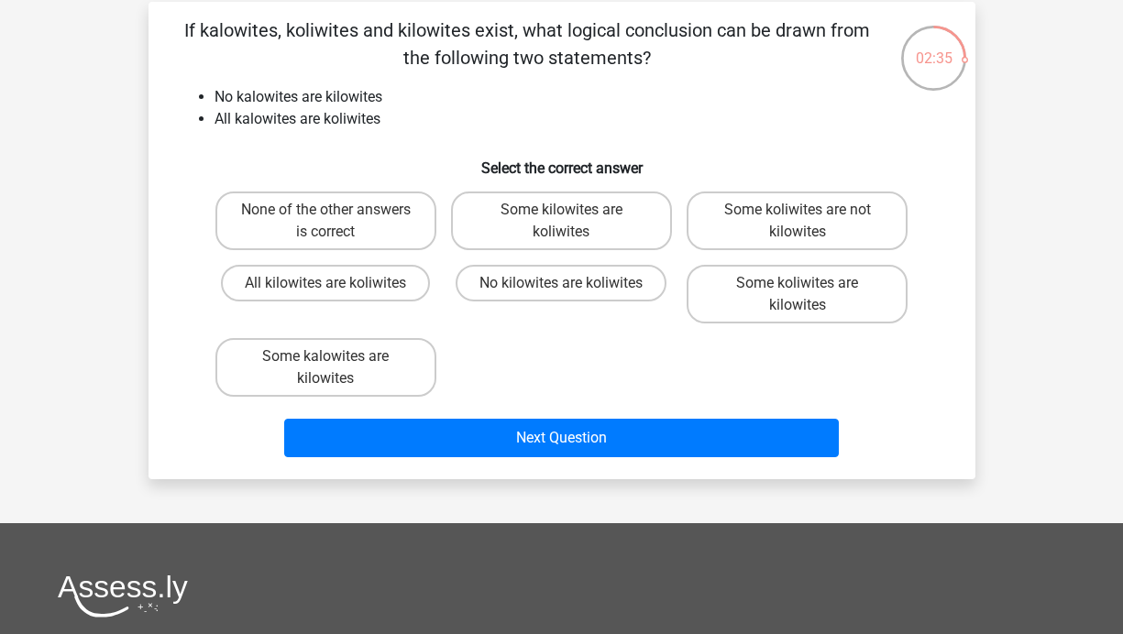
scroll to position [0, 0]
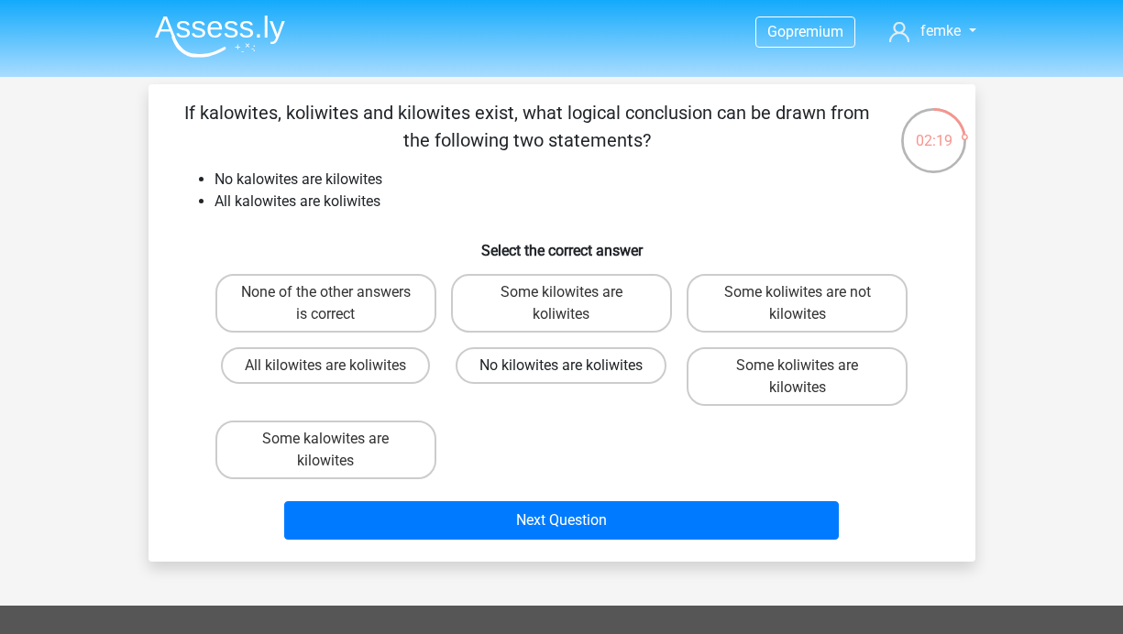
click at [566, 352] on label "No kilowites are koliwites" at bounding box center [560, 365] width 211 height 37
click at [566, 366] on input "No kilowites are koliwites" at bounding box center [567, 372] width 12 height 12
radio input "true"
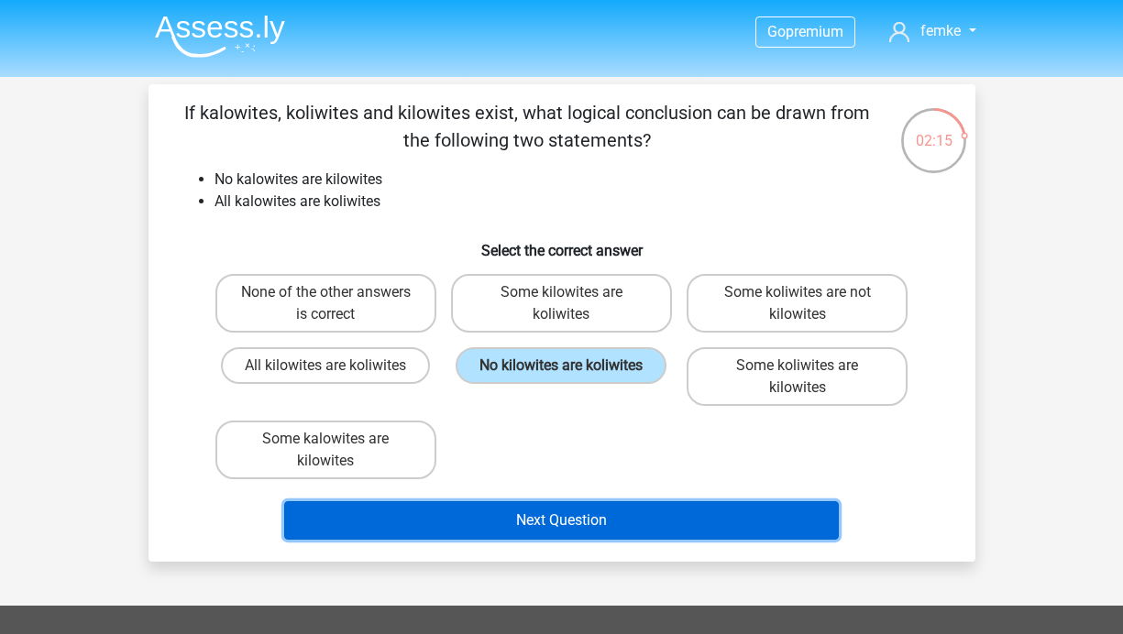
click at [555, 525] on button "Next Question" at bounding box center [561, 520] width 554 height 38
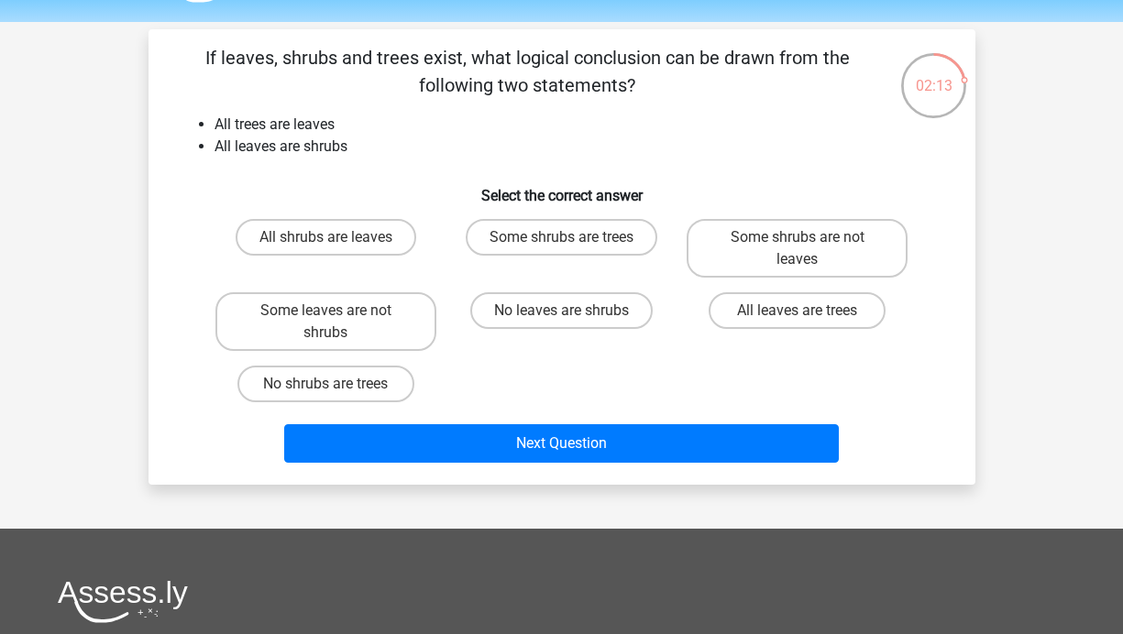
scroll to position [53, 0]
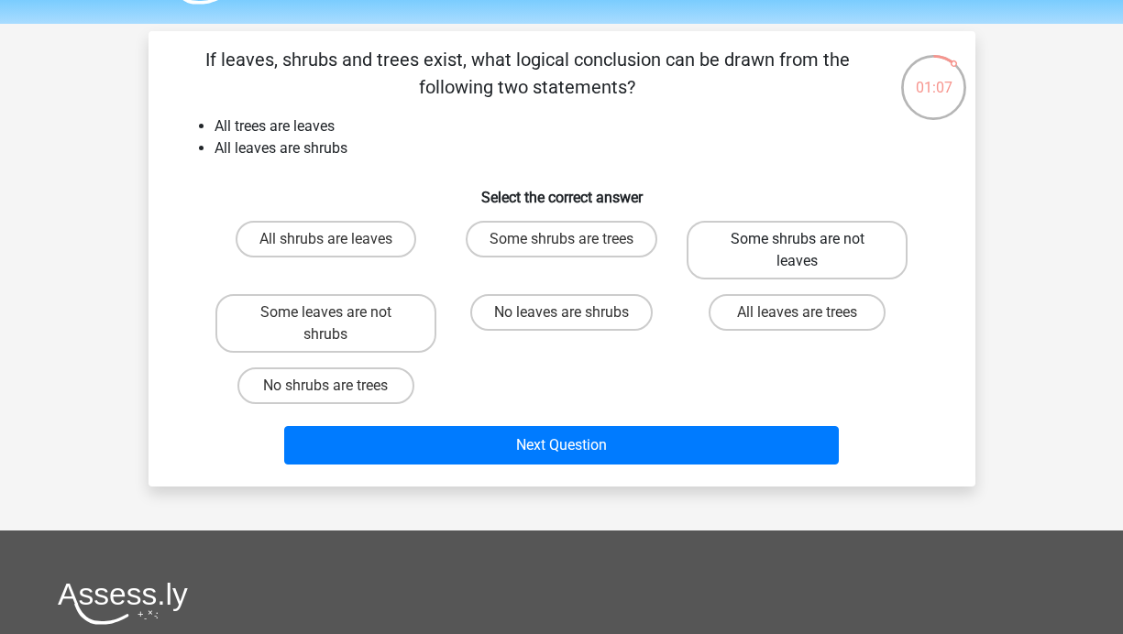
click at [751, 255] on label "Some shrubs are not leaves" at bounding box center [796, 250] width 221 height 59
click at [797, 251] on input "Some shrubs are not leaves" at bounding box center [803, 245] width 12 height 12
radio input "true"
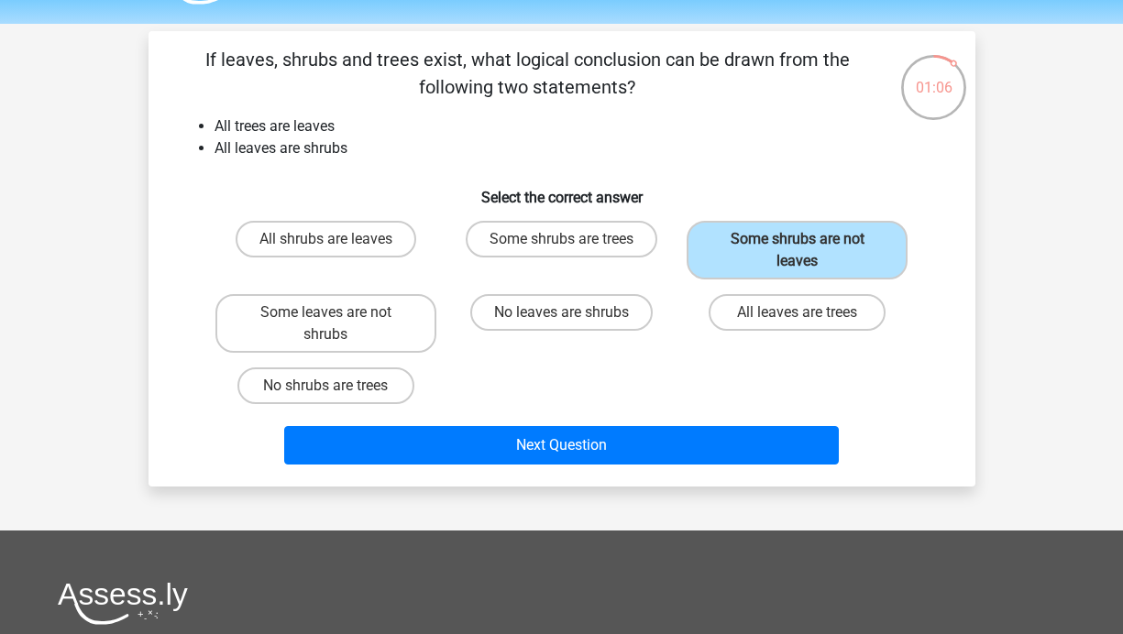
click at [639, 465] on div "Next Question" at bounding box center [561, 449] width 707 height 46
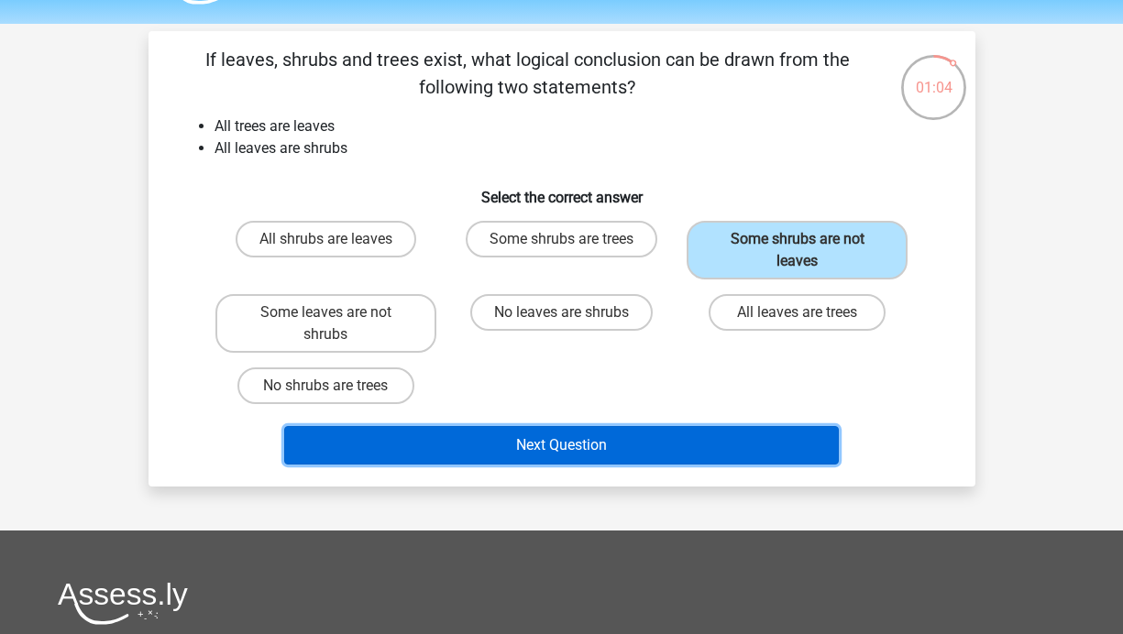
click at [633, 444] on button "Next Question" at bounding box center [561, 445] width 554 height 38
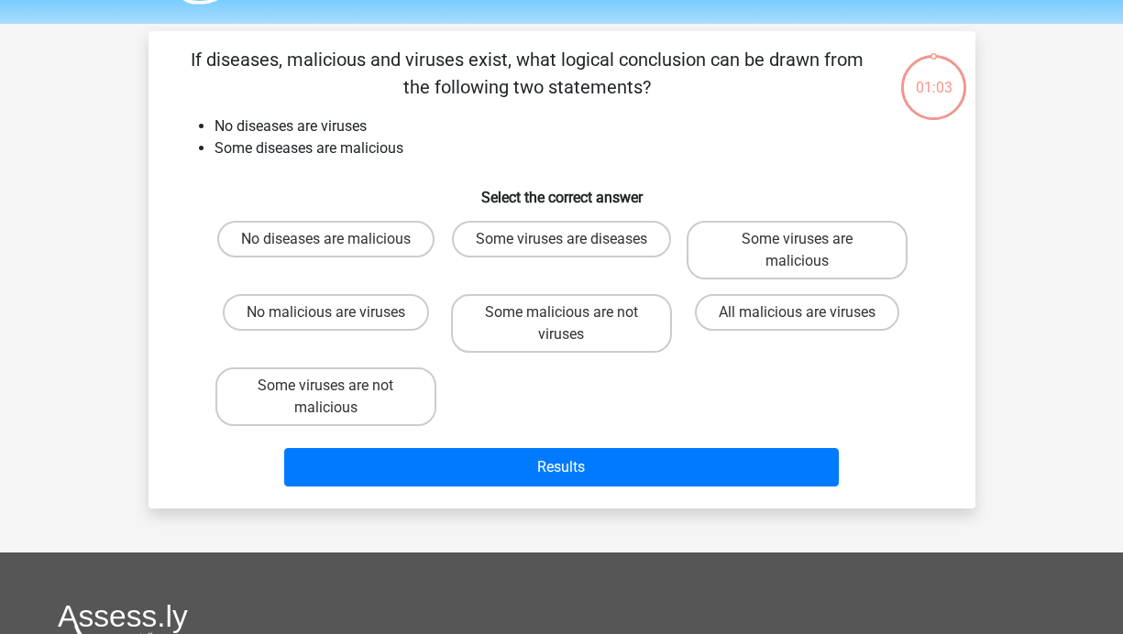
scroll to position [84, 0]
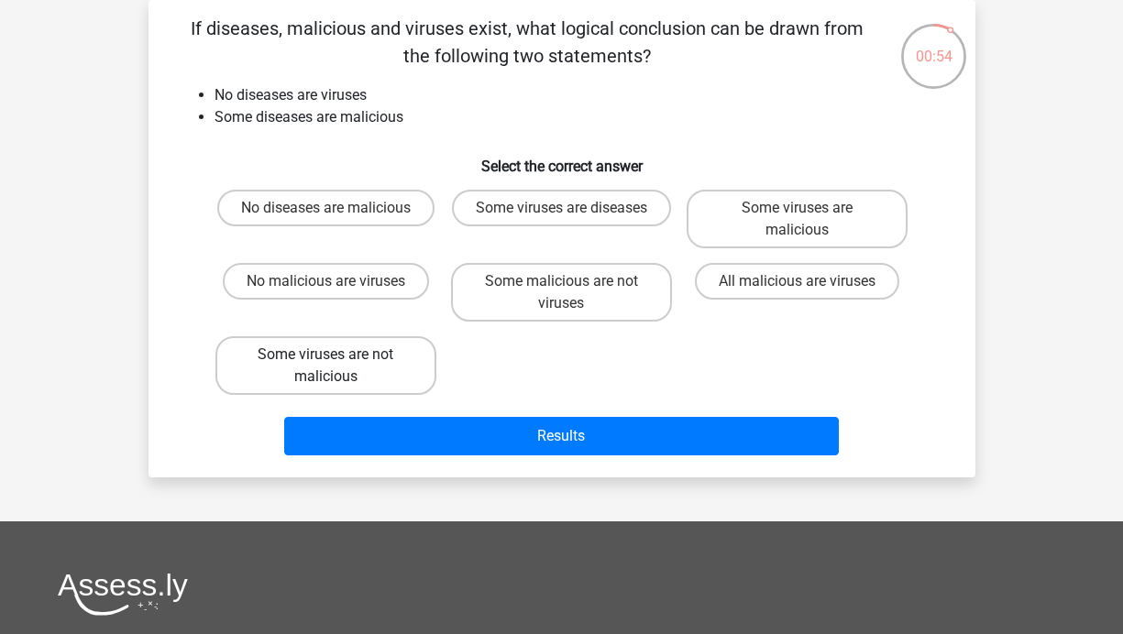
click at [406, 378] on label "Some viruses are not malicious" at bounding box center [325, 365] width 221 height 59
click at [337, 367] on input "Some viruses are not malicious" at bounding box center [331, 361] width 12 height 12
radio input "true"
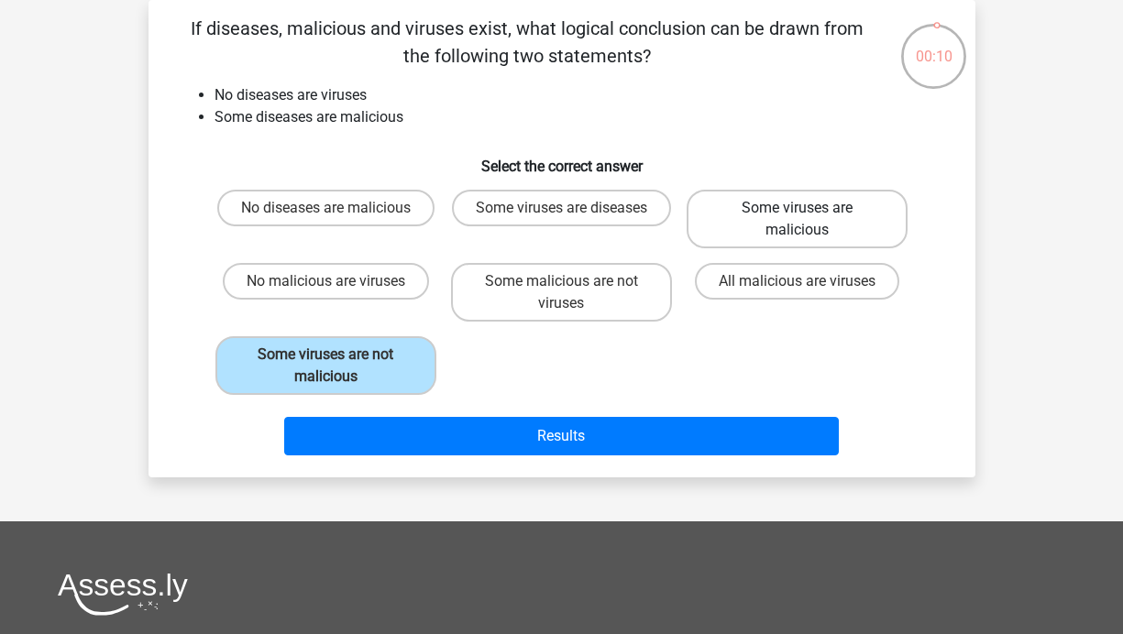
click at [763, 238] on label "Some viruses are malicious" at bounding box center [796, 219] width 221 height 59
click at [797, 220] on input "Some viruses are malicious" at bounding box center [803, 214] width 12 height 12
radio input "true"
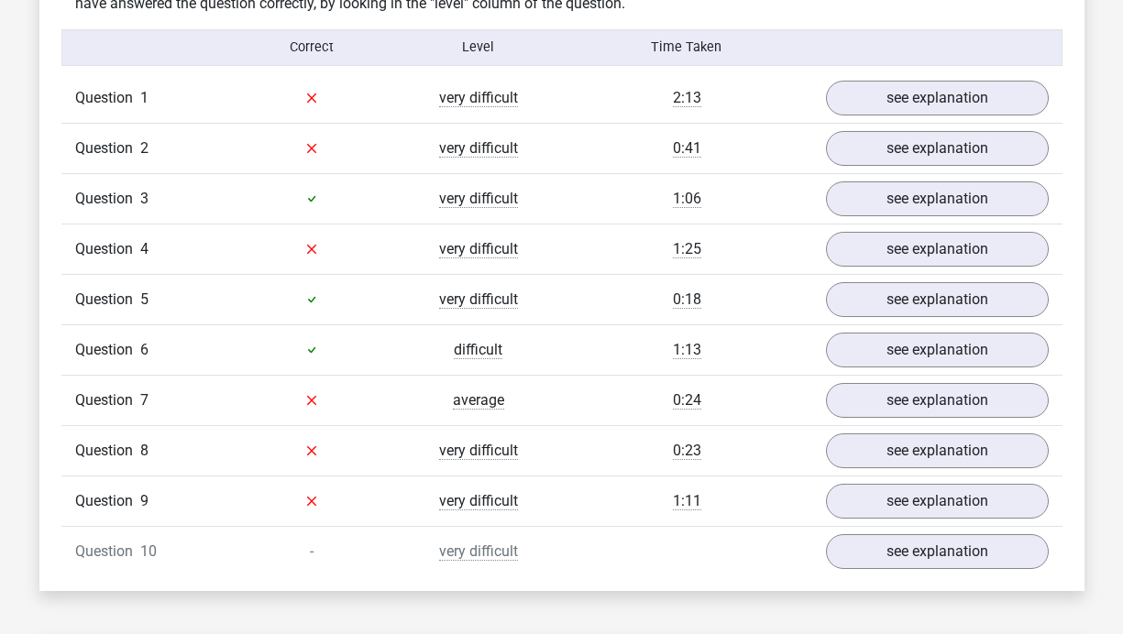
scroll to position [1473, 0]
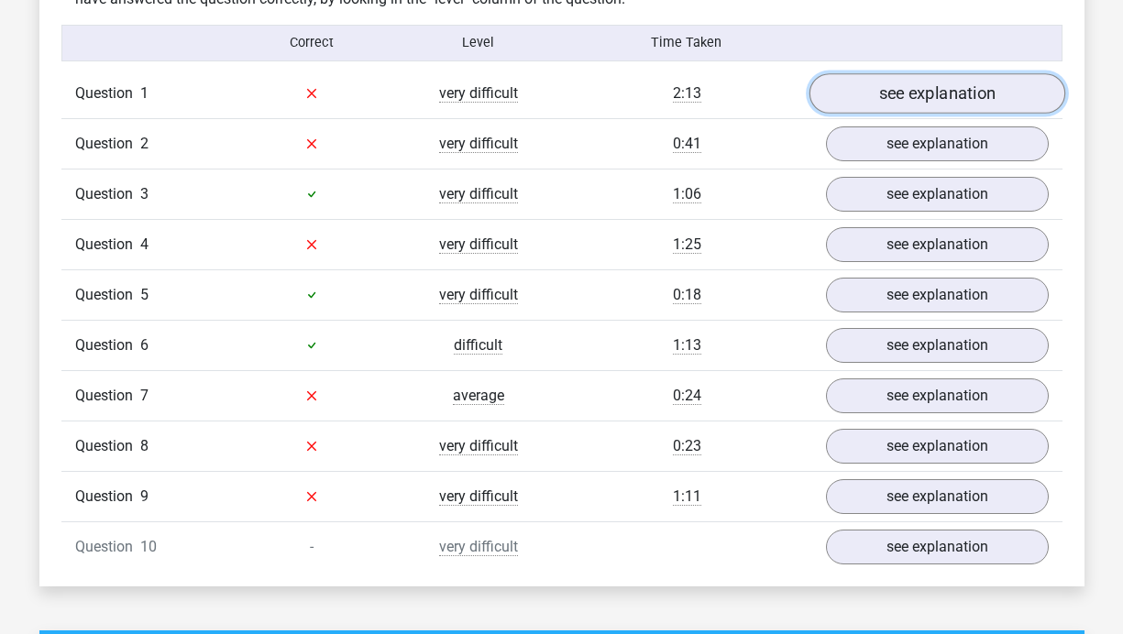
click at [999, 93] on link "see explanation" at bounding box center [936, 93] width 256 height 40
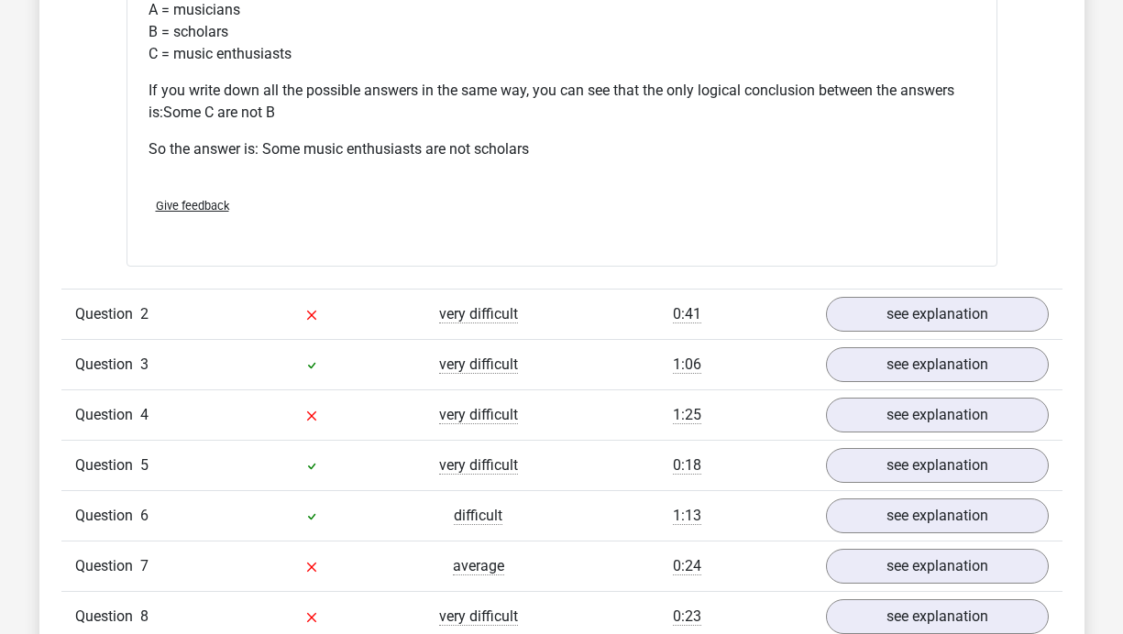
scroll to position [2059, 0]
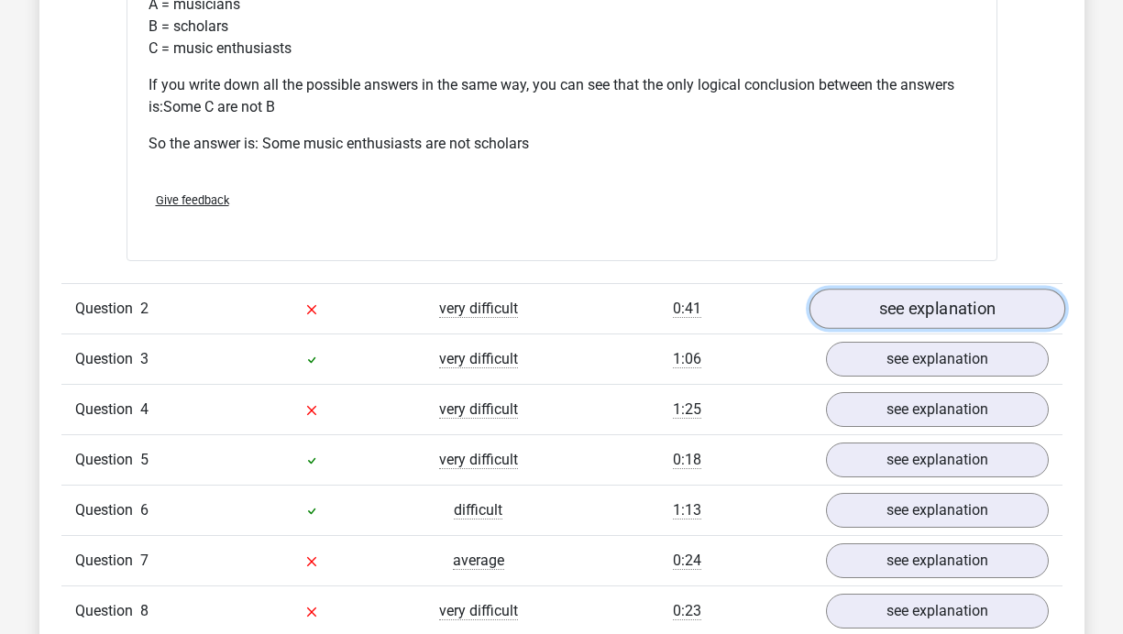
click at [972, 318] on link "see explanation" at bounding box center [936, 309] width 256 height 40
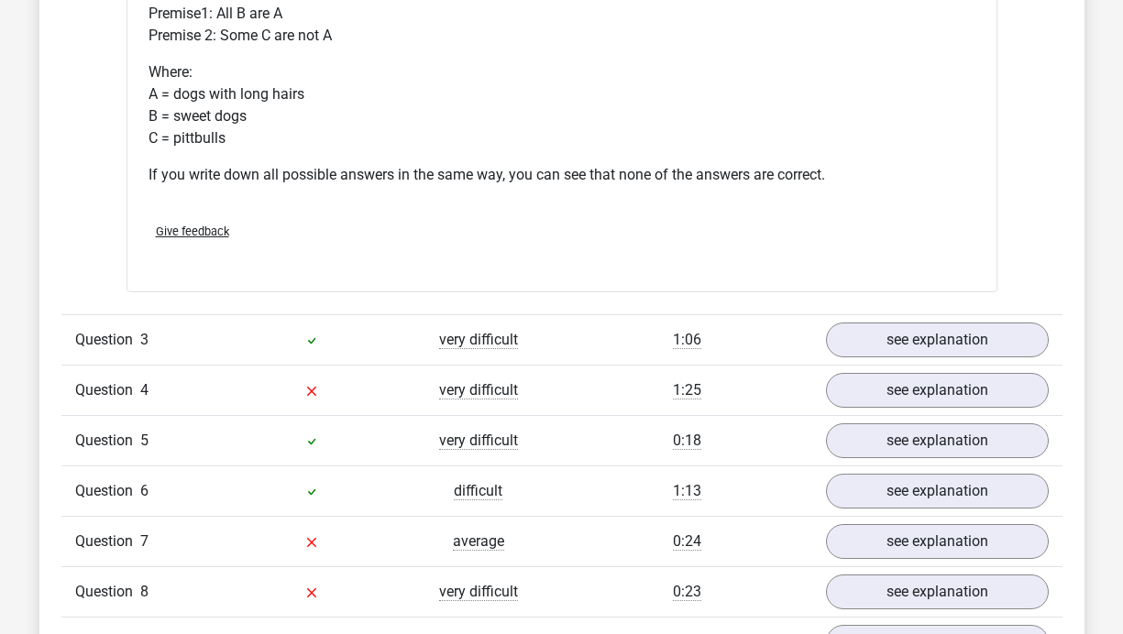
scroll to position [2811, 0]
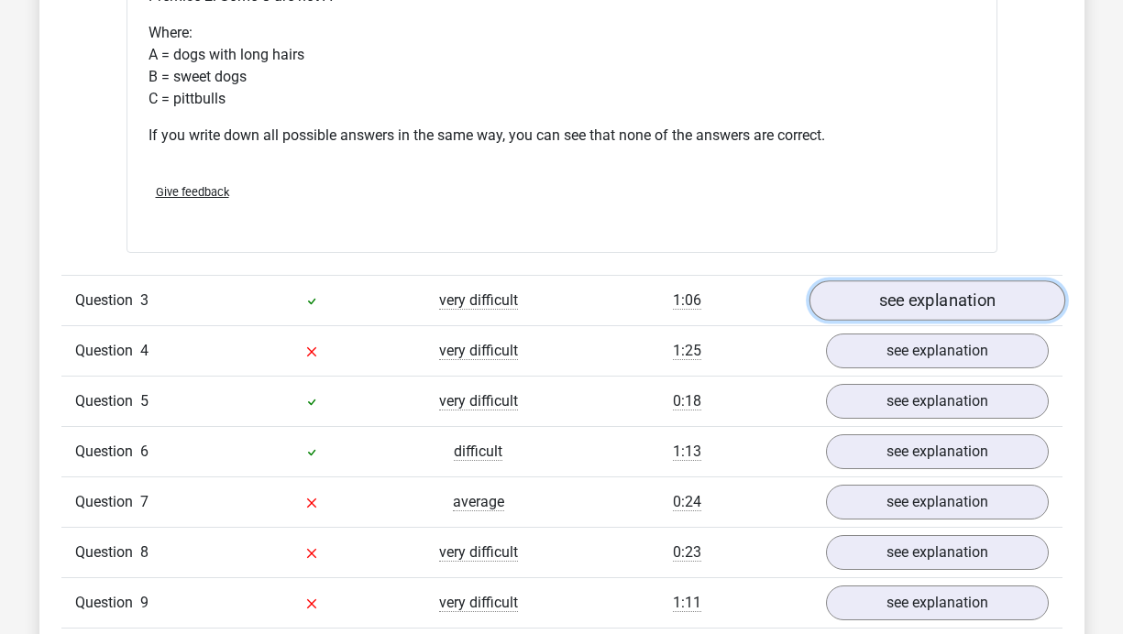
click at [983, 288] on link "see explanation" at bounding box center [936, 300] width 256 height 40
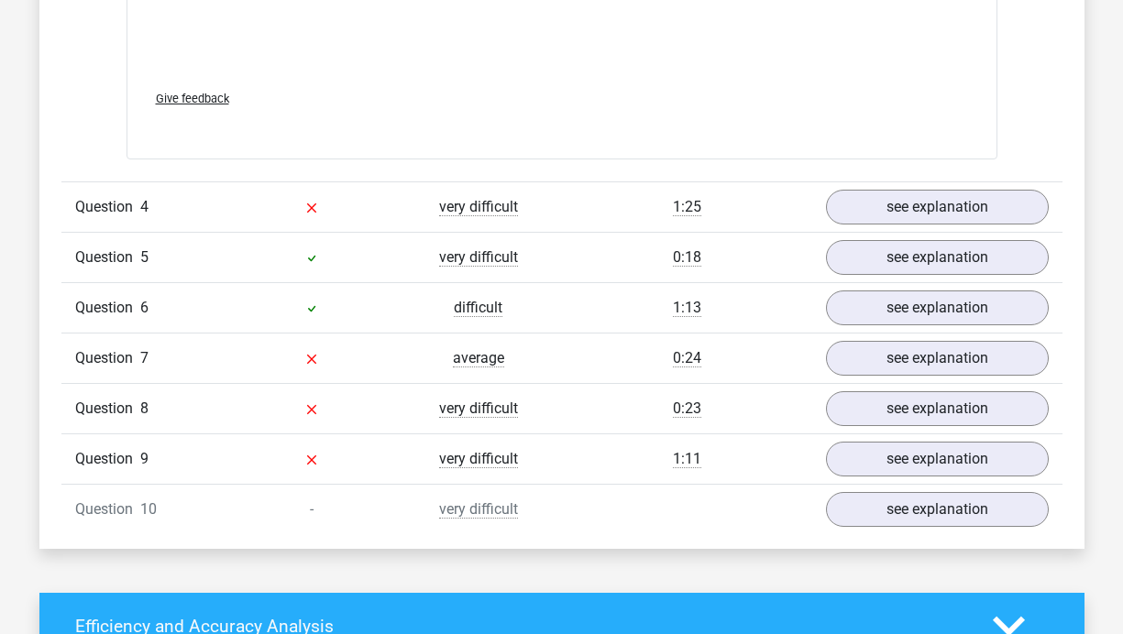
scroll to position [3942, 0]
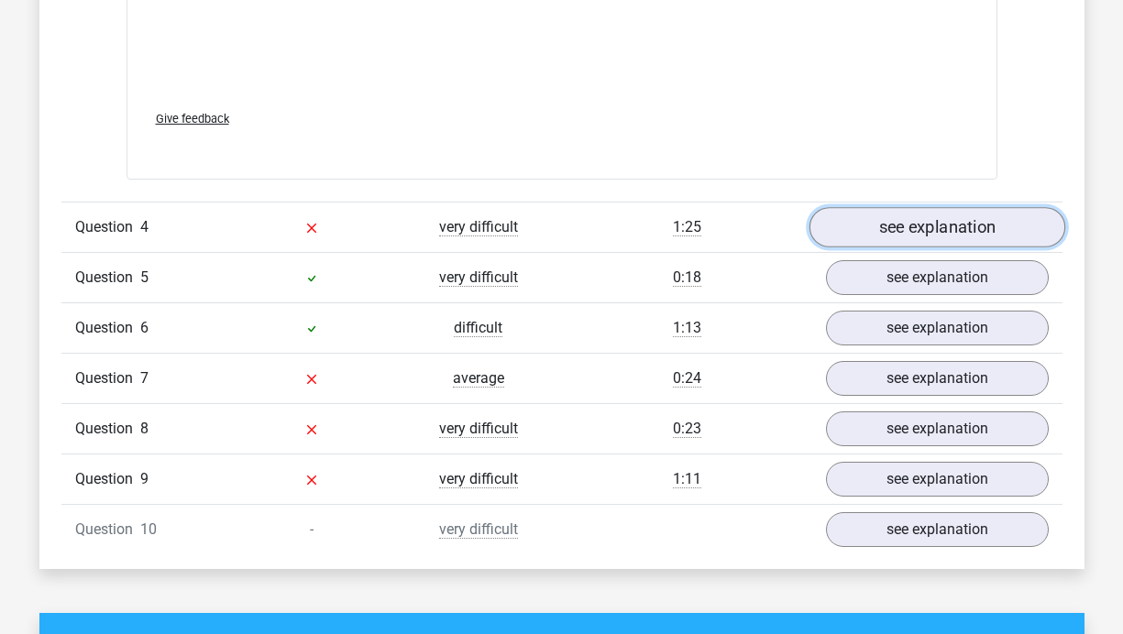
click at [926, 241] on link "see explanation" at bounding box center [936, 227] width 256 height 40
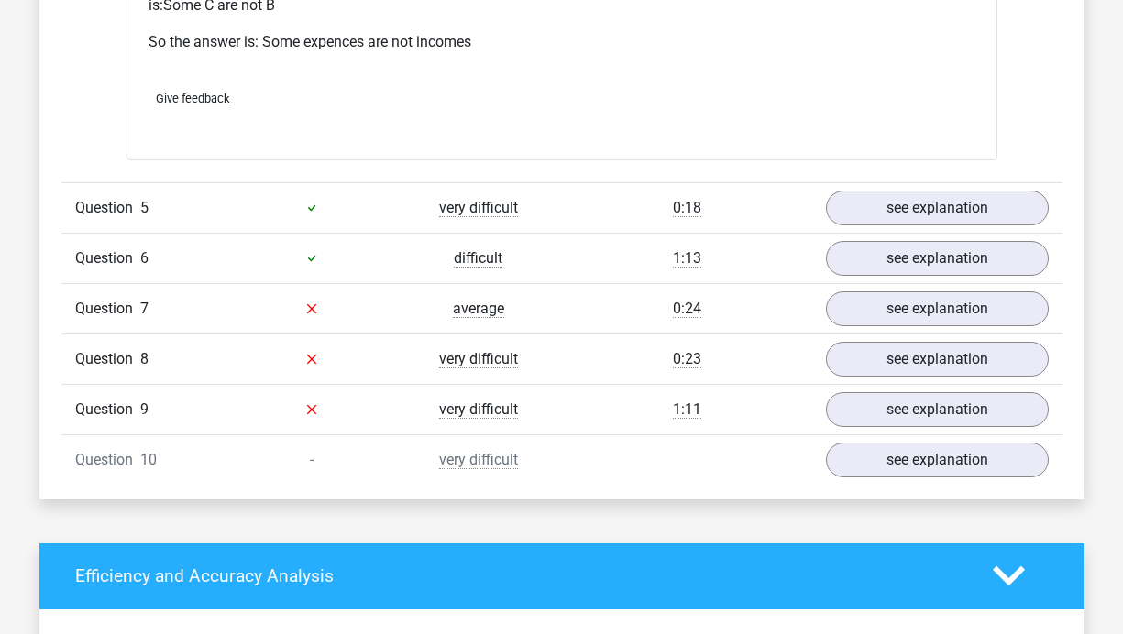
scroll to position [4765, 0]
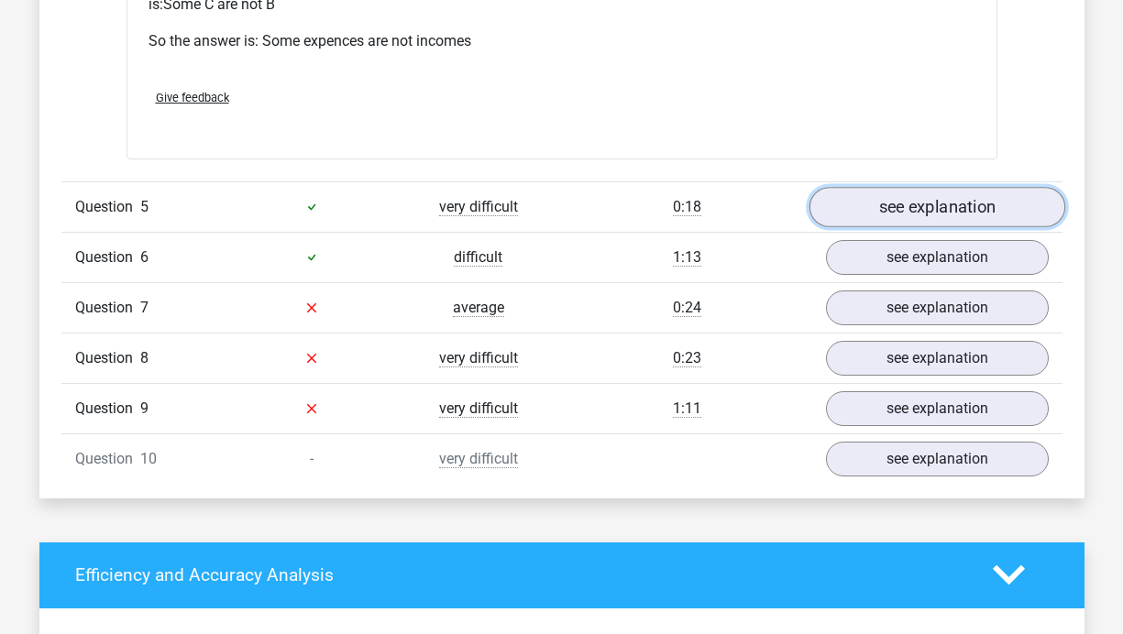
click at [955, 215] on link "see explanation" at bounding box center [936, 207] width 256 height 40
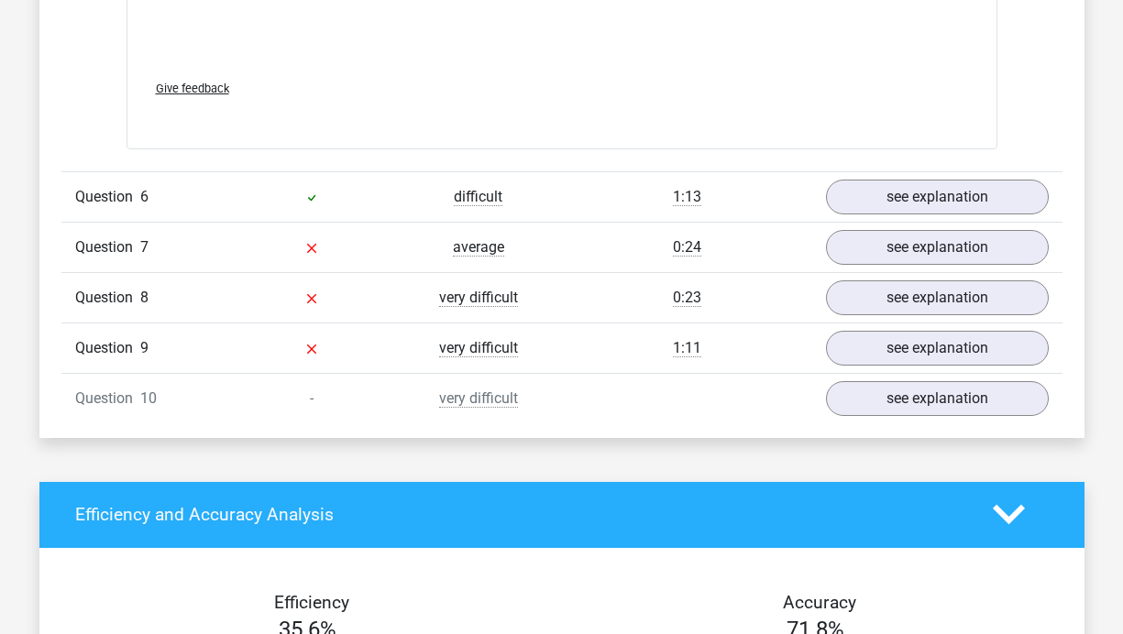
scroll to position [5855, 0]
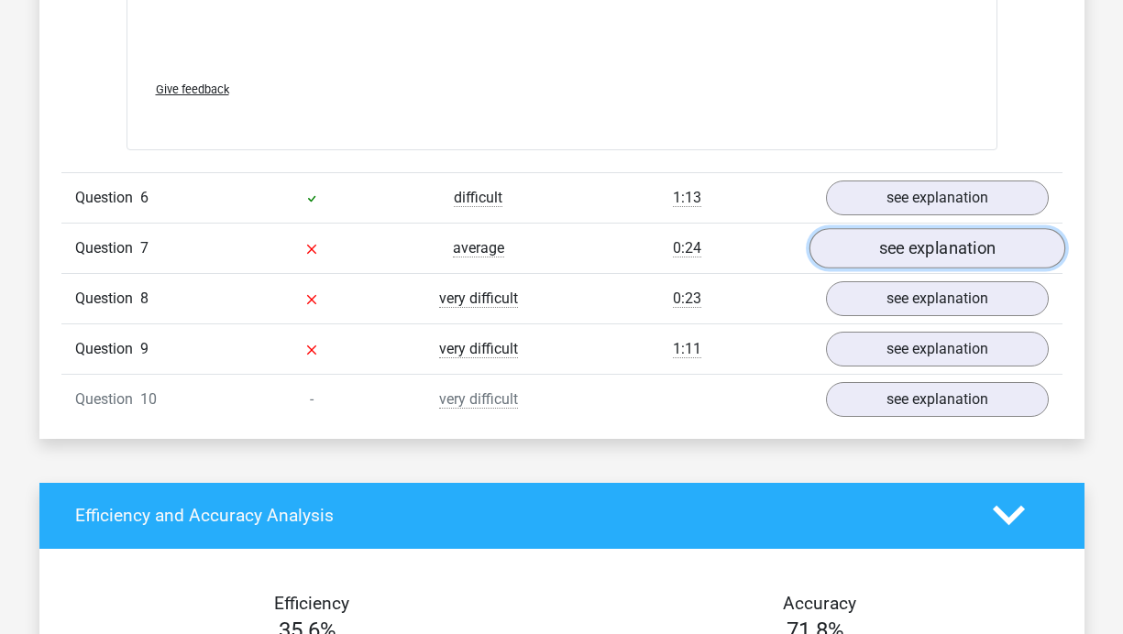
click at [904, 246] on link "see explanation" at bounding box center [936, 248] width 256 height 40
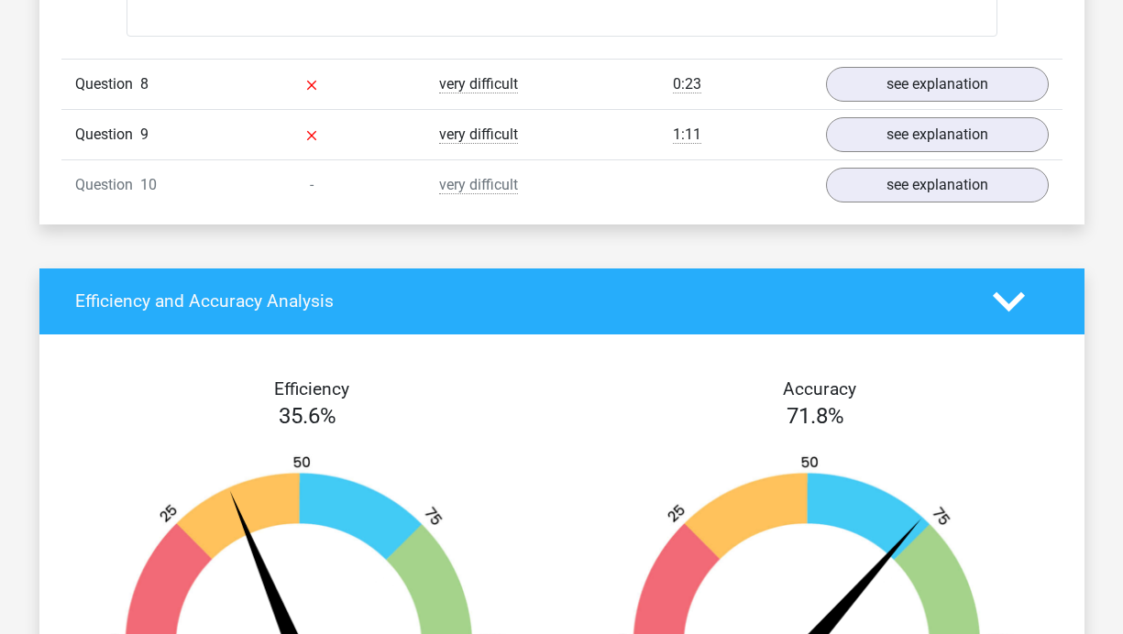
scroll to position [7074, 0]
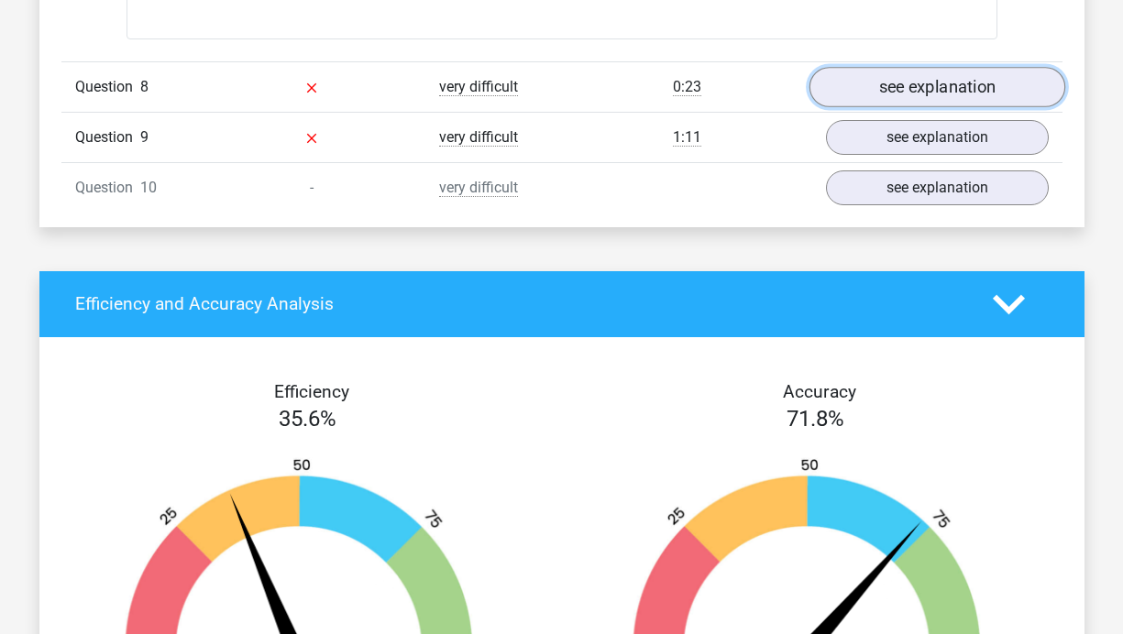
click at [972, 82] on link "see explanation" at bounding box center [936, 87] width 256 height 40
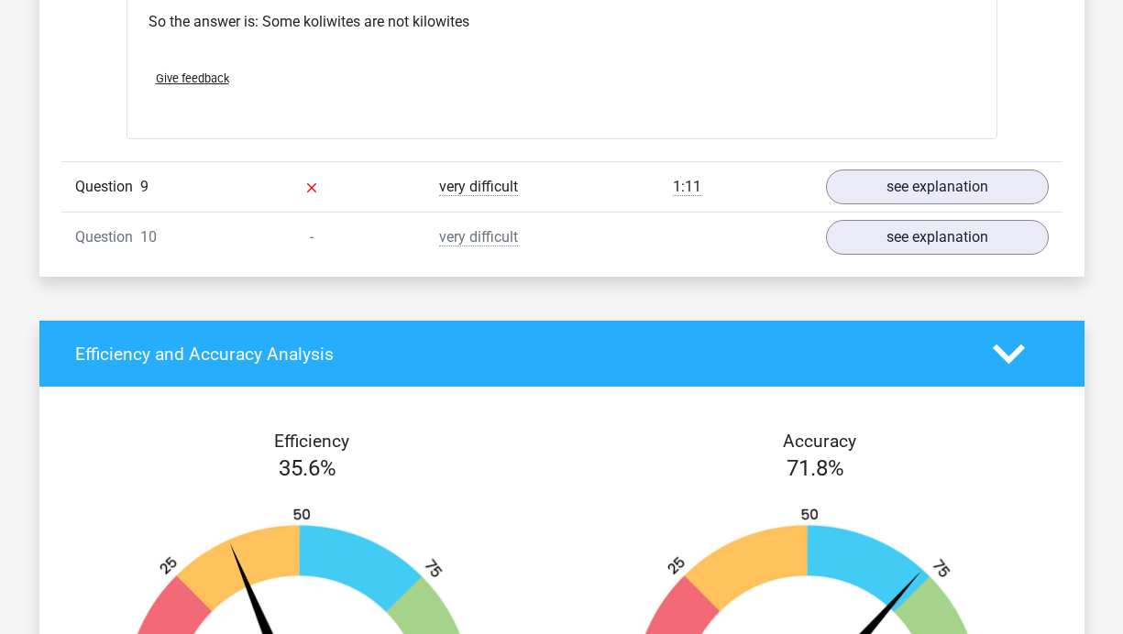
scroll to position [7770, 0]
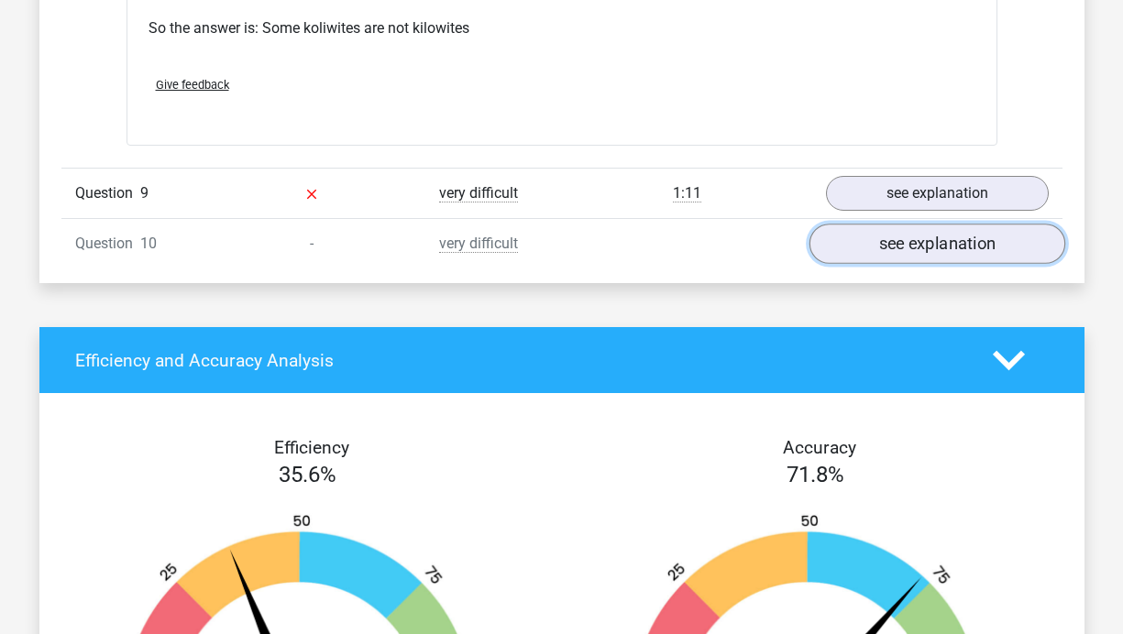
click at [959, 245] on link "see explanation" at bounding box center [936, 244] width 256 height 40
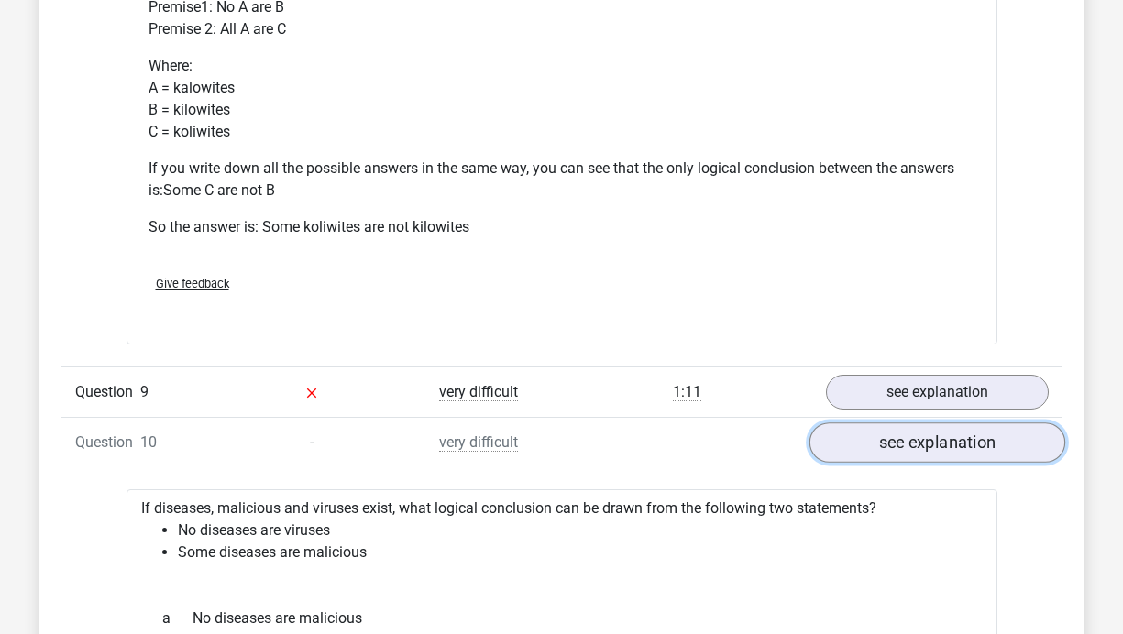
scroll to position [7623, 0]
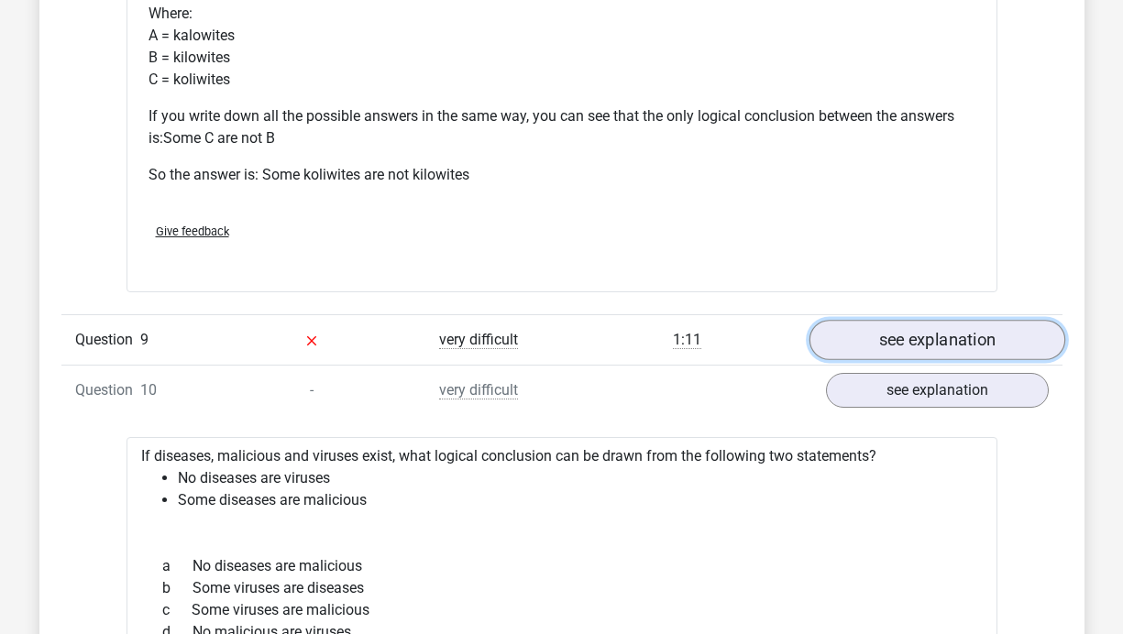
click at [938, 345] on link "see explanation" at bounding box center [936, 340] width 256 height 40
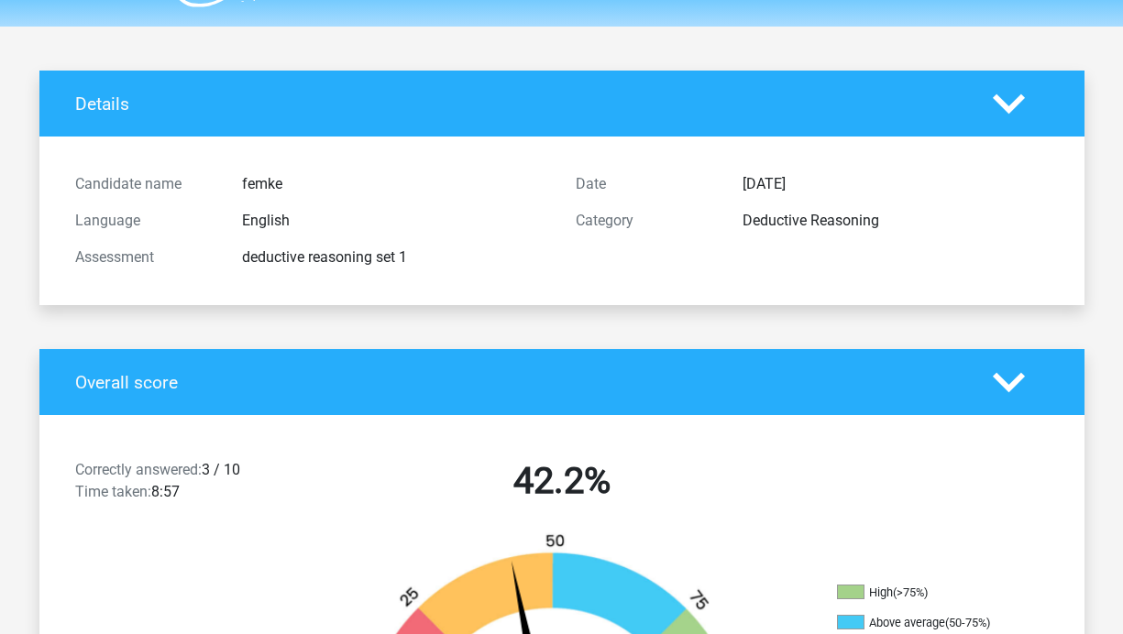
scroll to position [0, 0]
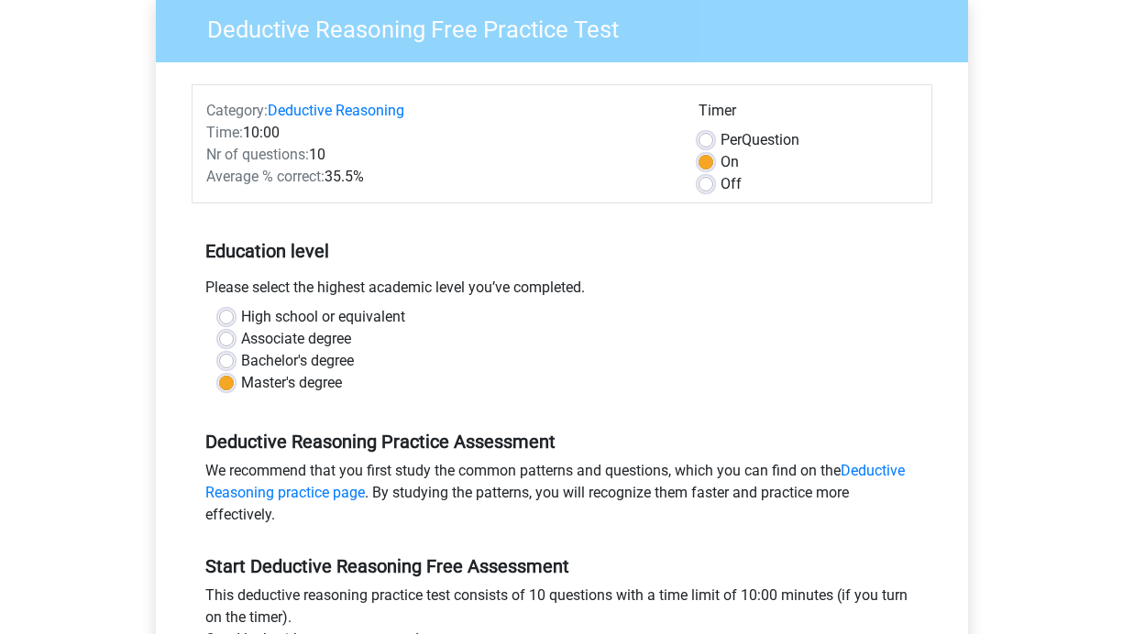
scroll to position [13, 0]
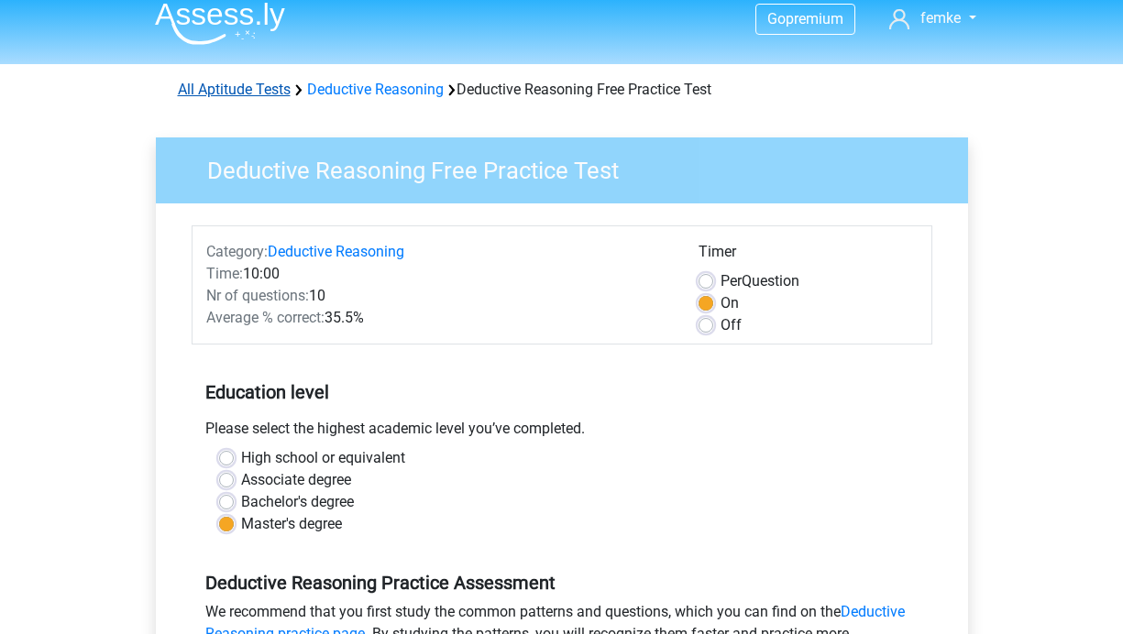
click at [237, 93] on link "All Aptitude Tests" at bounding box center [234, 89] width 113 height 17
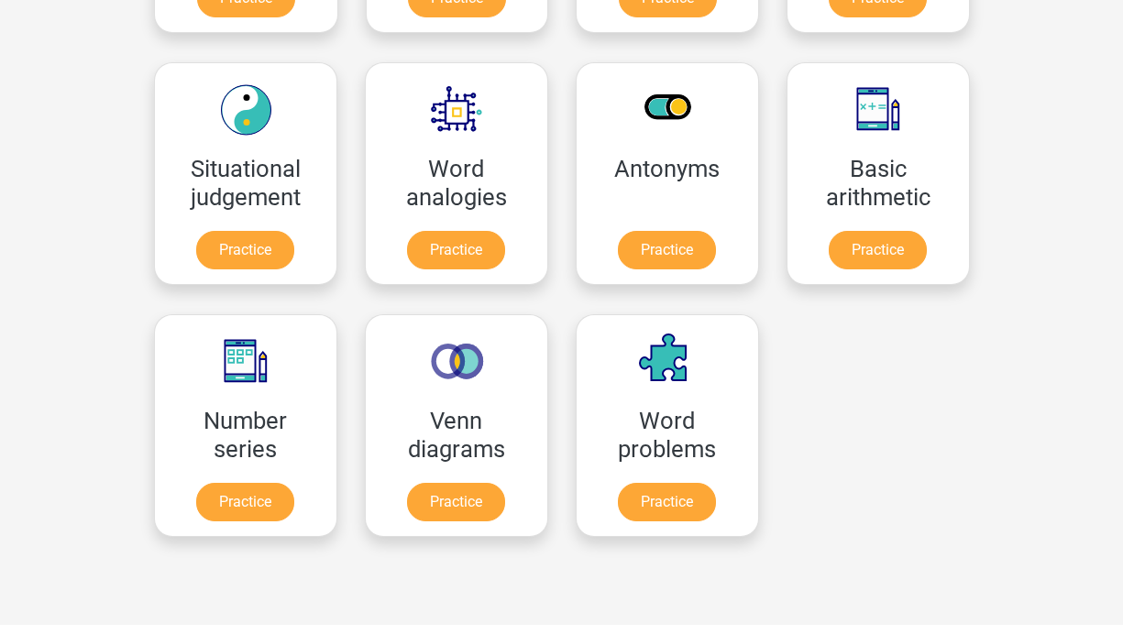
scroll to position [773, 0]
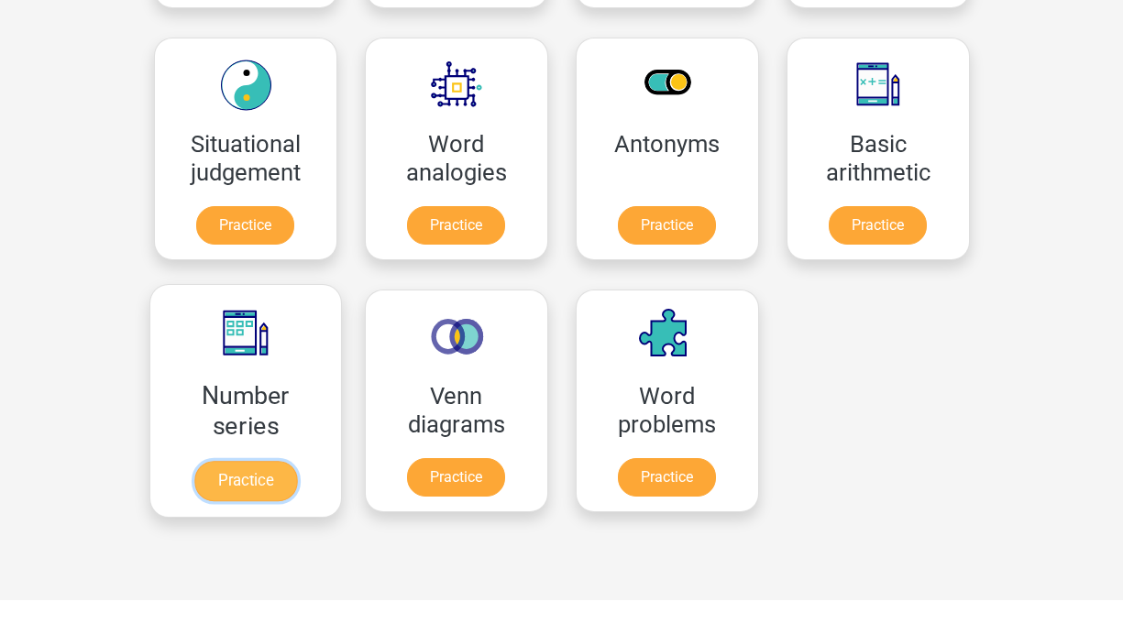
click at [241, 475] on link "Practice" at bounding box center [244, 481] width 103 height 40
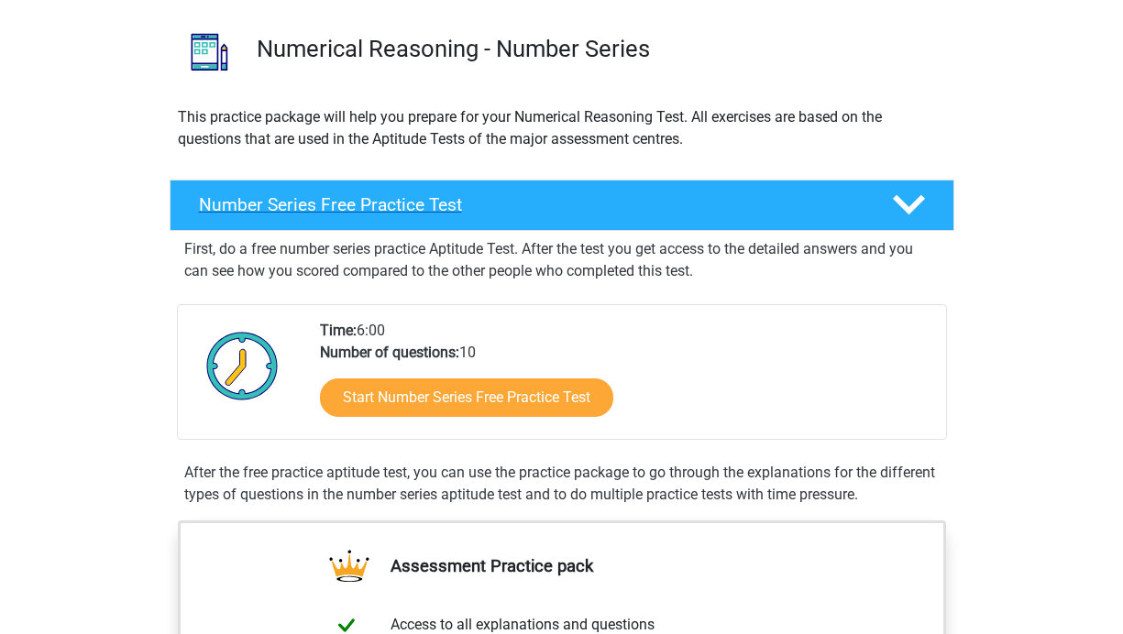
scroll to position [125, 0]
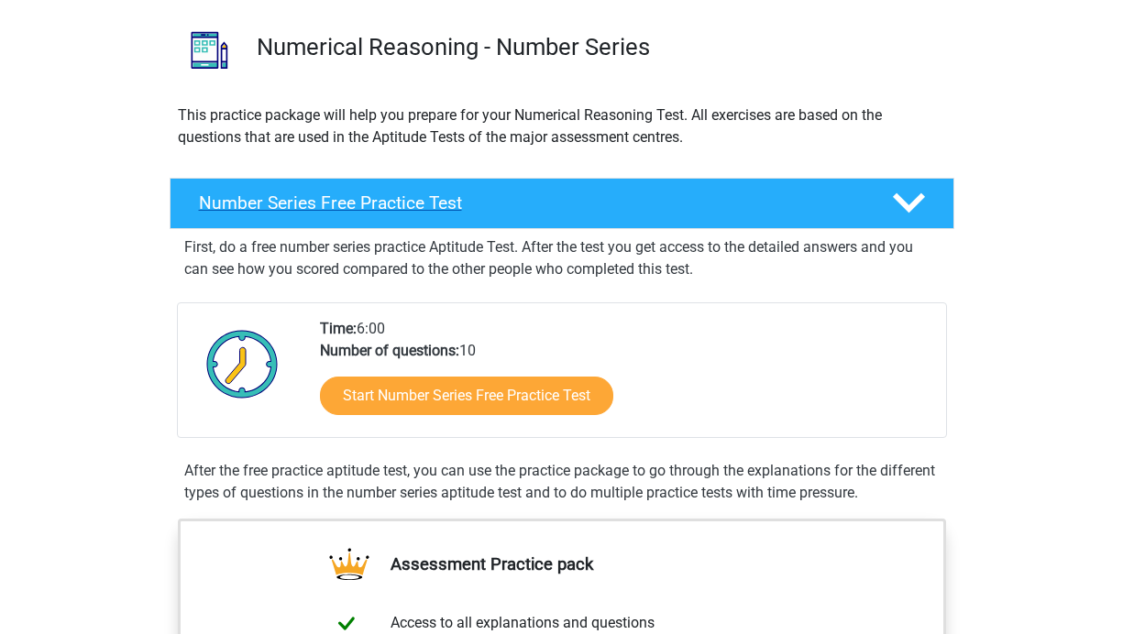
click at [792, 209] on h4 "Number Series Free Practice Test" at bounding box center [530, 202] width 663 height 21
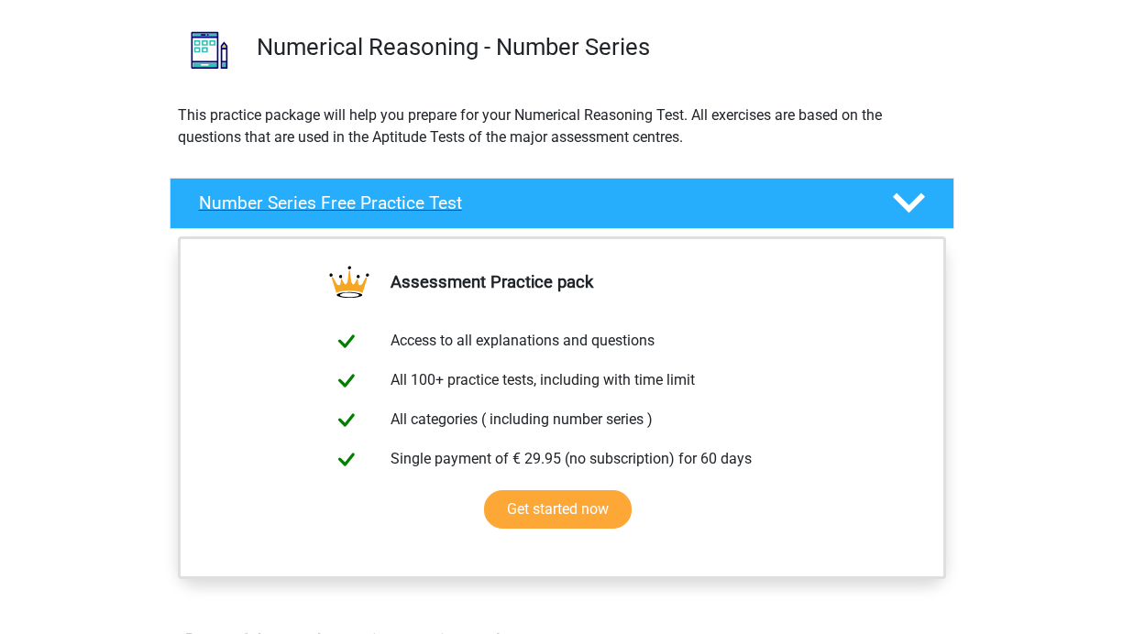
click at [790, 209] on h4 "Number Series Free Practice Test" at bounding box center [530, 202] width 663 height 21
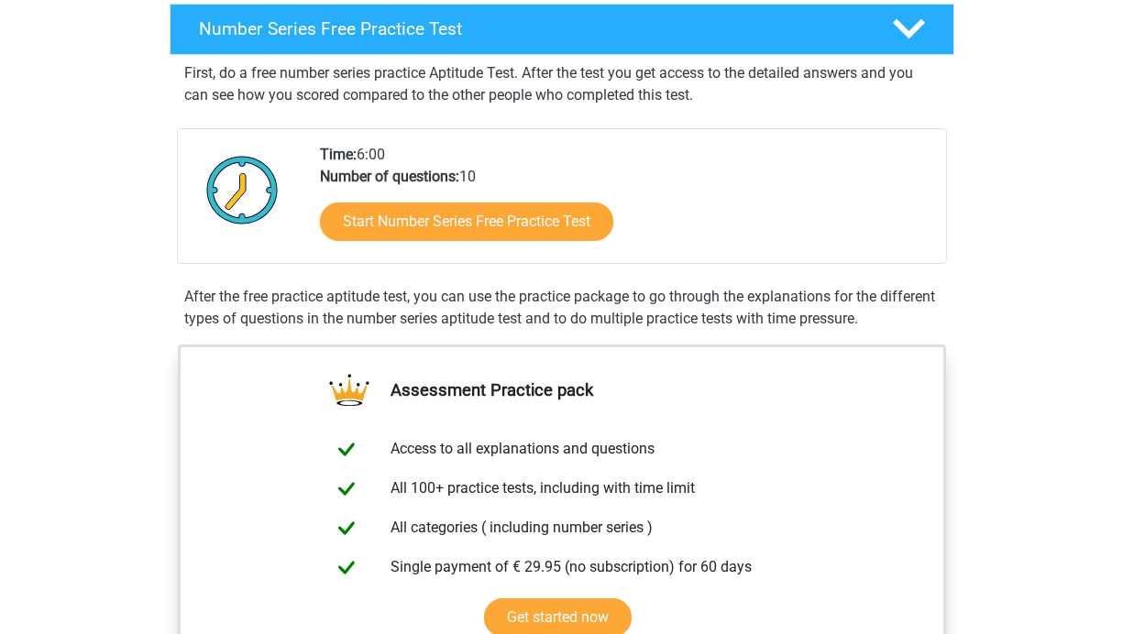
scroll to position [265, 0]
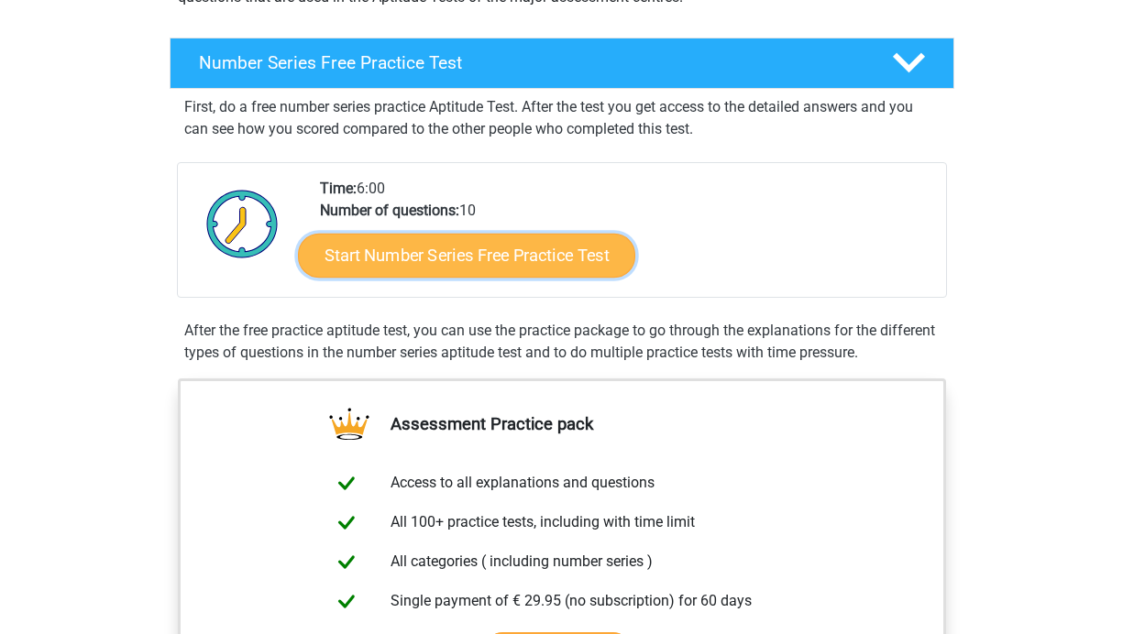
click at [513, 269] on link "Start Number Series Free Practice Test" at bounding box center [466, 255] width 337 height 44
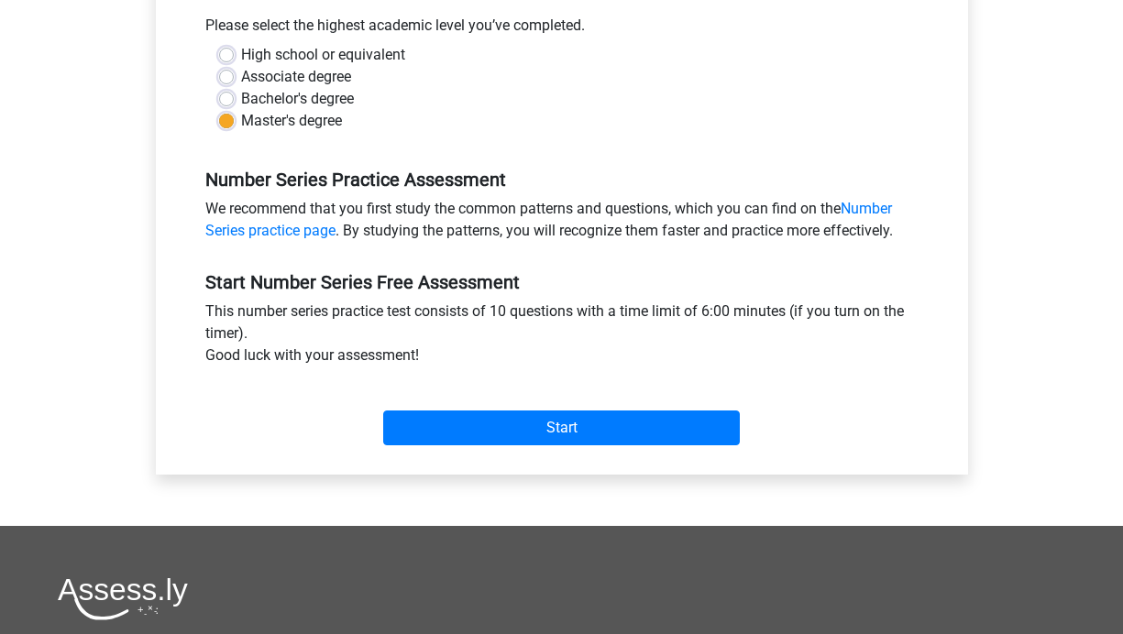
scroll to position [420, 0]
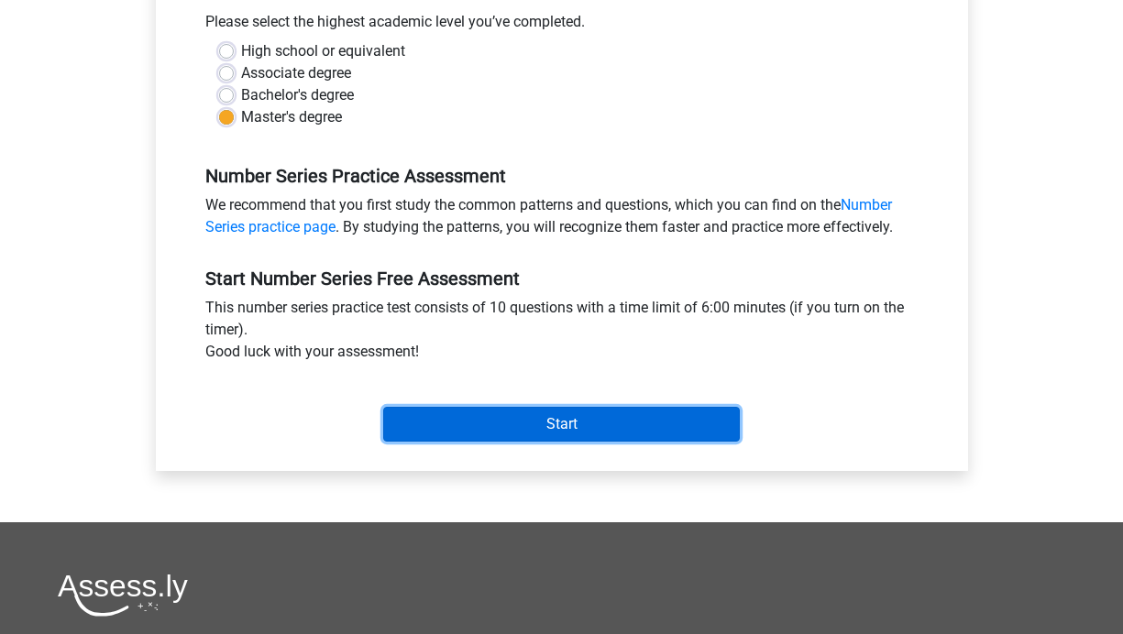
click at [482, 424] on input "Start" at bounding box center [561, 424] width 356 height 35
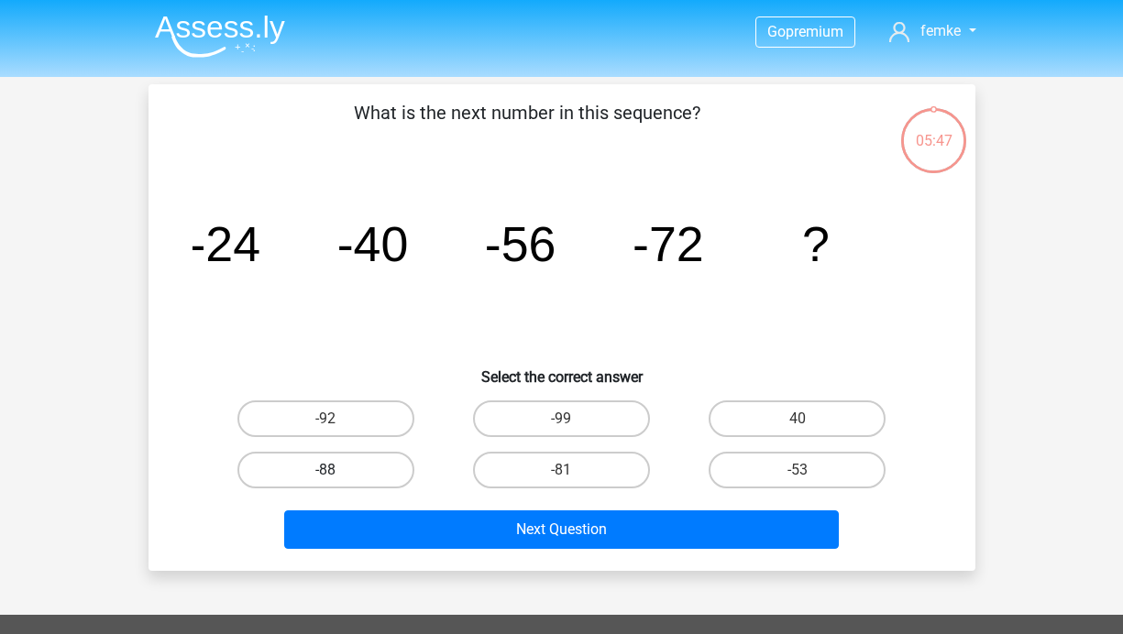
click at [375, 479] on label "-88" at bounding box center [325, 470] width 177 height 37
click at [337, 479] on input "-88" at bounding box center [331, 476] width 12 height 12
radio input "true"
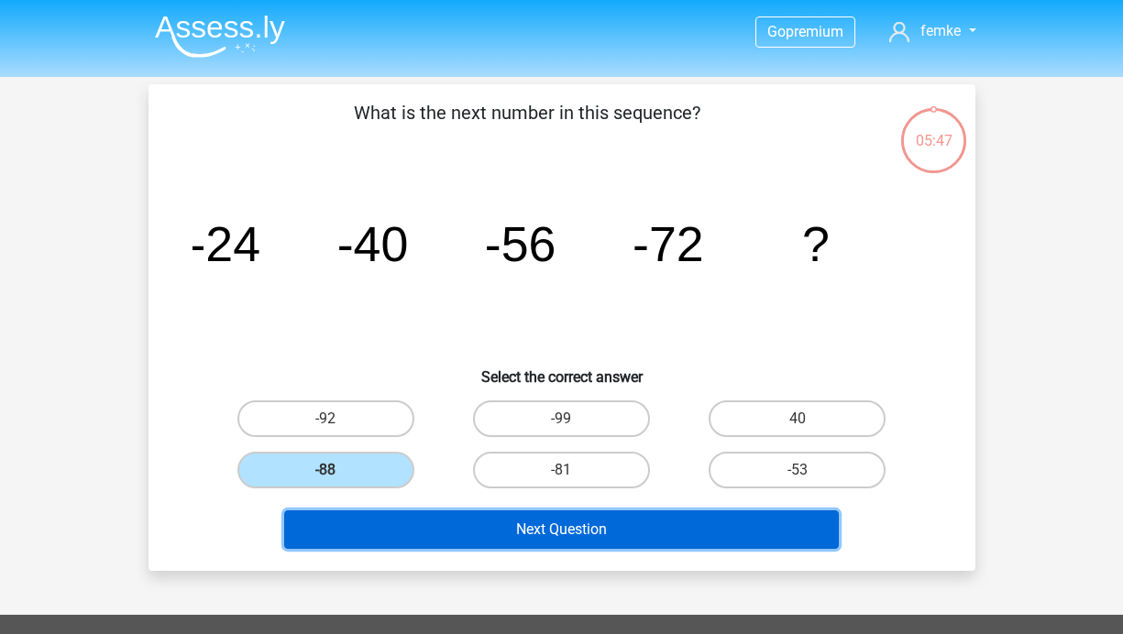
click at [498, 533] on button "Next Question" at bounding box center [561, 529] width 554 height 38
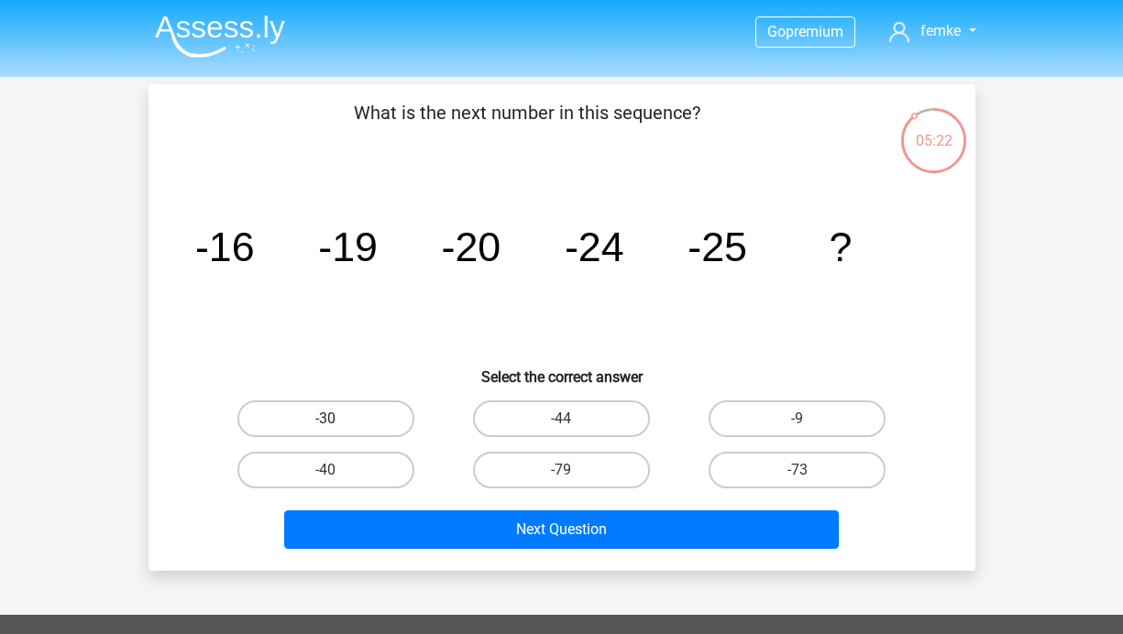
click at [348, 416] on label "-30" at bounding box center [325, 418] width 177 height 37
click at [337, 419] on input "-30" at bounding box center [331, 425] width 12 height 12
radio input "true"
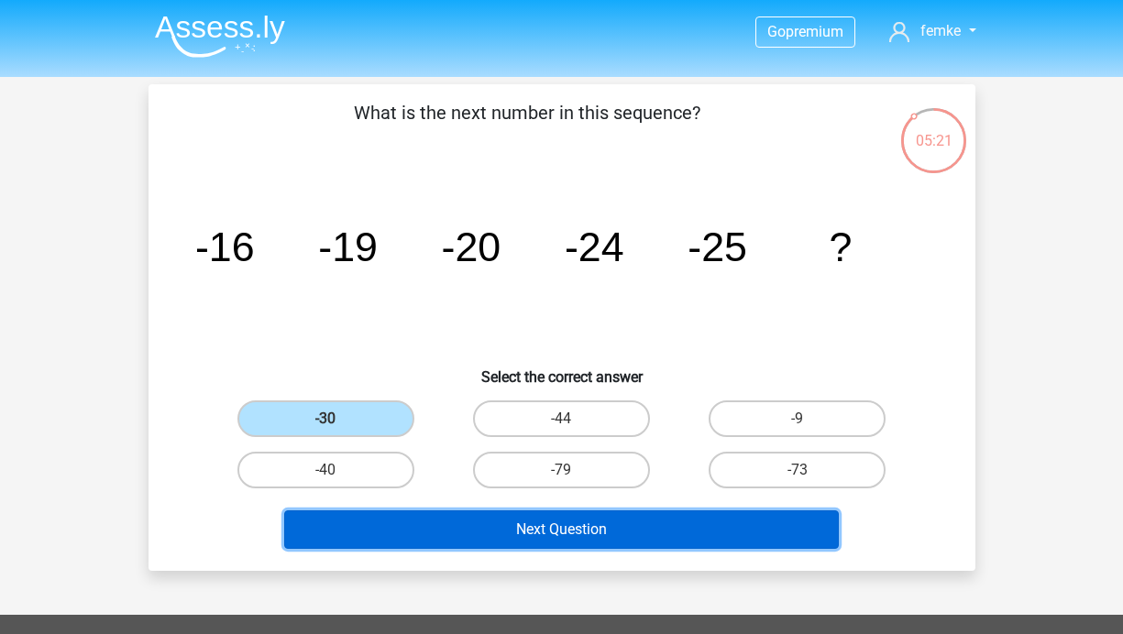
click at [531, 535] on button "Next Question" at bounding box center [561, 529] width 554 height 38
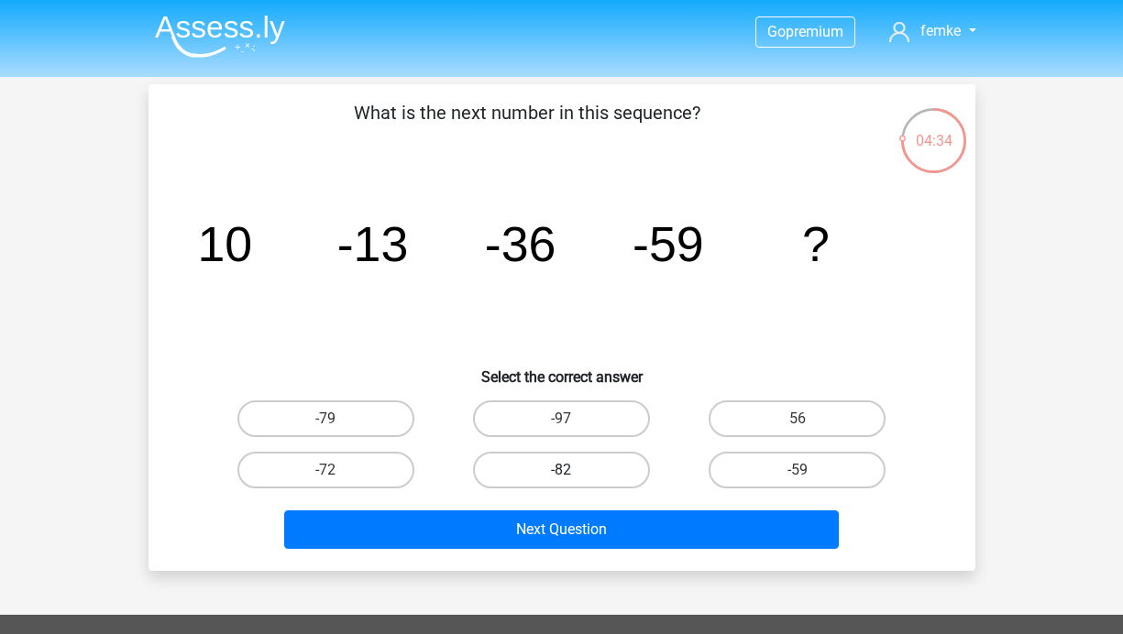
click at [574, 471] on label "-82" at bounding box center [561, 470] width 177 height 37
click at [573, 471] on input "-82" at bounding box center [567, 476] width 12 height 12
radio input "true"
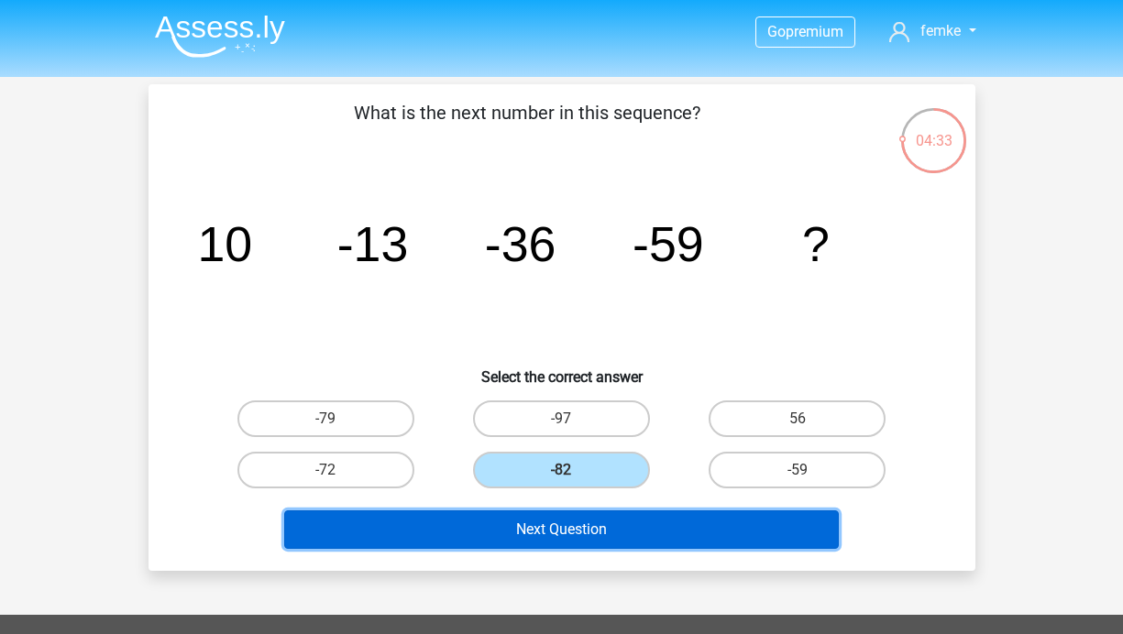
click at [597, 528] on button "Next Question" at bounding box center [561, 529] width 554 height 38
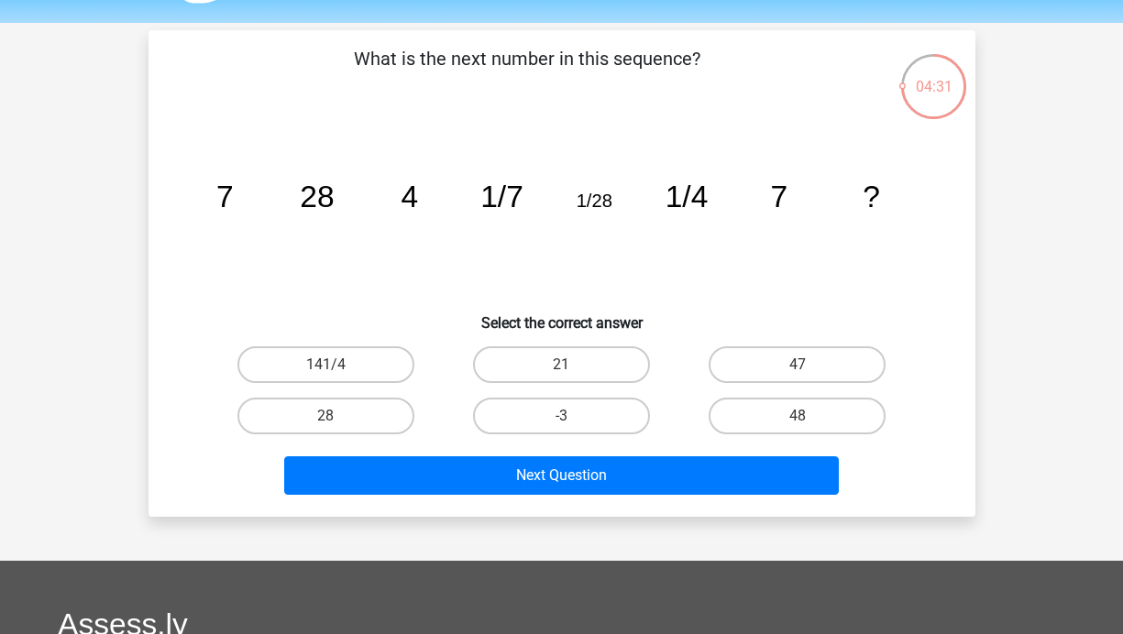
scroll to position [39, 0]
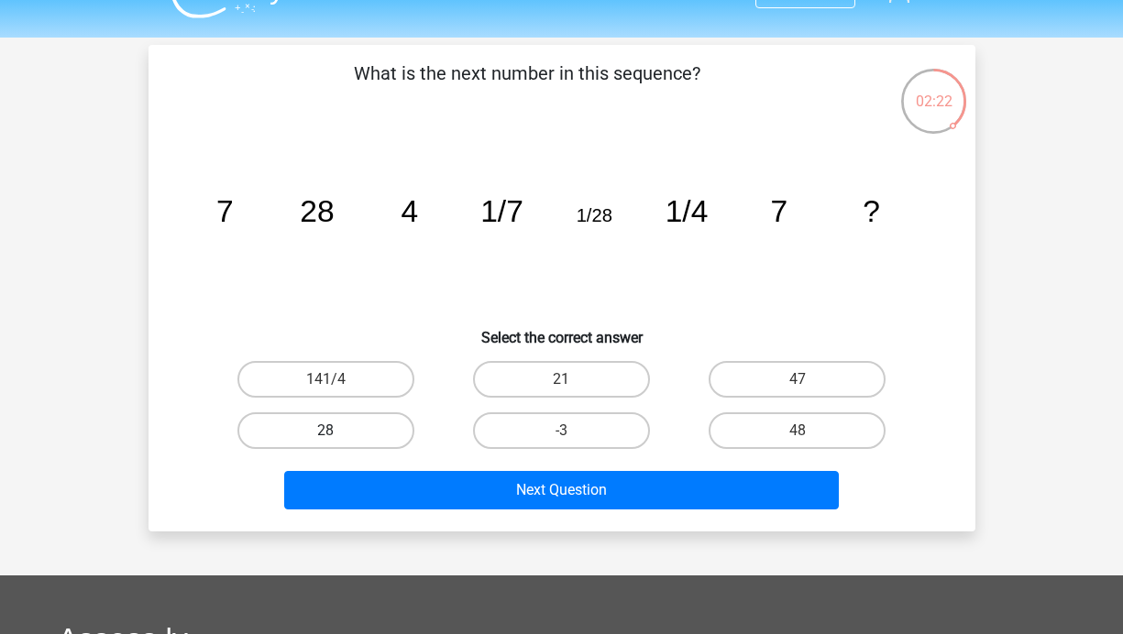
click at [359, 423] on label "28" at bounding box center [325, 430] width 177 height 37
click at [337, 431] on input "28" at bounding box center [331, 437] width 12 height 12
radio input "true"
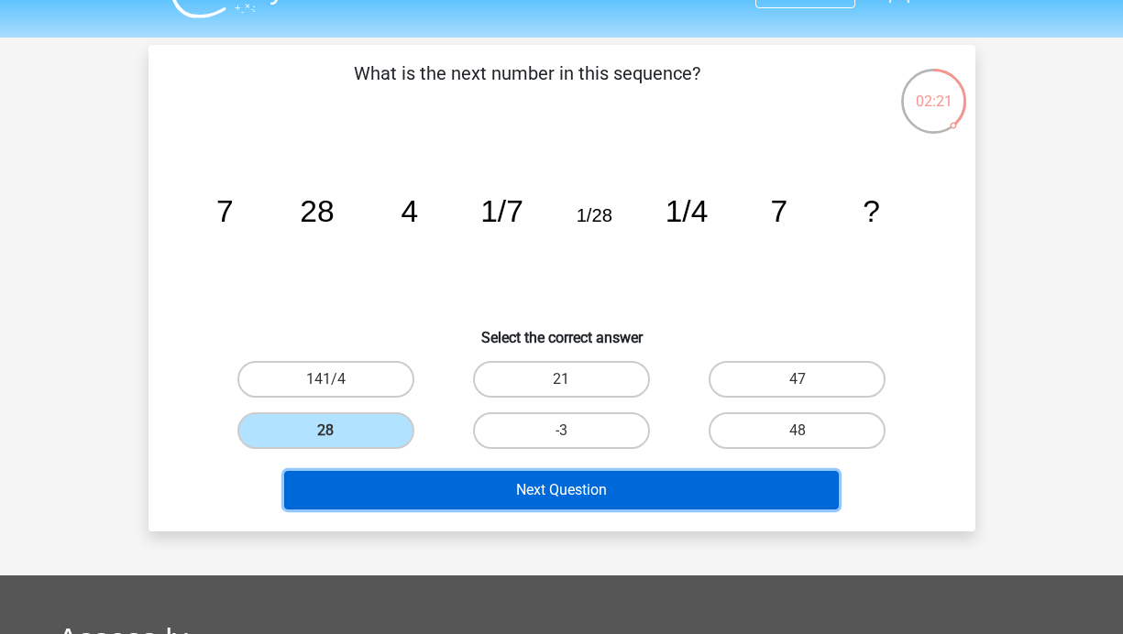
click at [506, 499] on button "Next Question" at bounding box center [561, 490] width 554 height 38
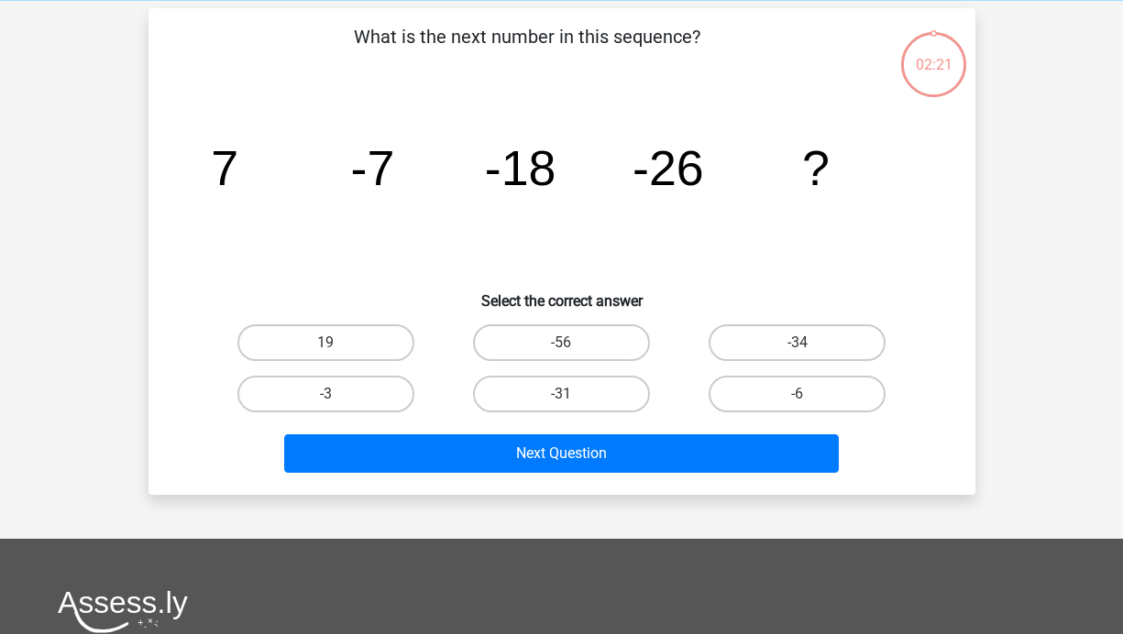
scroll to position [84, 0]
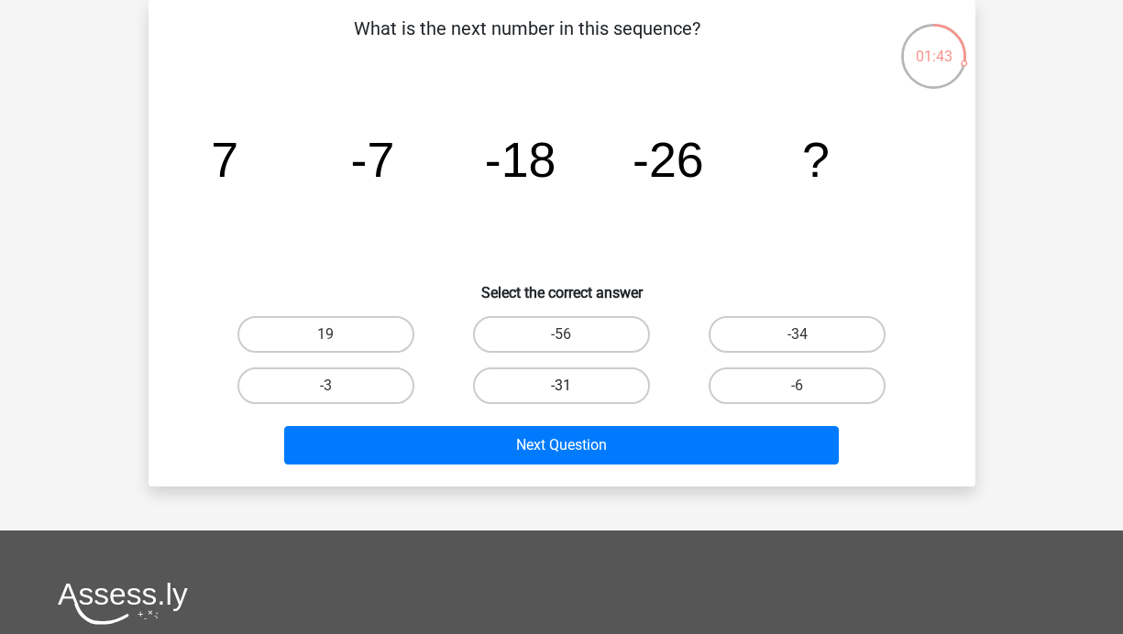
click at [616, 387] on label "-31" at bounding box center [561, 385] width 177 height 37
click at [573, 387] on input "-31" at bounding box center [567, 392] width 12 height 12
radio input "true"
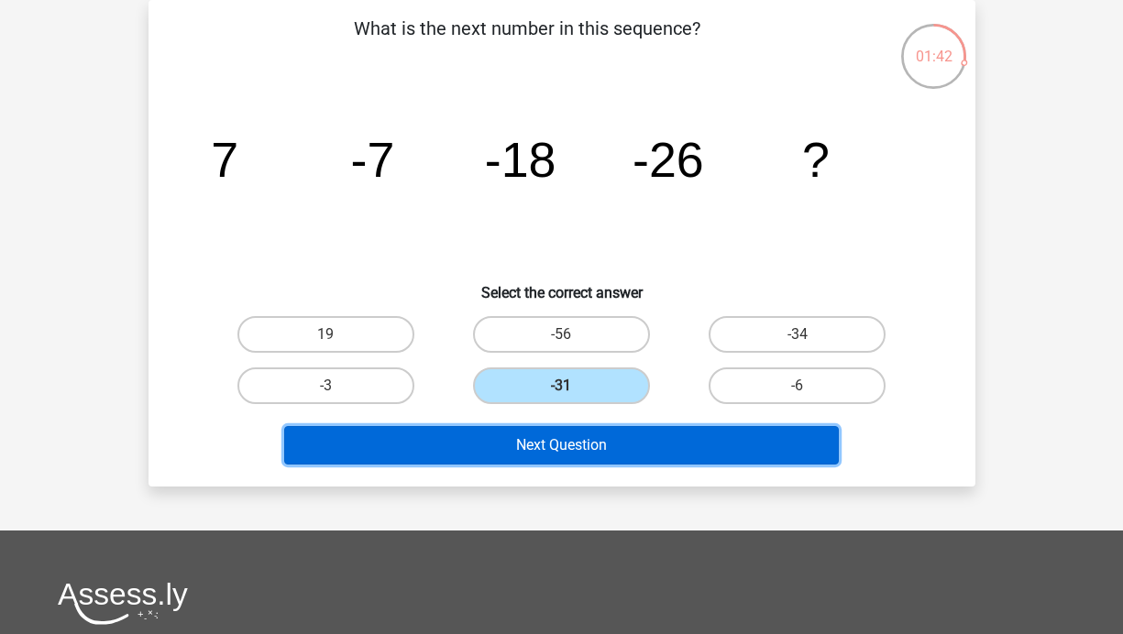
click at [639, 453] on button "Next Question" at bounding box center [561, 445] width 554 height 38
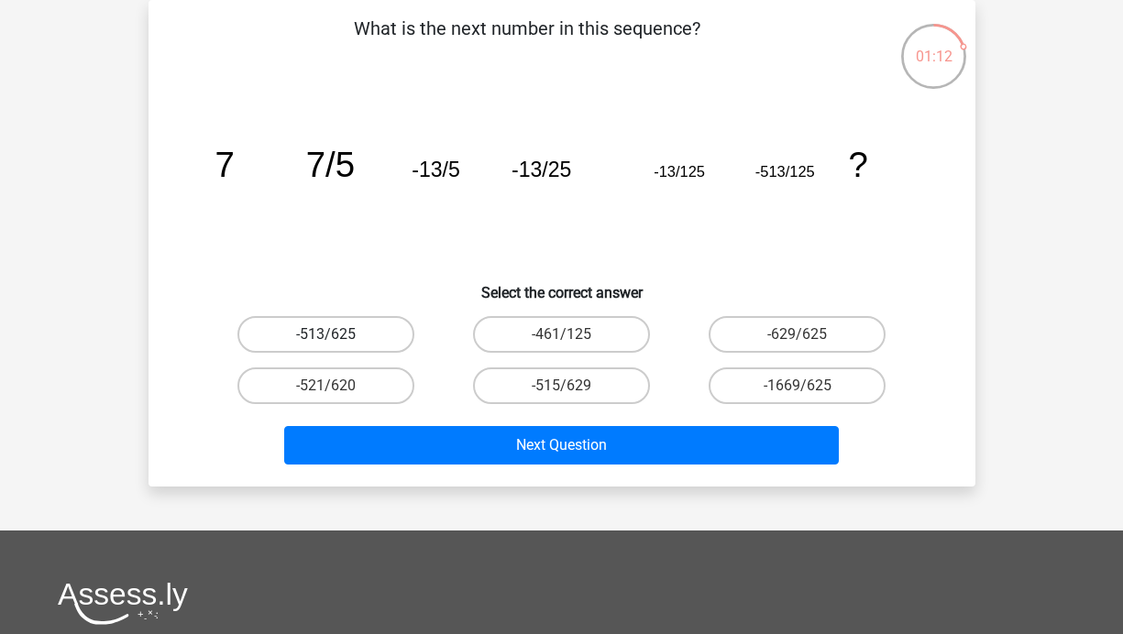
click at [320, 341] on label "-513/625" at bounding box center [325, 334] width 177 height 37
click at [325, 341] on input "-513/625" at bounding box center [331, 340] width 12 height 12
radio input "true"
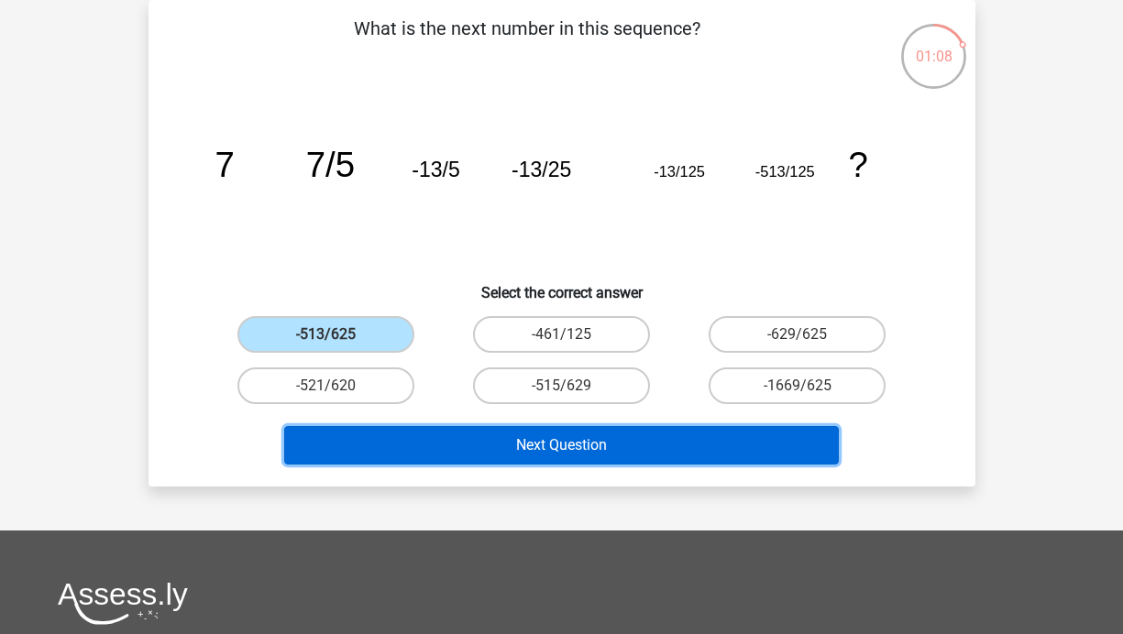
click at [426, 443] on button "Next Question" at bounding box center [561, 445] width 554 height 38
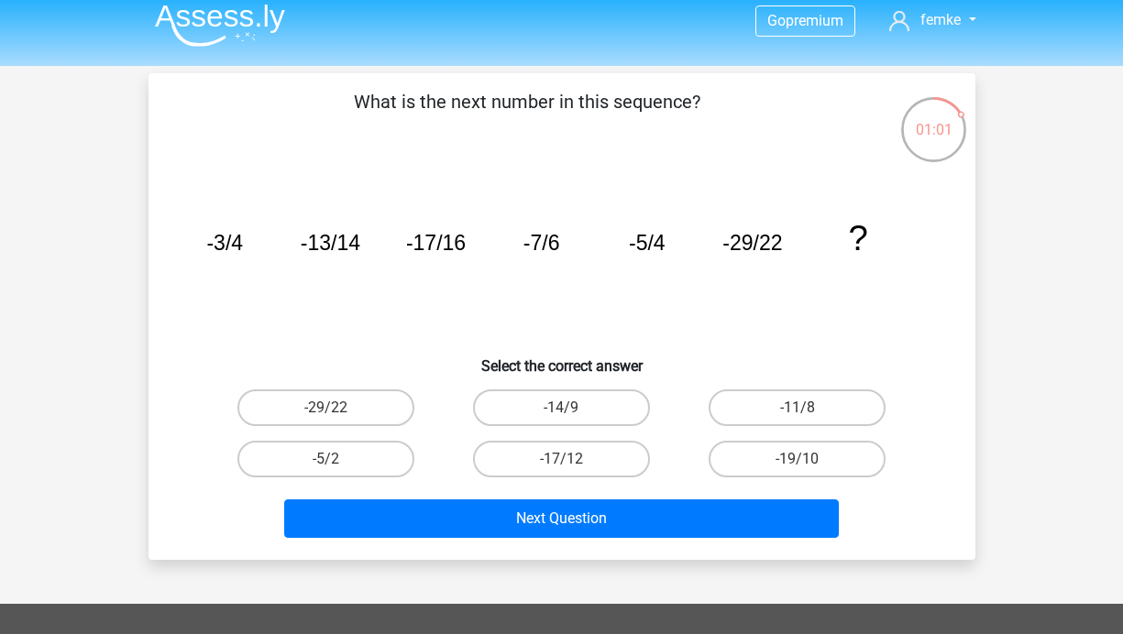
scroll to position [31, 0]
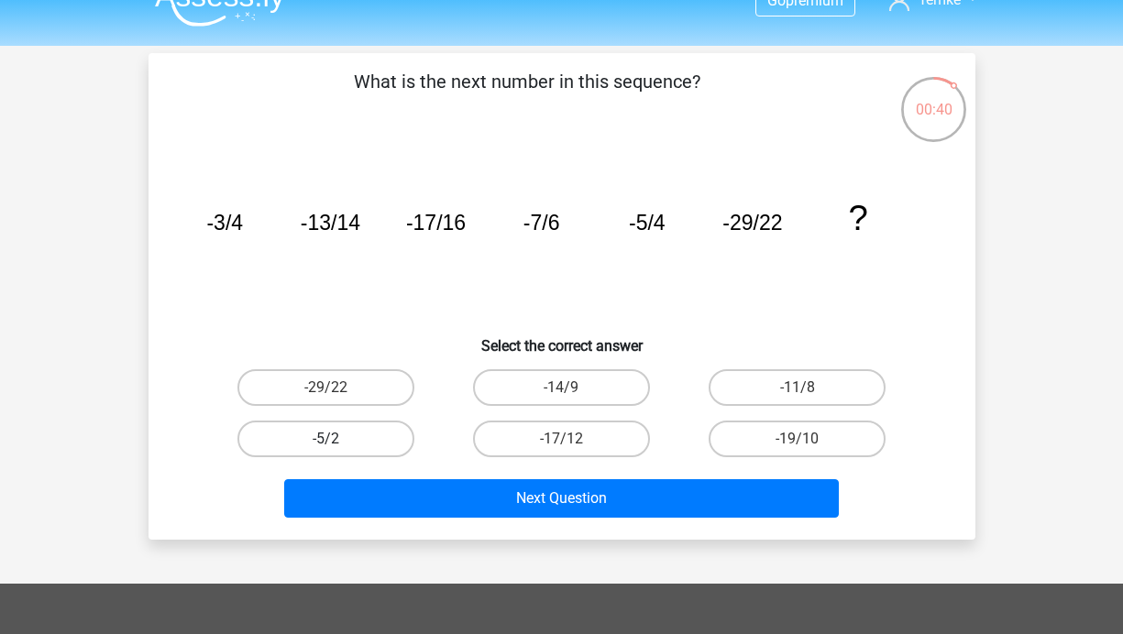
click at [374, 446] on label "-5/2" at bounding box center [325, 439] width 177 height 37
click at [337, 446] on input "-5/2" at bounding box center [331, 445] width 12 height 12
radio input "true"
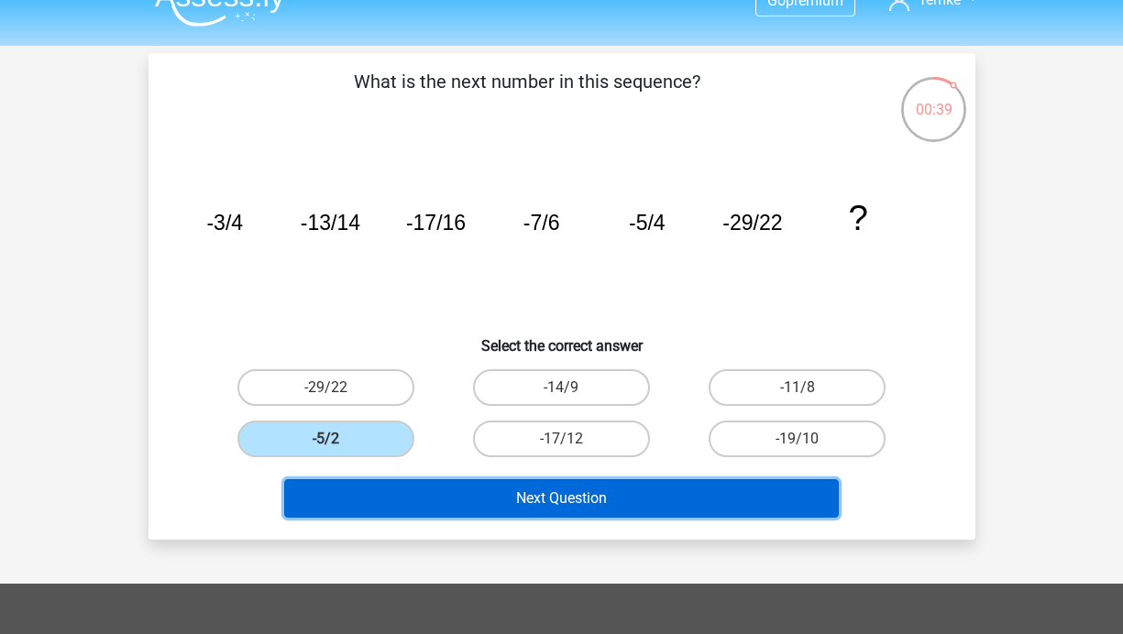
click at [524, 501] on button "Next Question" at bounding box center [561, 498] width 554 height 38
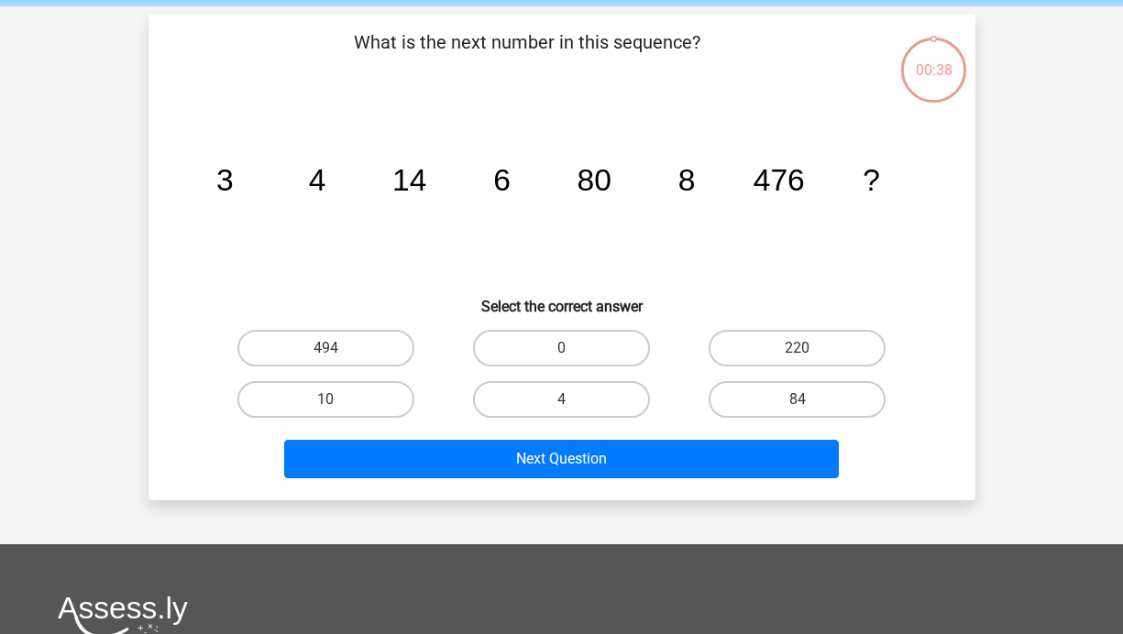
scroll to position [84, 0]
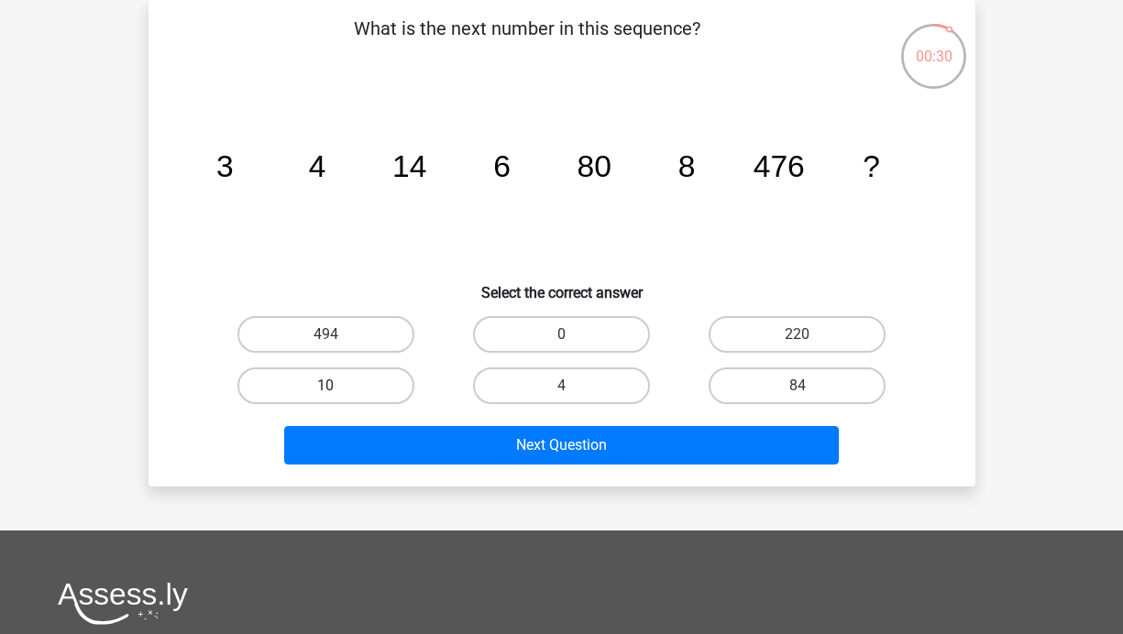
click at [347, 383] on label "10" at bounding box center [325, 385] width 177 height 37
click at [337, 386] on input "10" at bounding box center [331, 392] width 12 height 12
radio input "true"
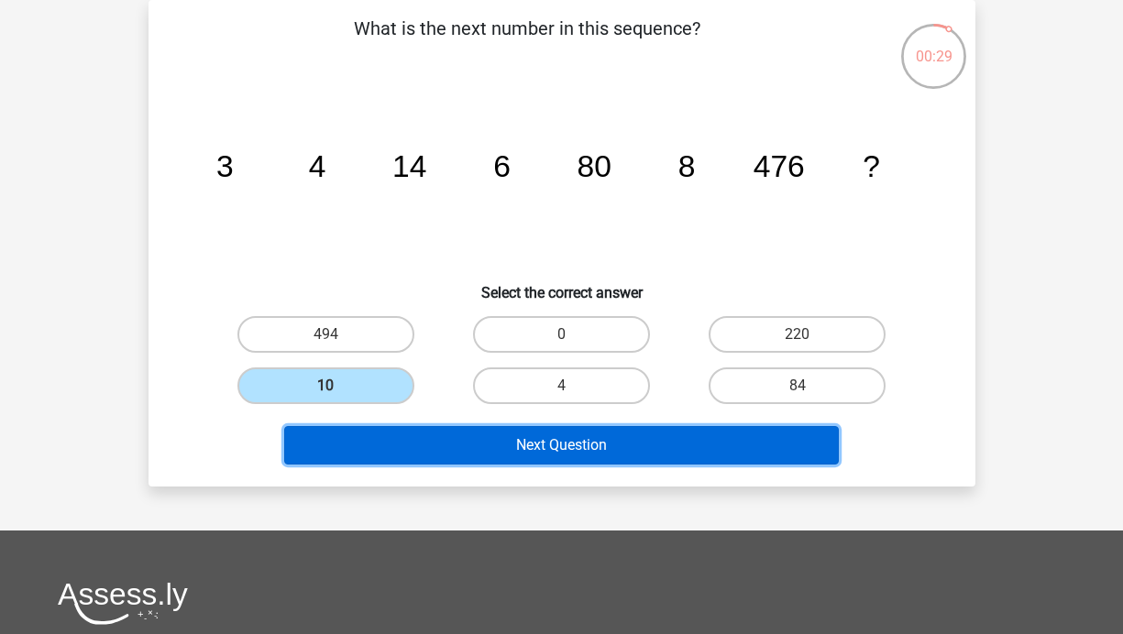
click at [490, 445] on button "Next Question" at bounding box center [561, 445] width 554 height 38
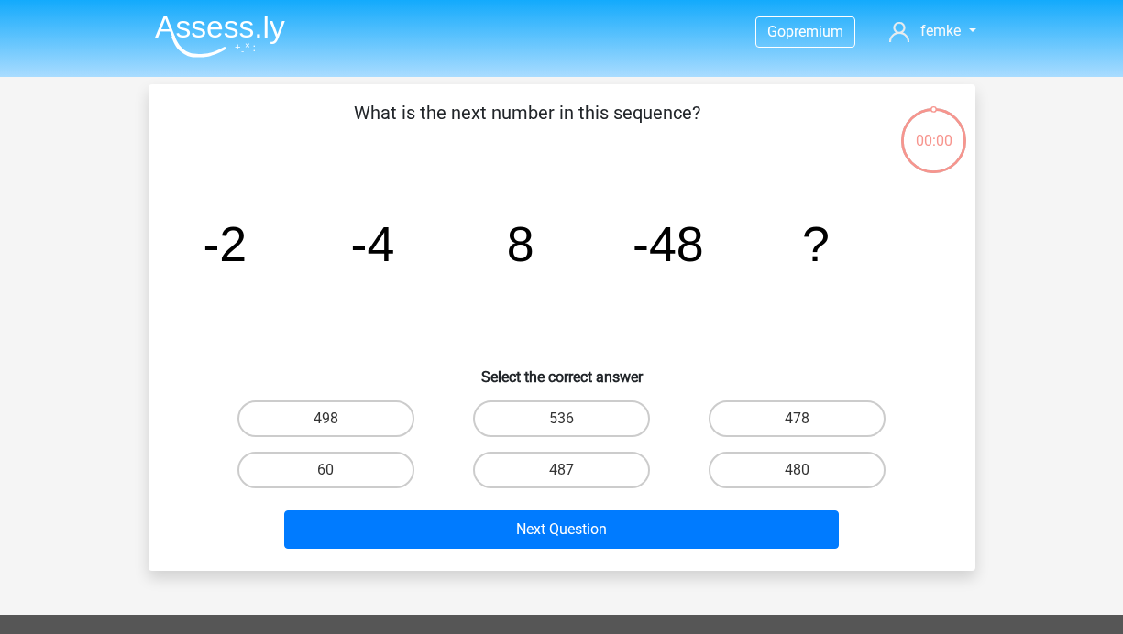
scroll to position [84, 0]
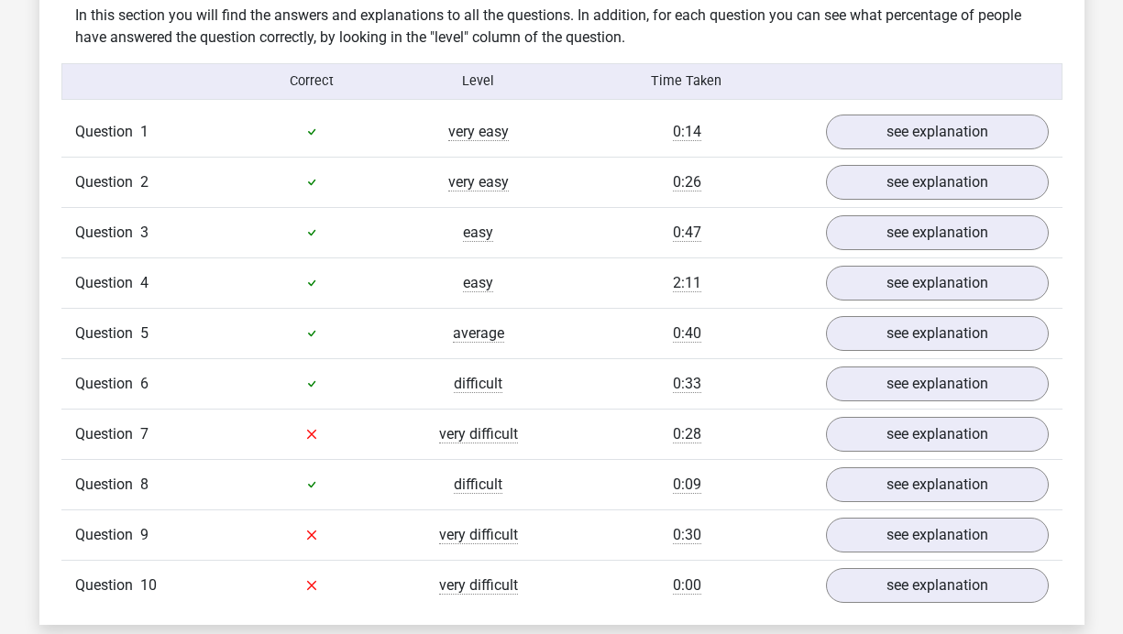
scroll to position [1436, 0]
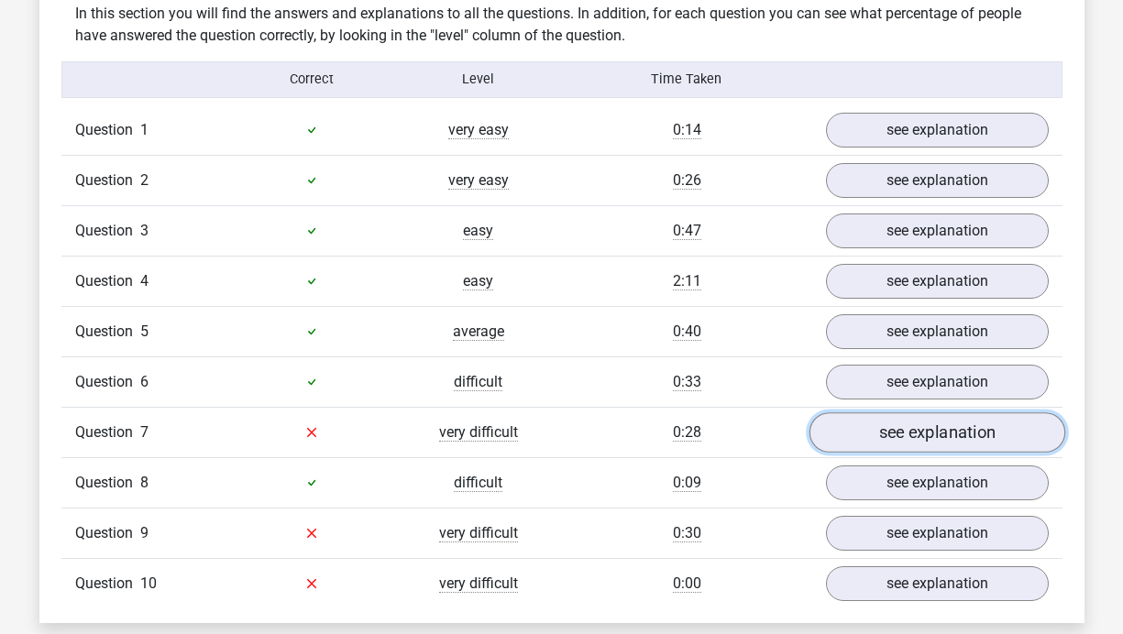
click at [898, 428] on link "see explanation" at bounding box center [936, 432] width 256 height 40
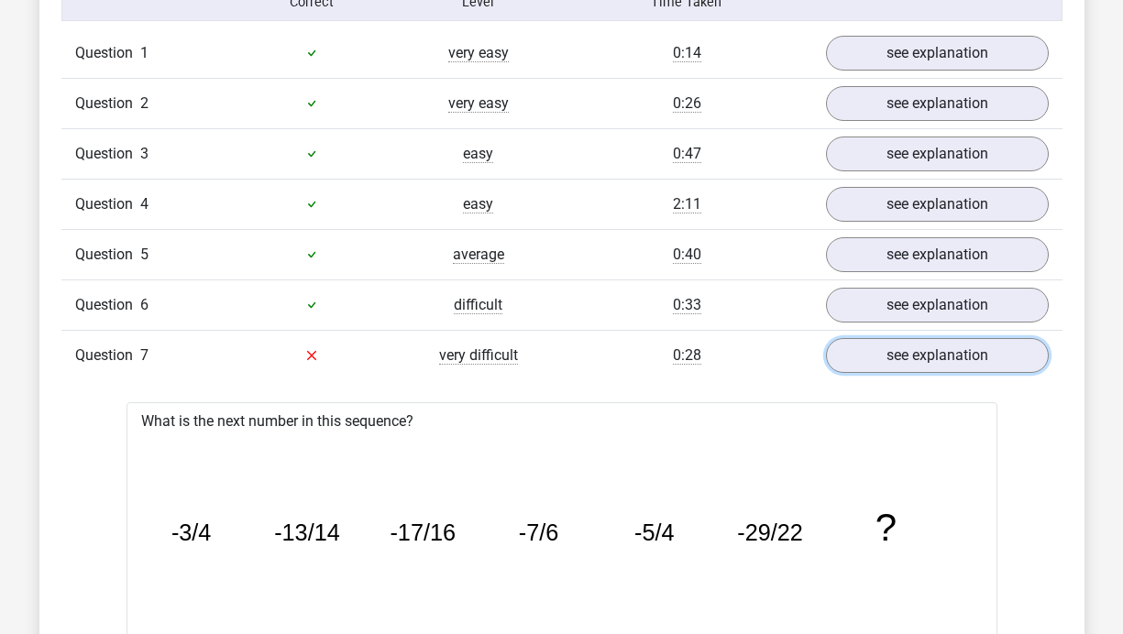
scroll to position [1503, 0]
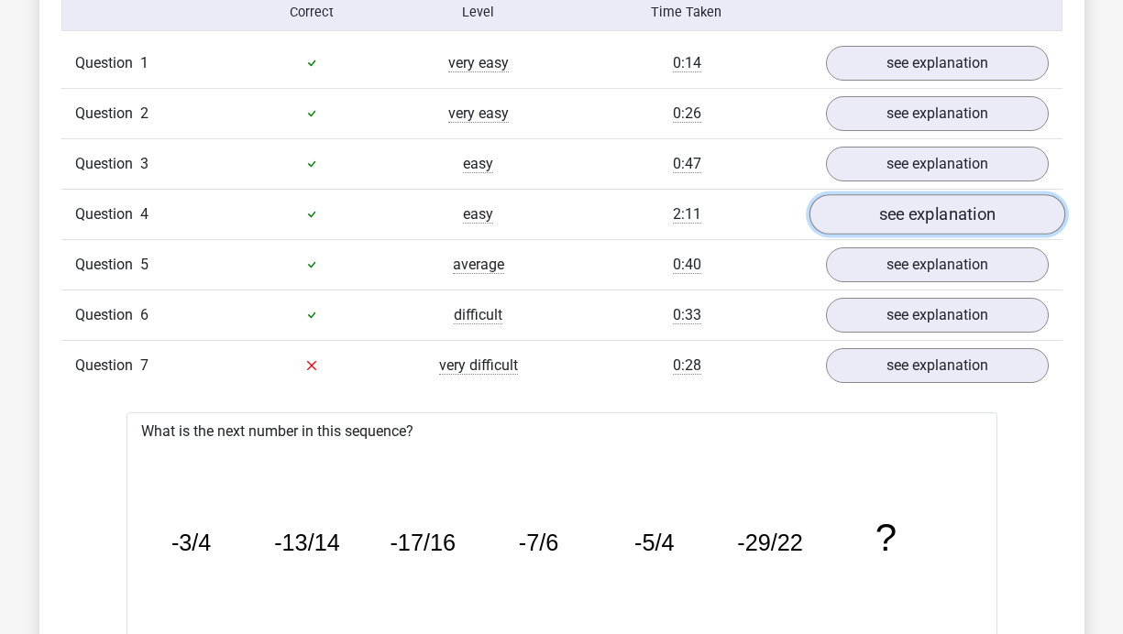
click at [979, 217] on link "see explanation" at bounding box center [936, 214] width 256 height 40
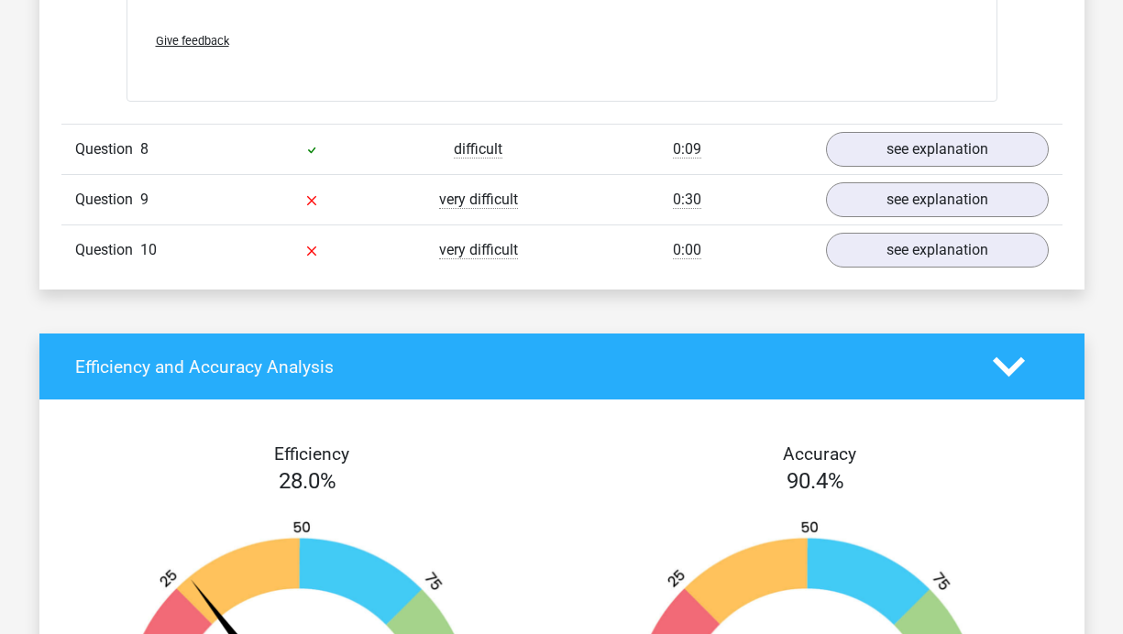
scroll to position [3849, 0]
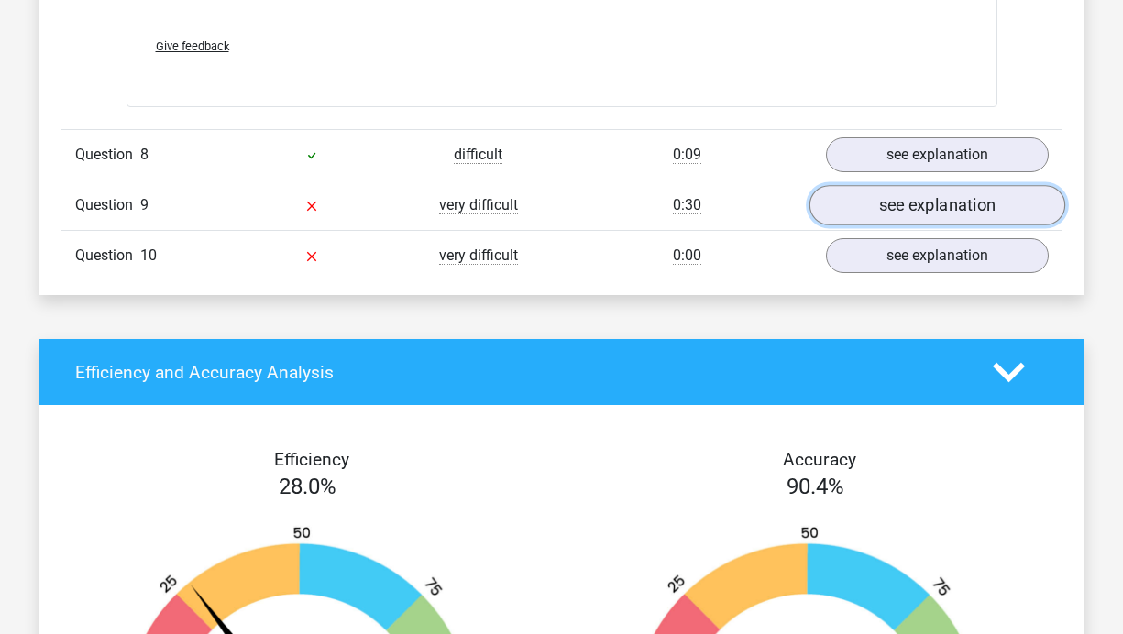
click at [895, 212] on link "see explanation" at bounding box center [936, 205] width 256 height 40
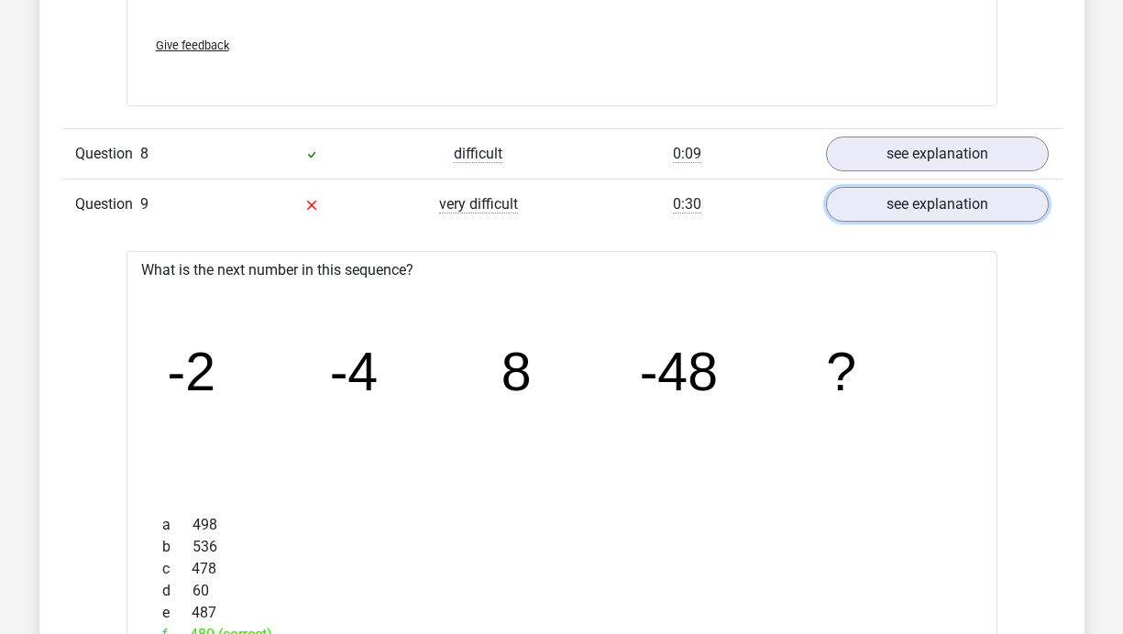
scroll to position [3847, 0]
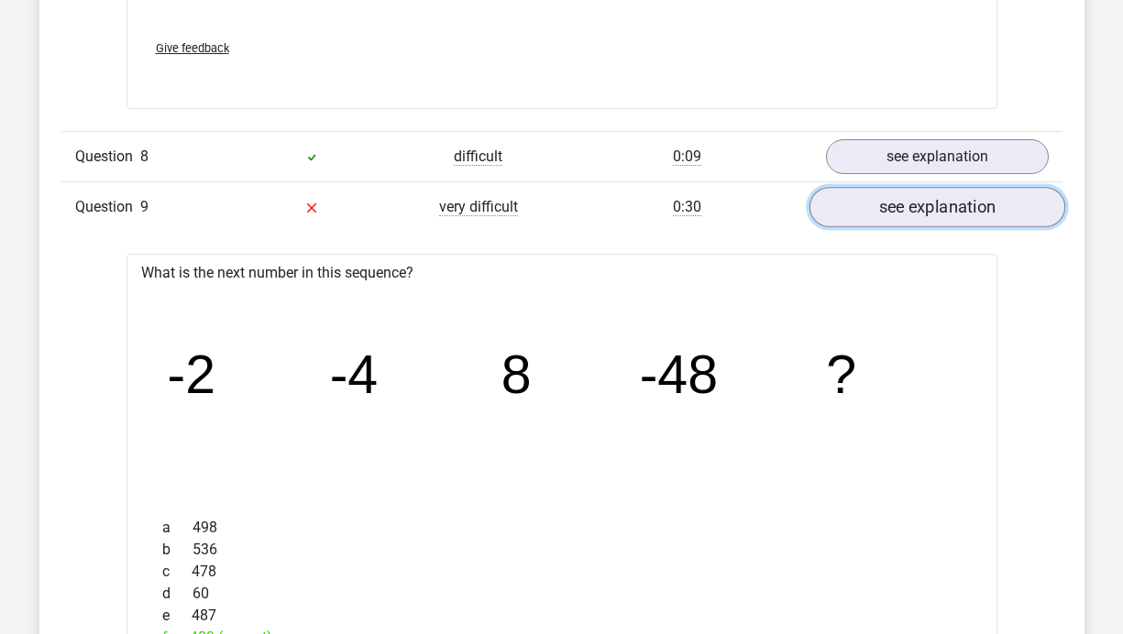
click at [872, 215] on link "see explanation" at bounding box center [936, 207] width 256 height 40
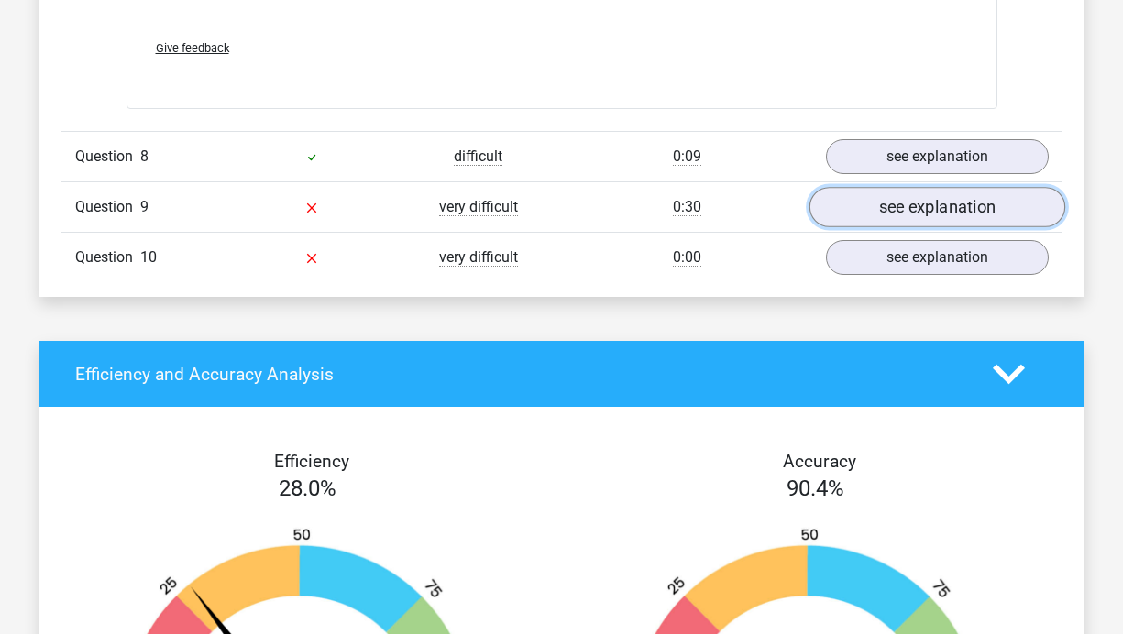
click at [887, 220] on link "see explanation" at bounding box center [936, 207] width 256 height 40
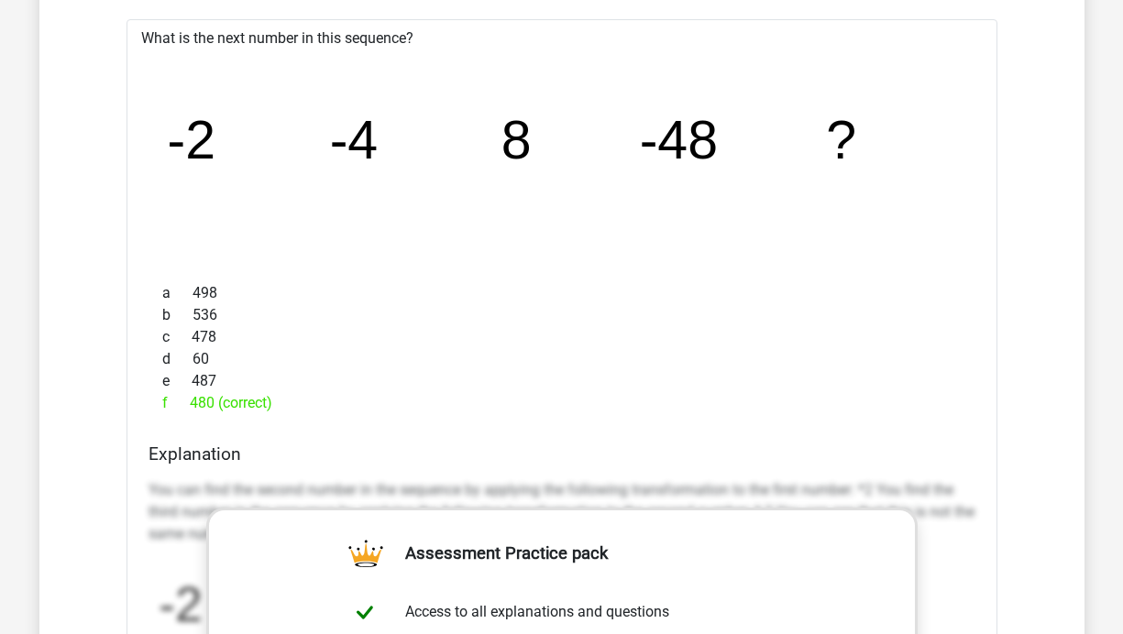
scroll to position [4085, 0]
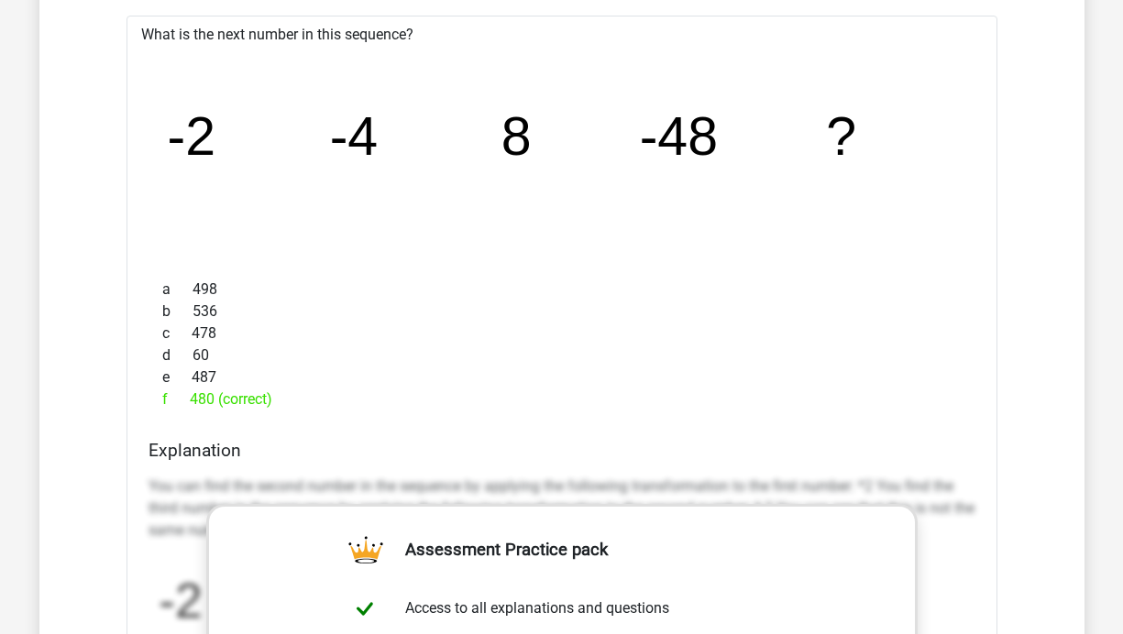
click at [247, 403] on div "f 480 (correct)" at bounding box center [561, 400] width 827 height 22
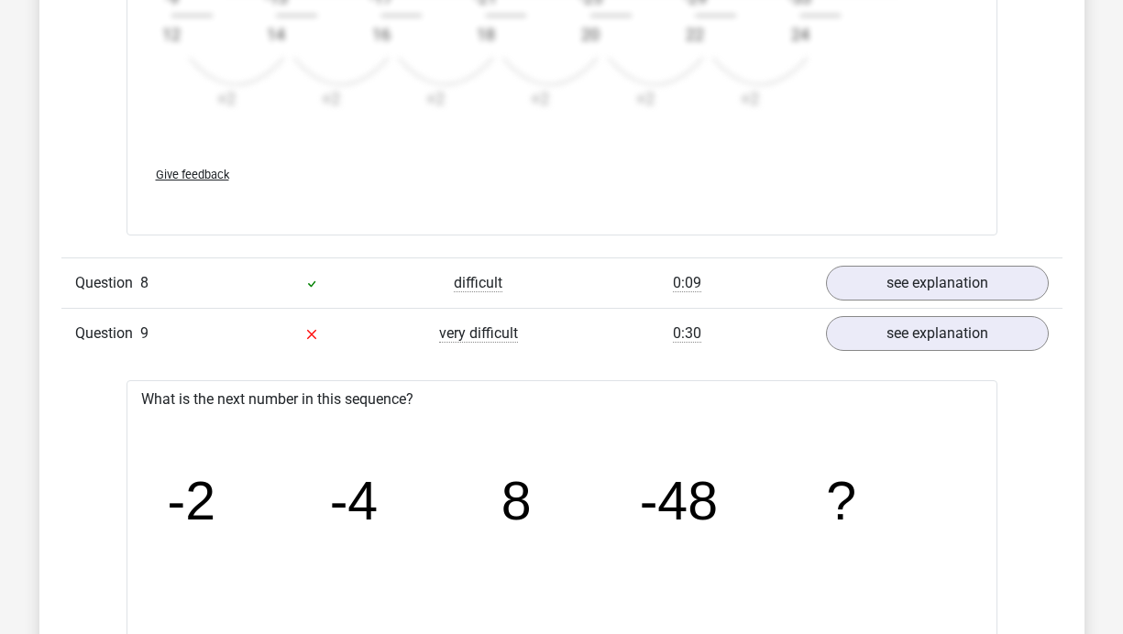
scroll to position [3722, 0]
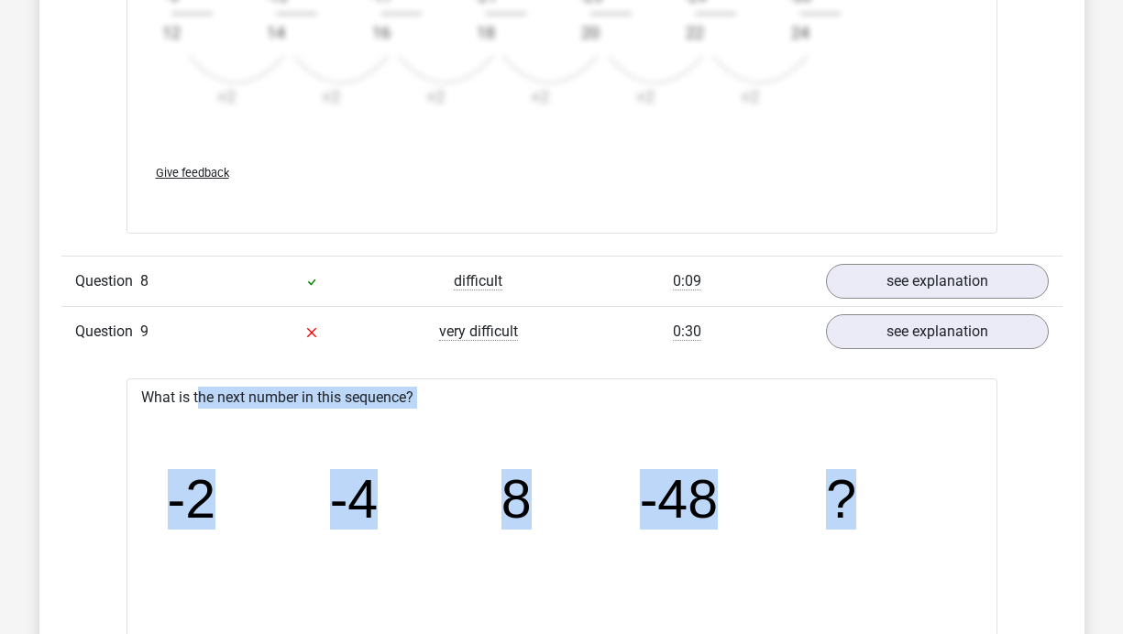
drag, startPoint x: 139, startPoint y: 400, endPoint x: 996, endPoint y: 528, distance: 866.4
copy div "What is the next number in this sequence? image/svg+xml -2 -4 8 -48 ?"
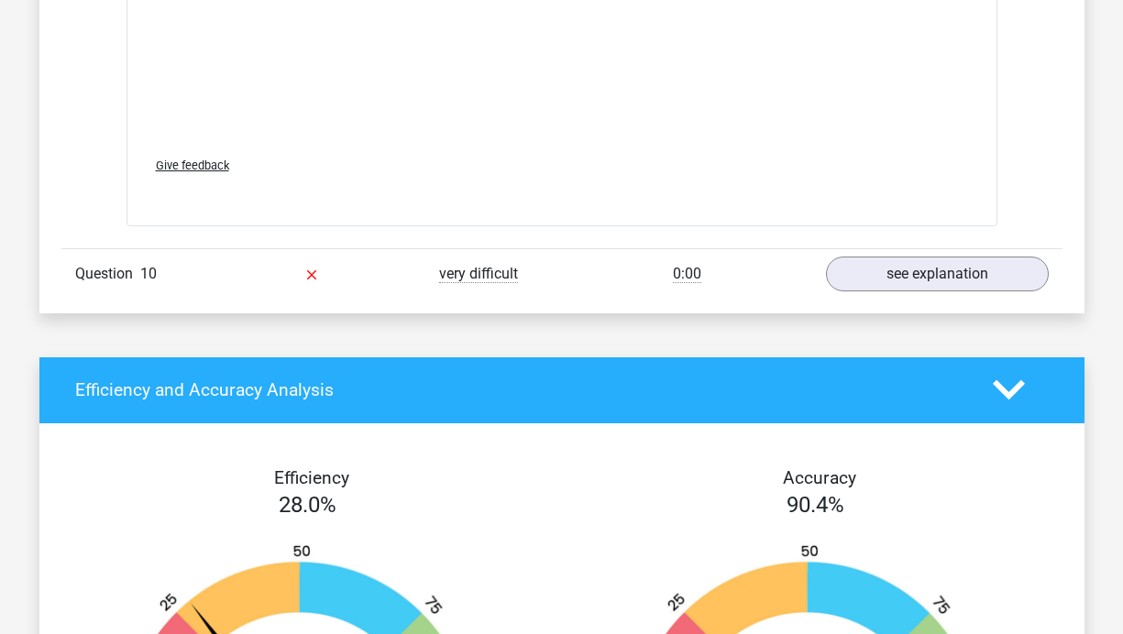
scroll to position [4972, 0]
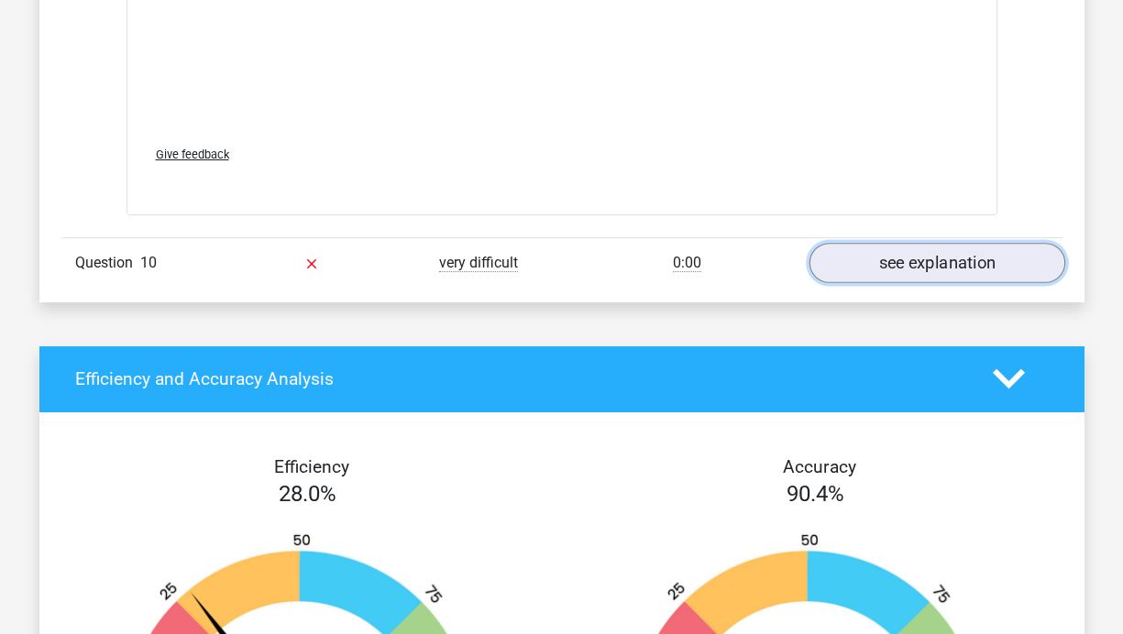
click at [893, 264] on link "see explanation" at bounding box center [936, 263] width 256 height 40
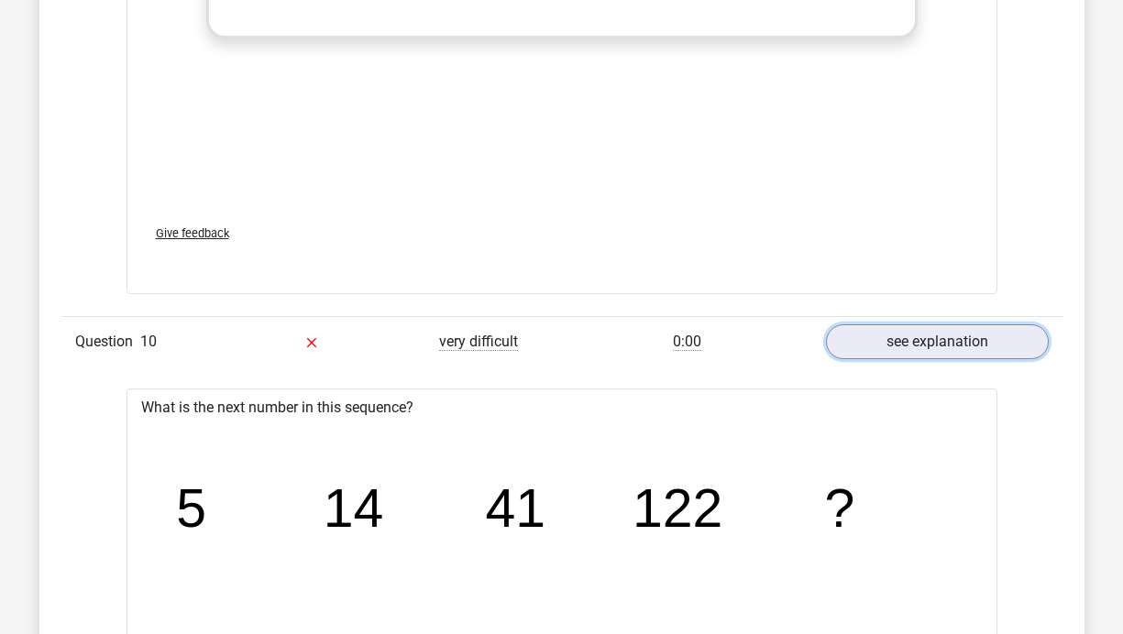
scroll to position [4895, 0]
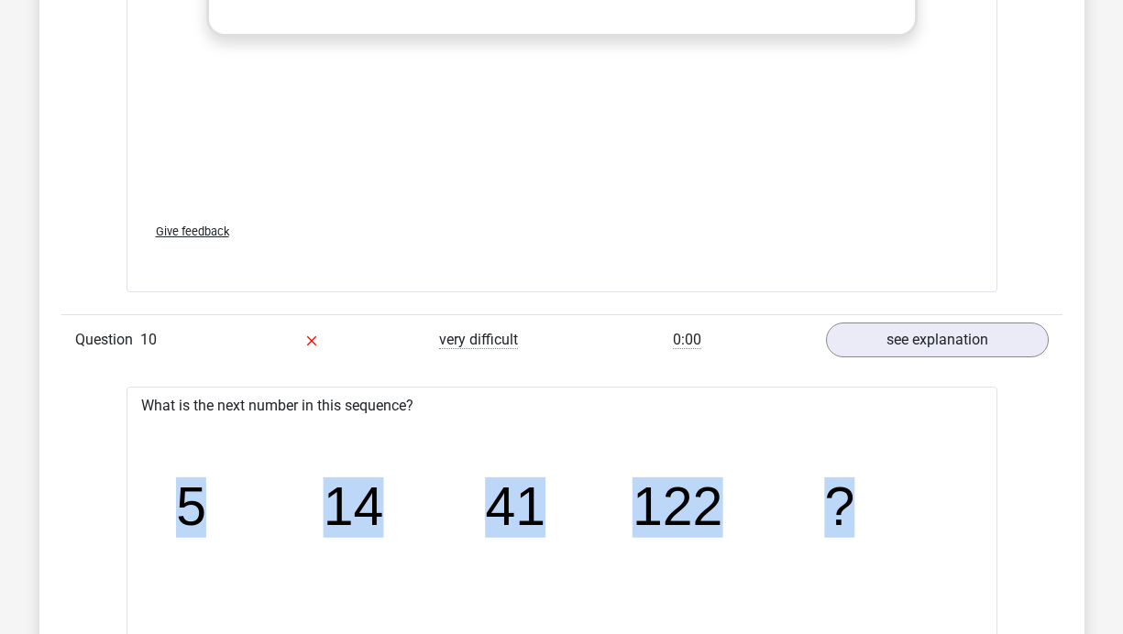
drag, startPoint x: 167, startPoint y: 517, endPoint x: 862, endPoint y: 503, distance: 695.7
click at [860, 508] on icon "image/svg+xml 5 14 41 122 ?" at bounding box center [562, 525] width 812 height 203
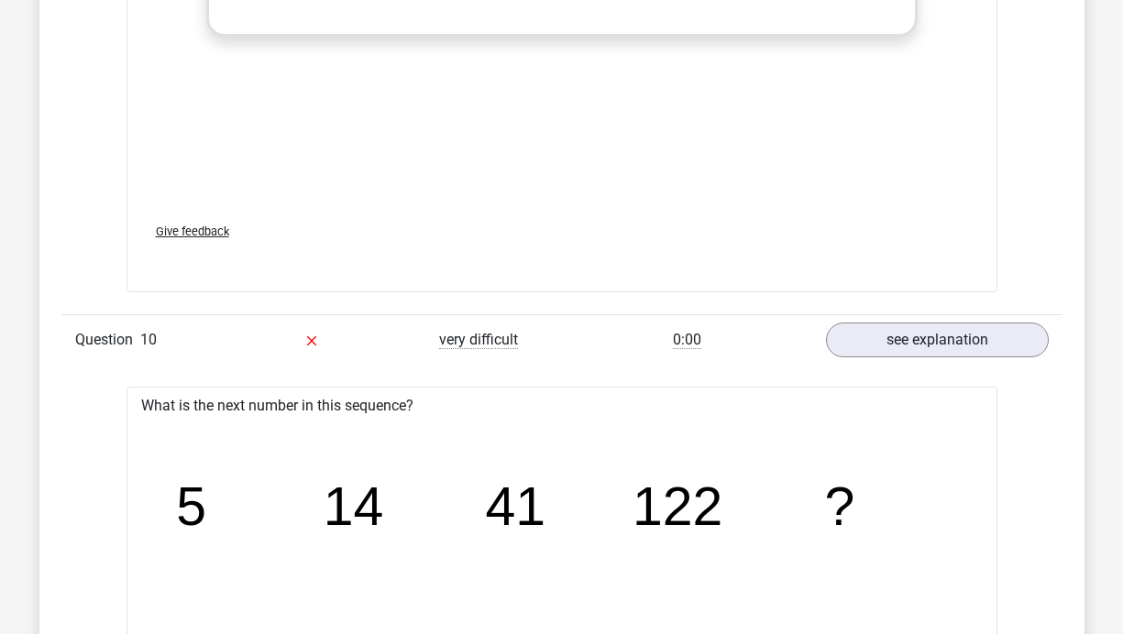
click at [862, 503] on icon "image/svg+xml 5 14 41 122 ?" at bounding box center [562, 525] width 812 height 203
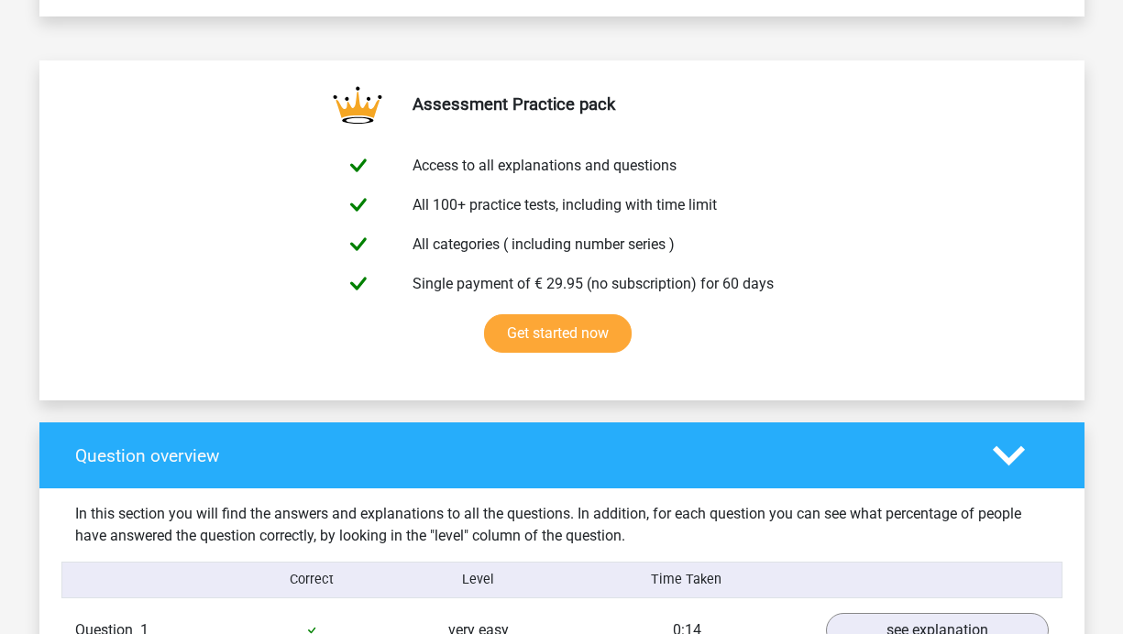
scroll to position [0, 0]
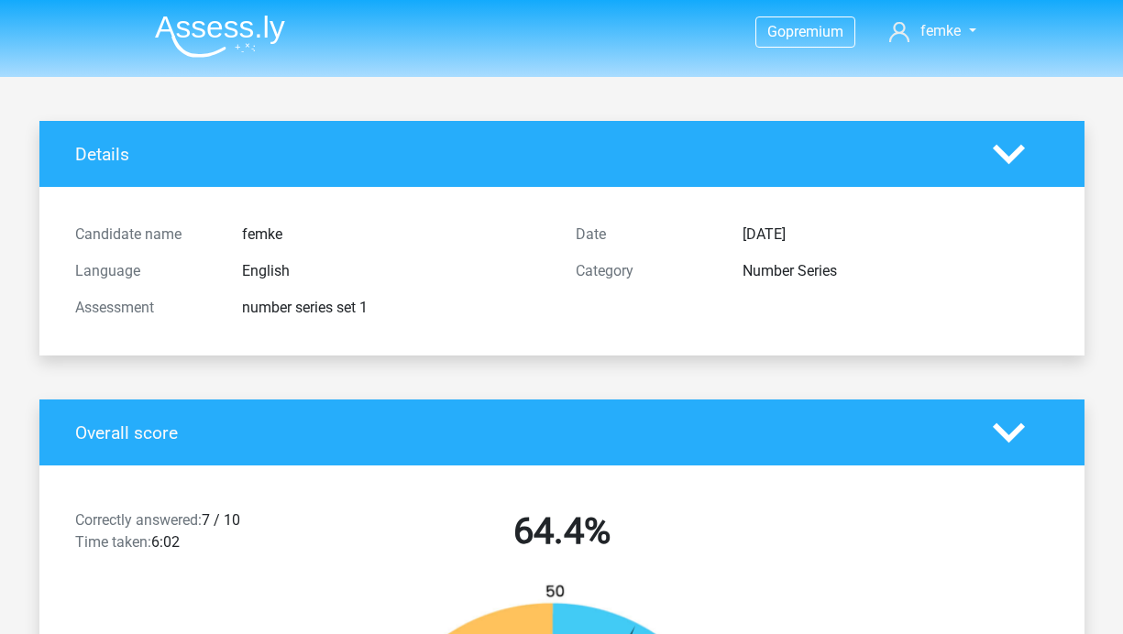
click at [225, 30] on img at bounding box center [220, 36] width 130 height 43
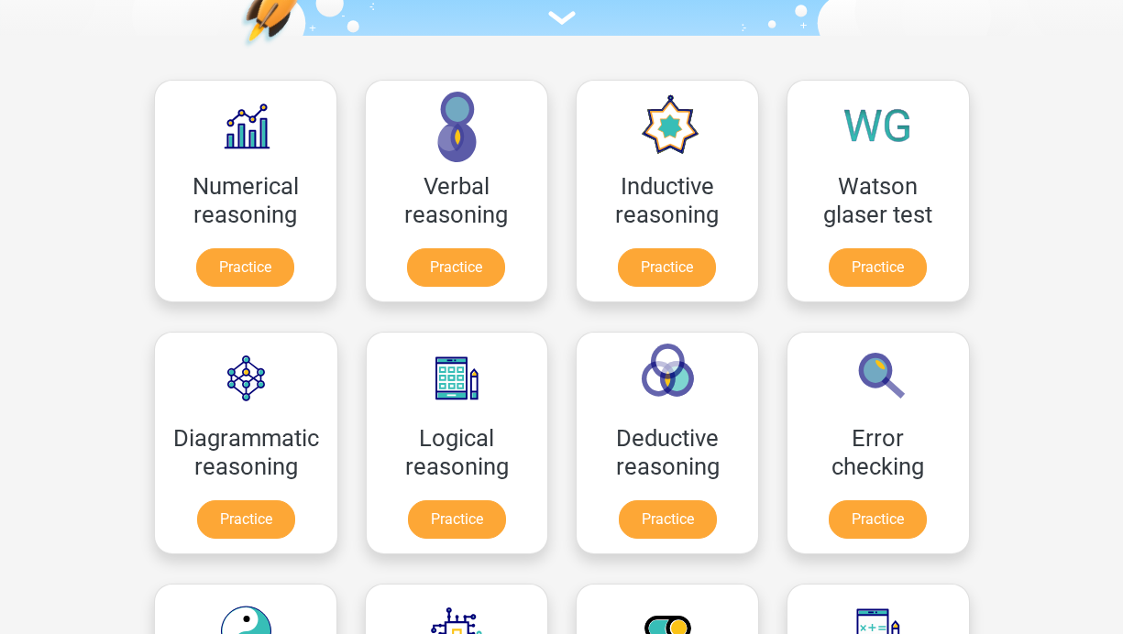
scroll to position [235, 0]
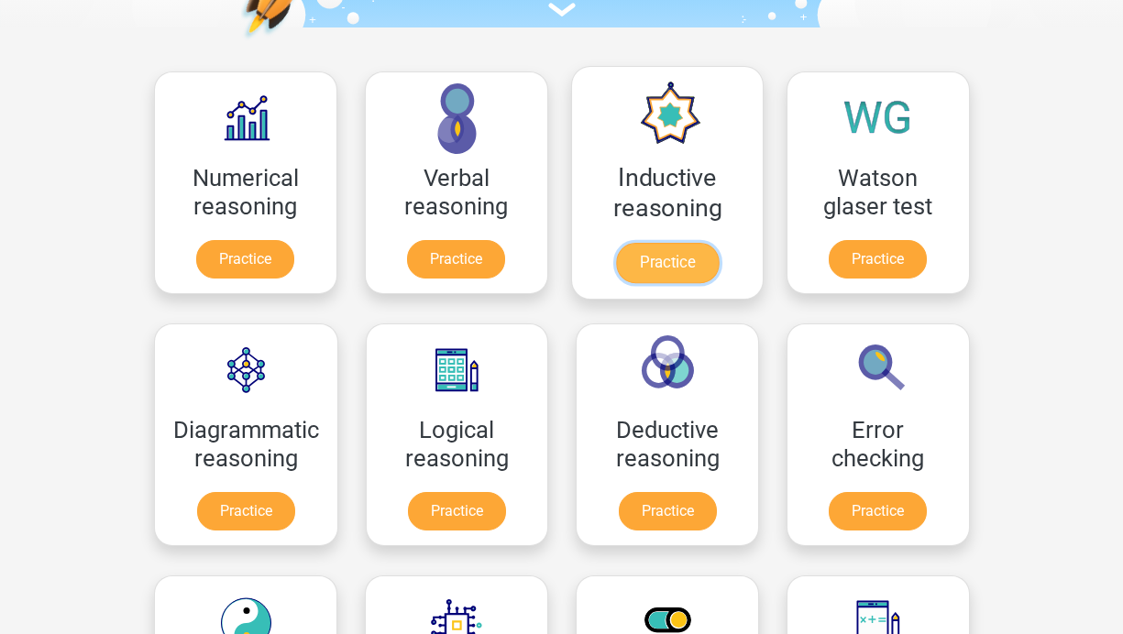
click at [659, 261] on link "Practice" at bounding box center [666, 263] width 103 height 40
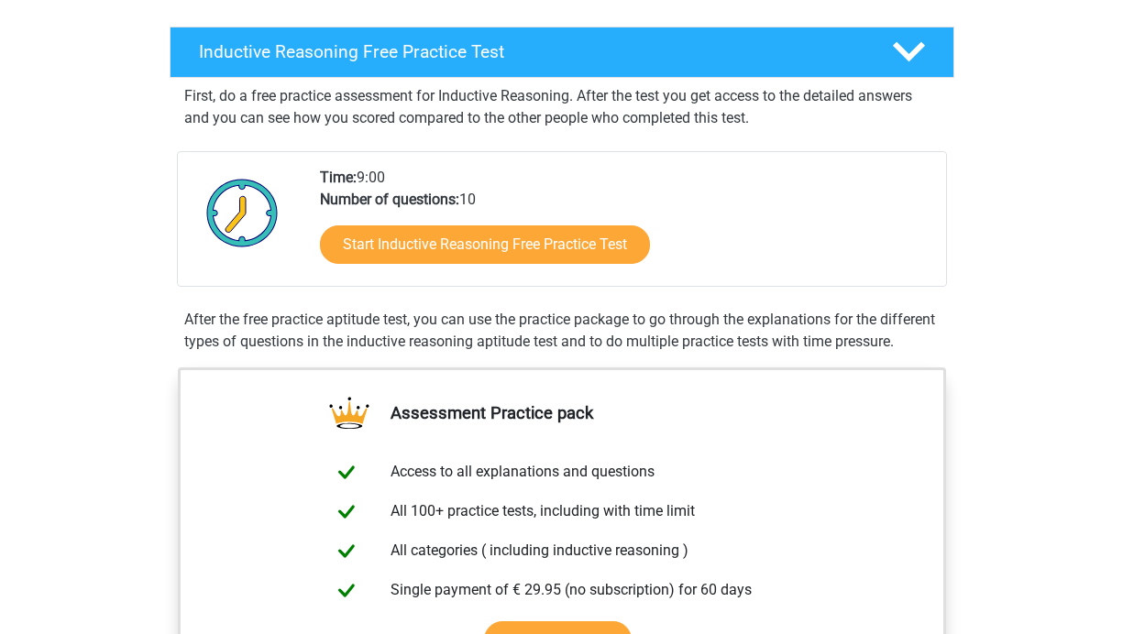
scroll to position [280, 0]
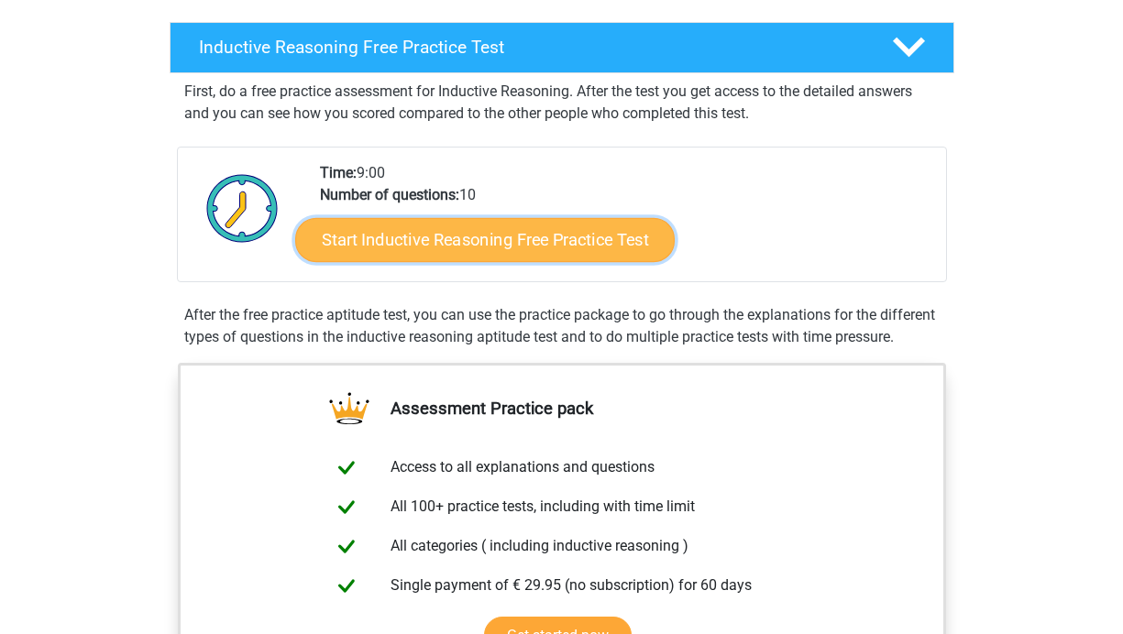
click at [582, 245] on link "Start Inductive Reasoning Free Practice Test" at bounding box center [484, 239] width 379 height 44
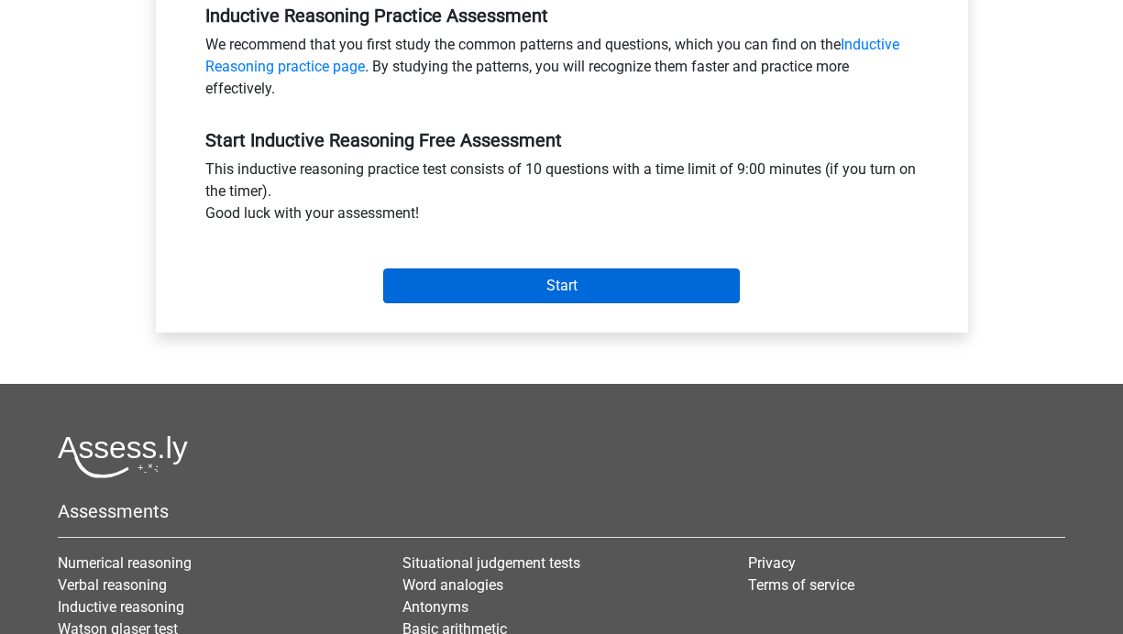
scroll to position [597, 0]
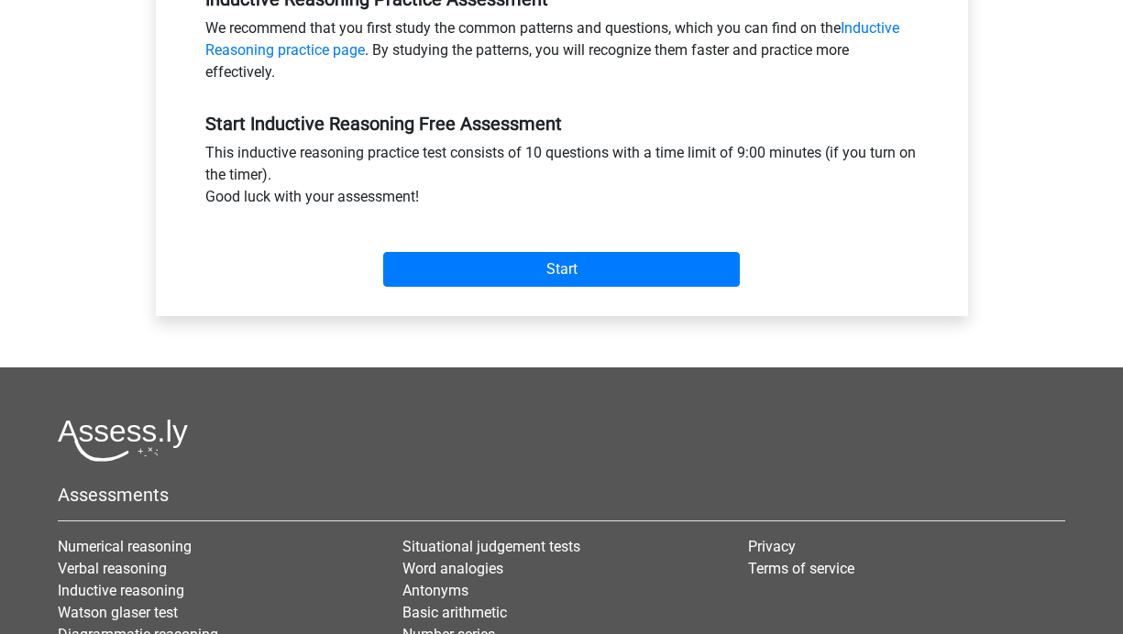
click at [564, 290] on div "Start" at bounding box center [562, 254] width 740 height 79
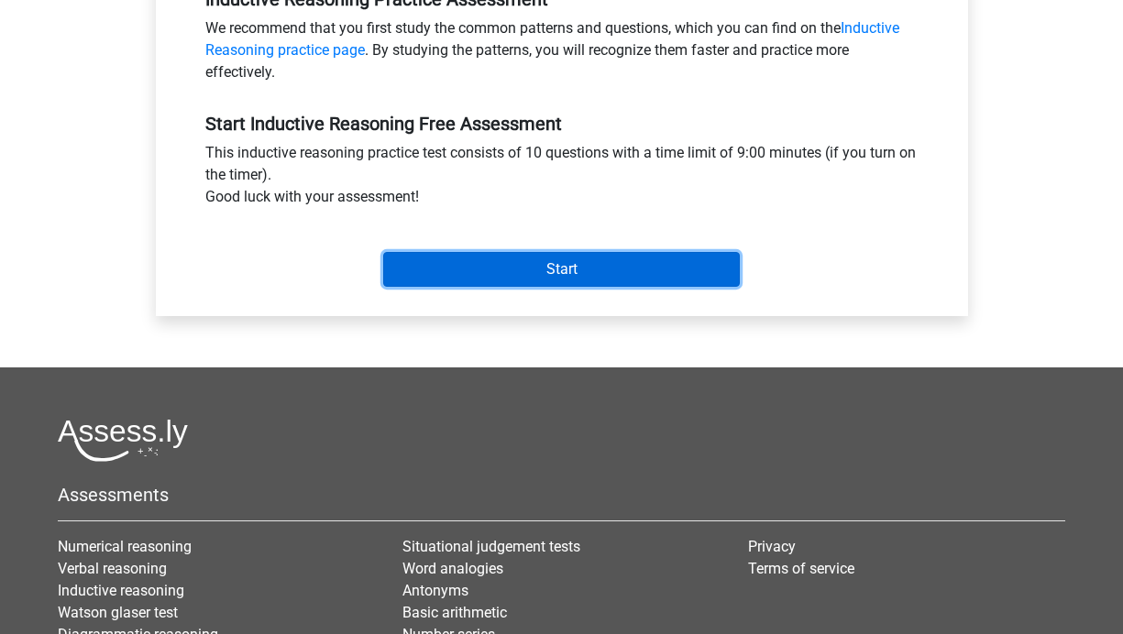
click at [568, 272] on input "Start" at bounding box center [561, 269] width 356 height 35
